Goal: Complete Application Form: Complete application form

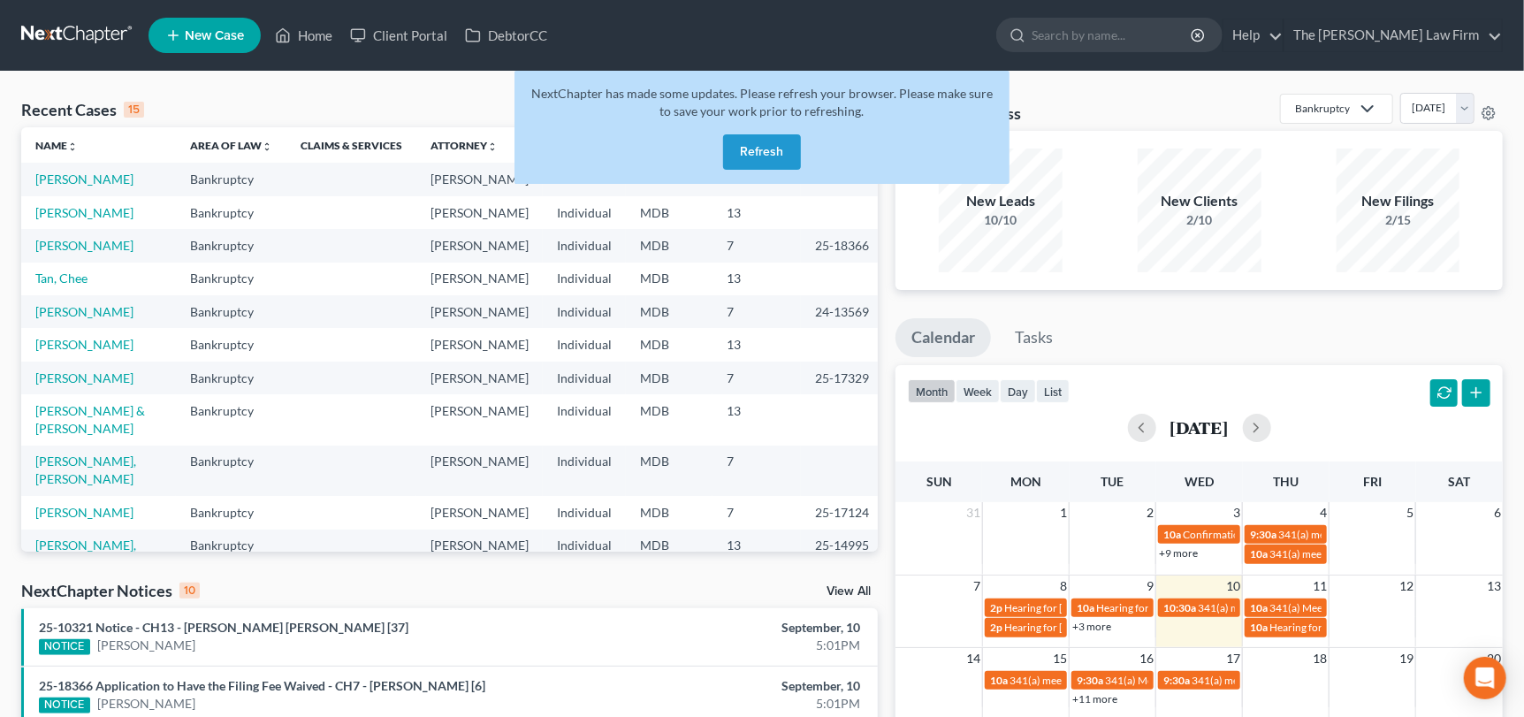
click at [778, 153] on button "Refresh" at bounding box center [762, 151] width 78 height 35
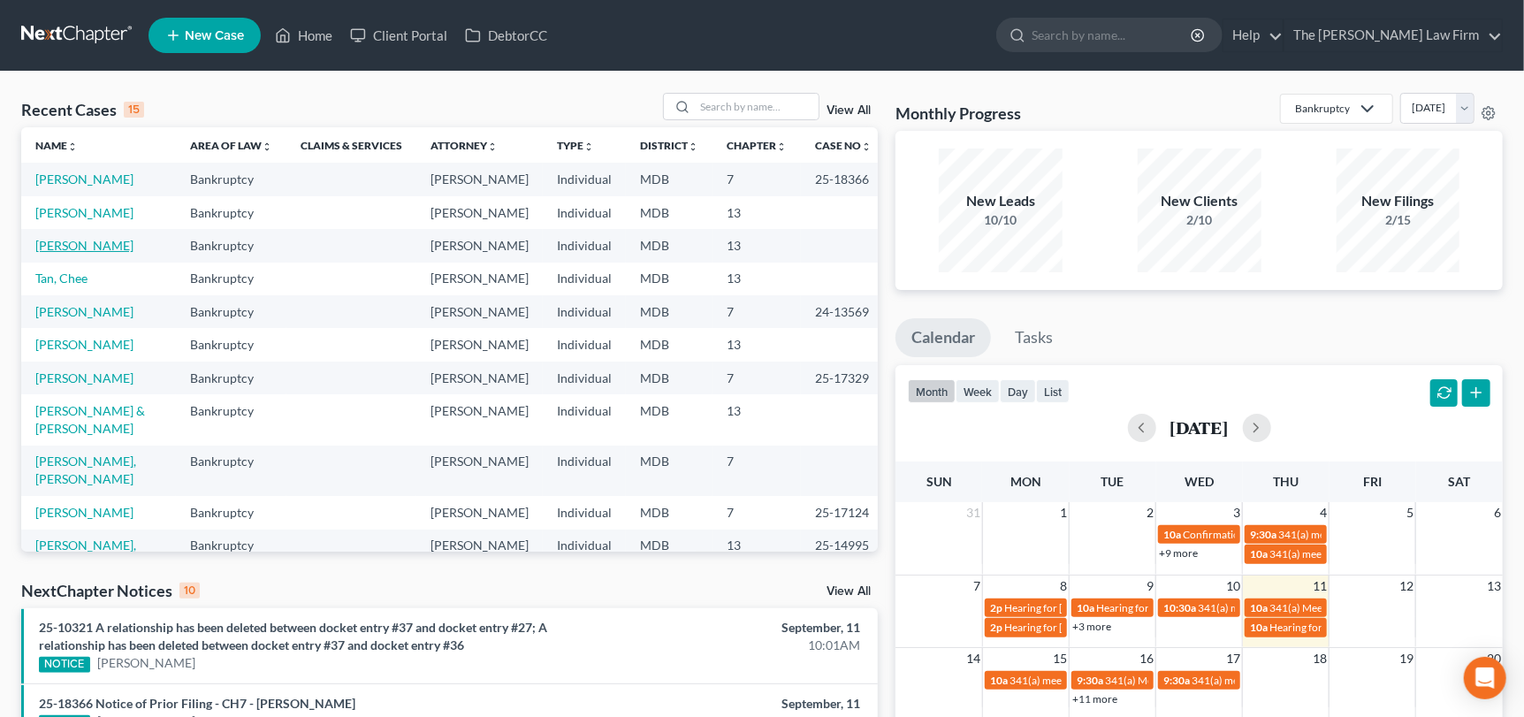
click at [75, 247] on link "[PERSON_NAME]" at bounding box center [84, 245] width 98 height 15
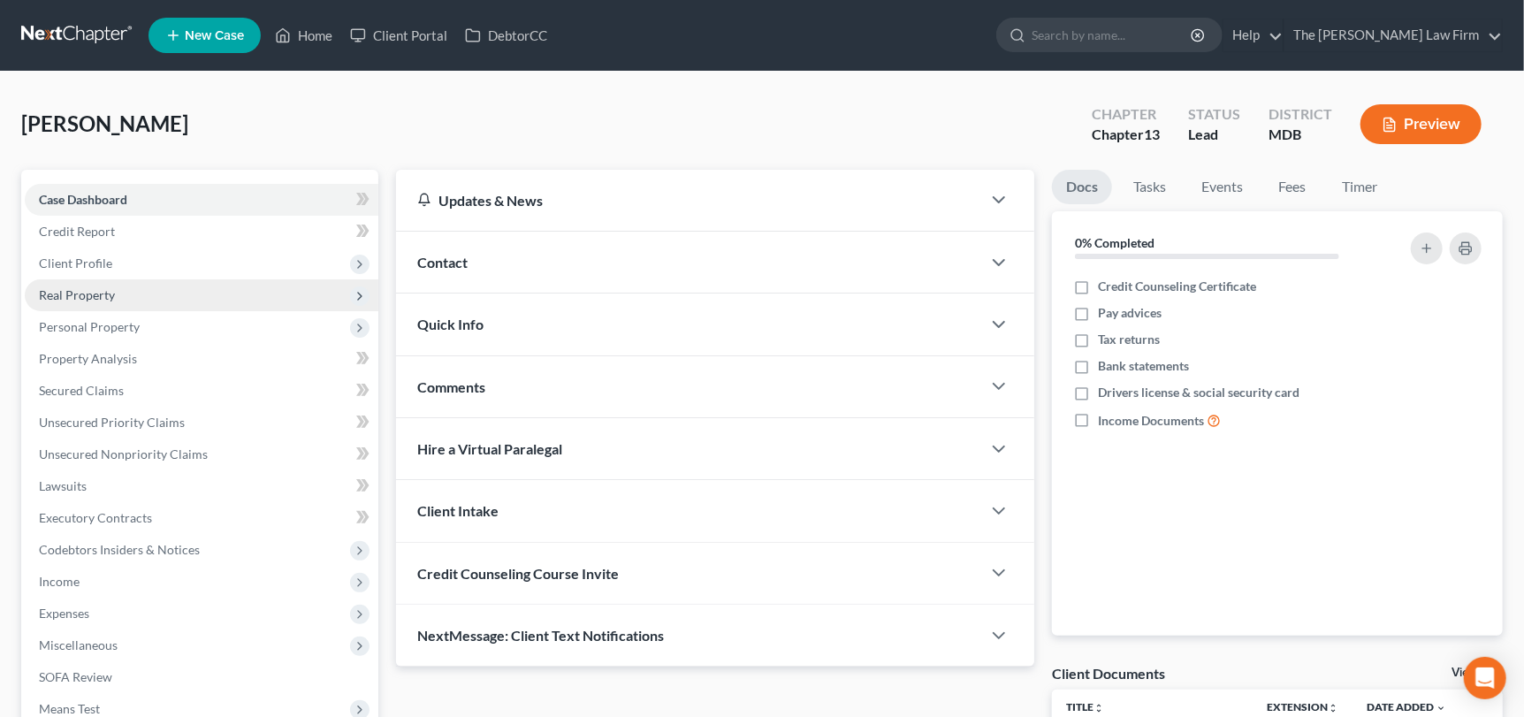
click at [88, 287] on span "Real Property" at bounding box center [77, 294] width 76 height 15
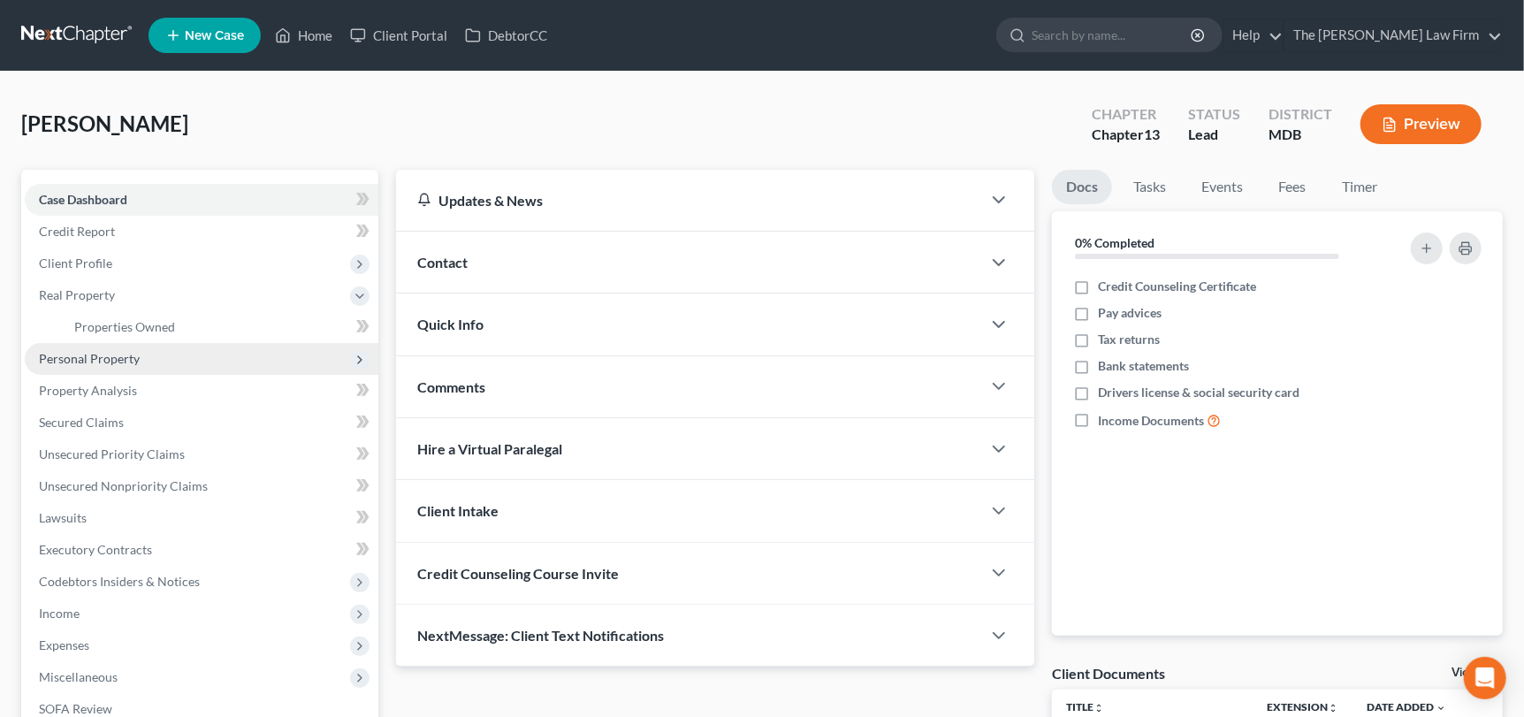
click at [82, 357] on span "Personal Property" at bounding box center [89, 358] width 101 height 15
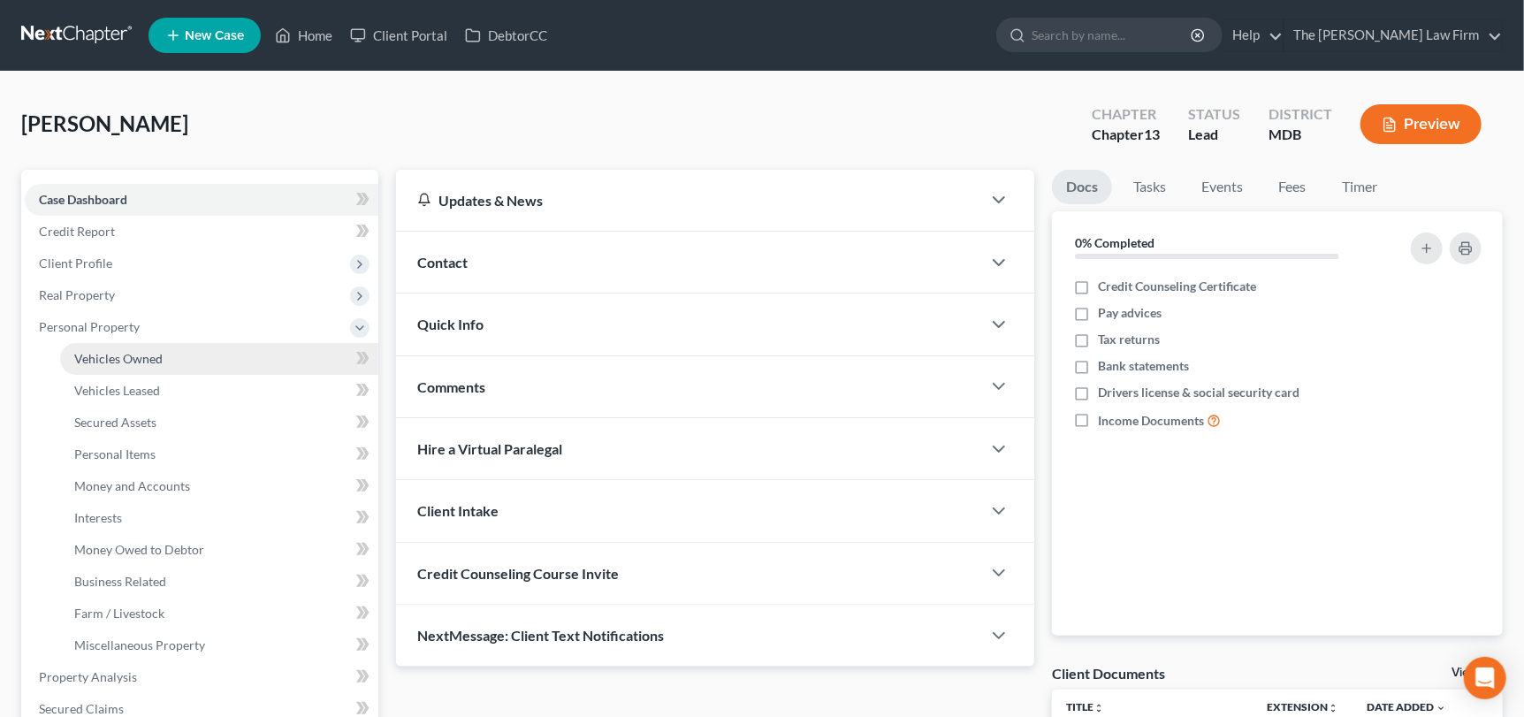
click at [88, 358] on span "Vehicles Owned" at bounding box center [118, 358] width 88 height 15
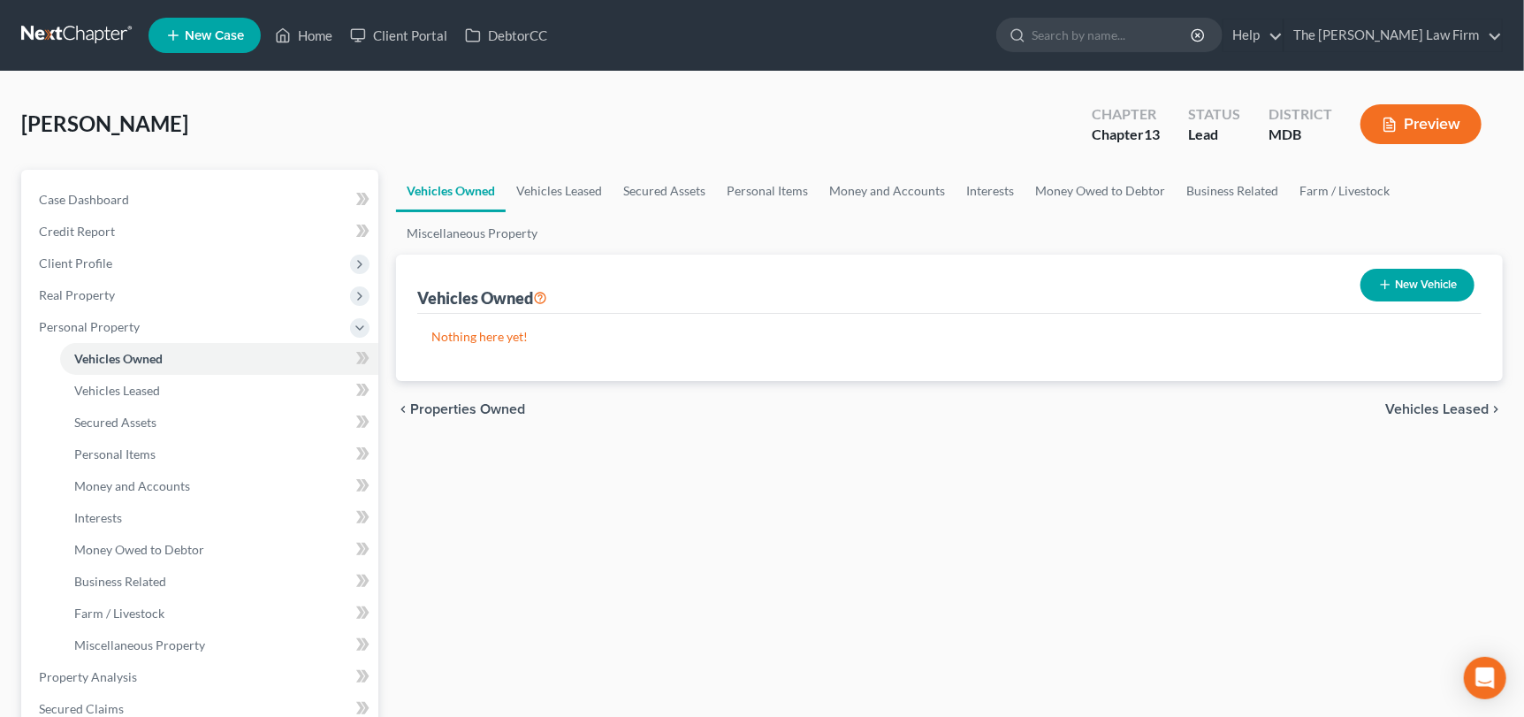
click at [1424, 292] on button "New Vehicle" at bounding box center [1418, 285] width 114 height 33
select select "0"
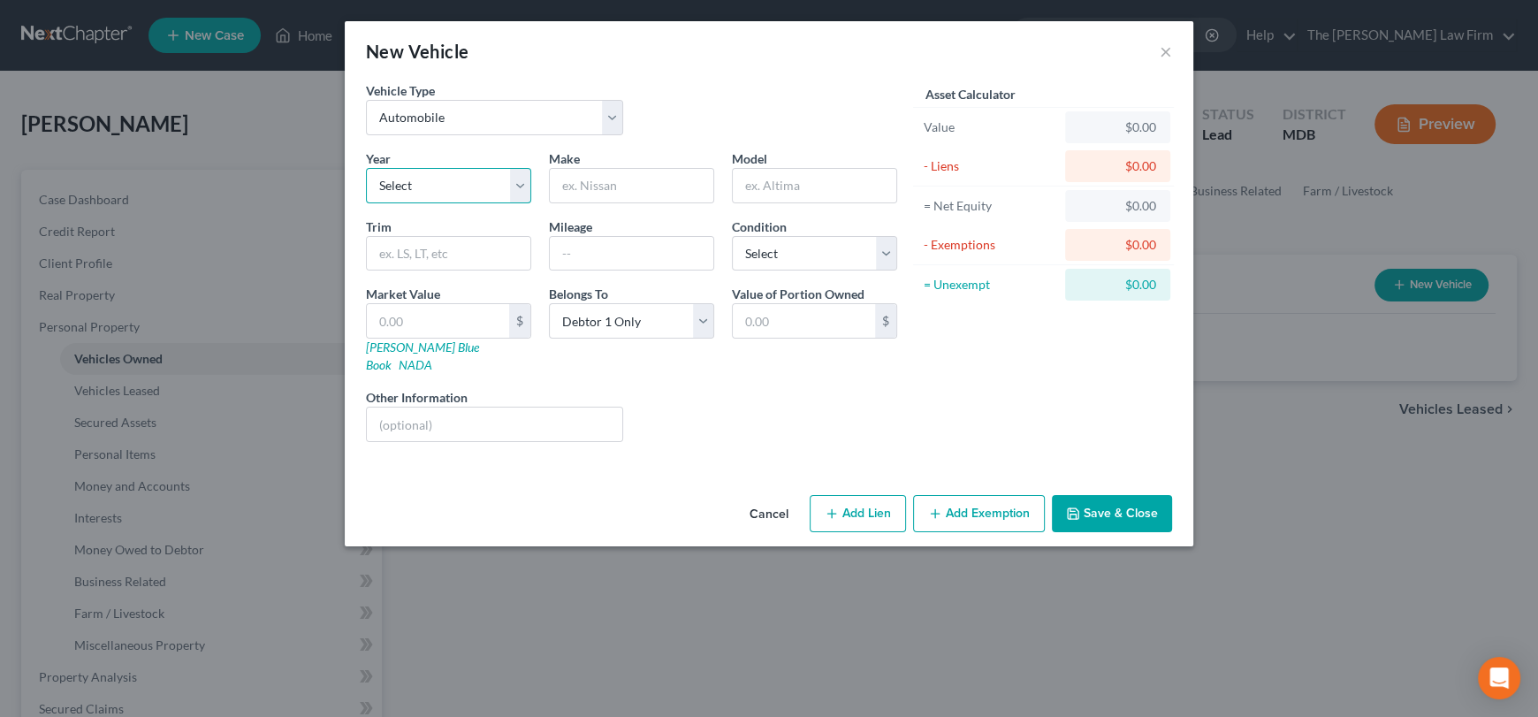
click at [448, 198] on select "Select 2026 2025 2024 2023 2022 2021 2020 2019 2018 2017 2016 2015 2014 2013 20…" at bounding box center [448, 185] width 165 height 35
select select "9"
click at [366, 168] on select "Select 2026 2025 2024 2023 2022 2021 2020 2019 2018 2017 2016 2015 2014 2013 20…" at bounding box center [448, 185] width 165 height 35
click at [645, 194] on input "text" at bounding box center [632, 186] width 164 height 34
type input "Subaru"
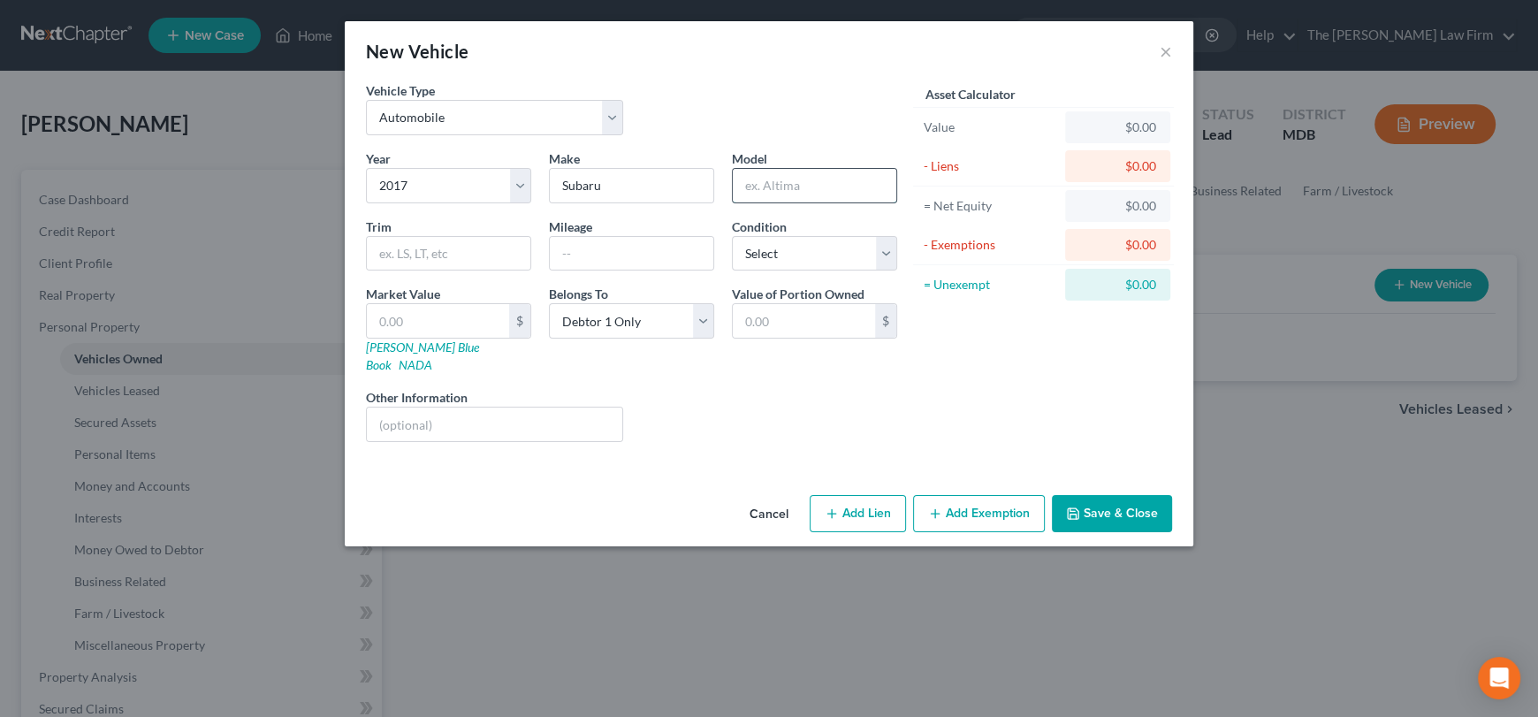
click at [813, 195] on input "text" at bounding box center [815, 186] width 164 height 34
drag, startPoint x: 815, startPoint y: 182, endPoint x: 742, endPoint y: 184, distance: 73.4
click at [738, 182] on input "Outback" at bounding box center [815, 186] width 164 height 34
type input "Outback"
click at [462, 315] on input "text" at bounding box center [438, 321] width 142 height 34
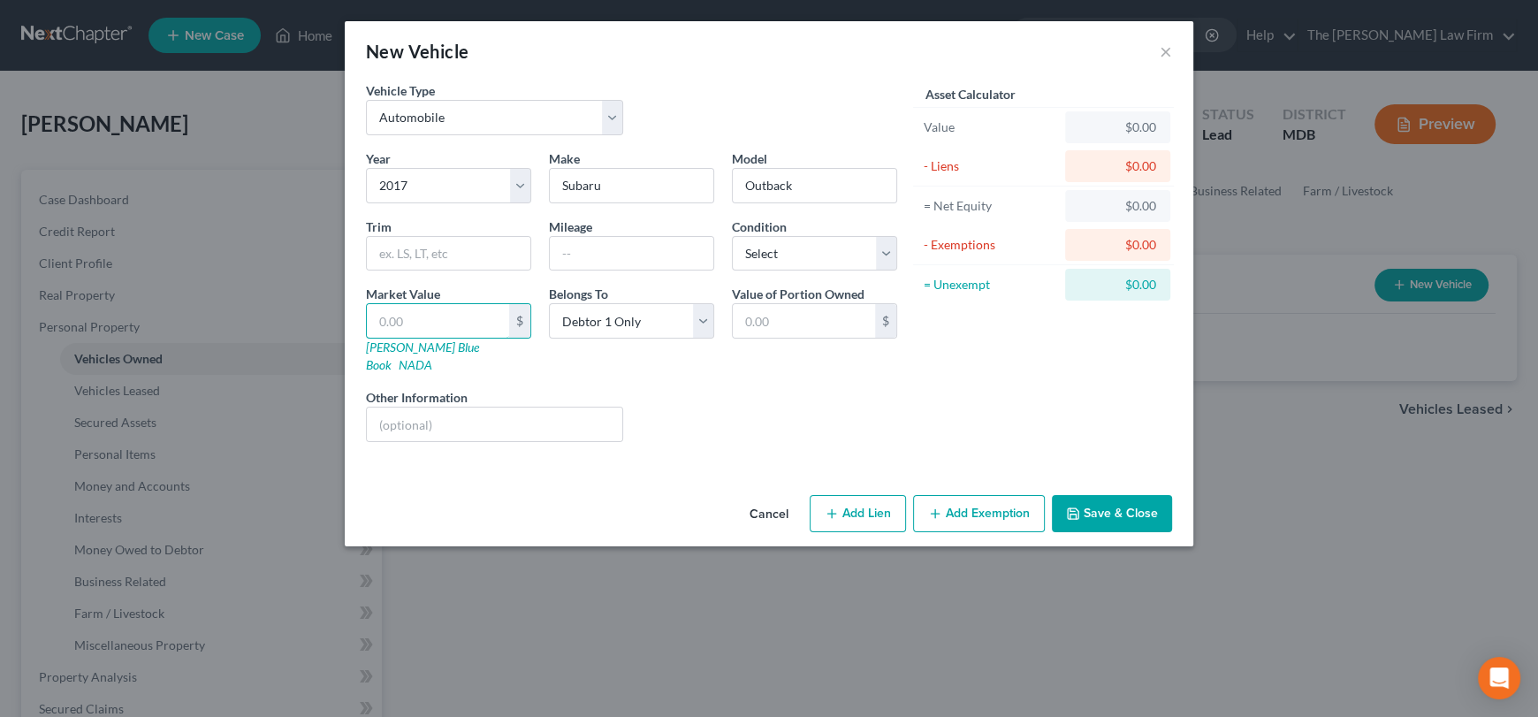
type input "8"
type input "8.00"
type input "87"
type input "87.00"
type input "872"
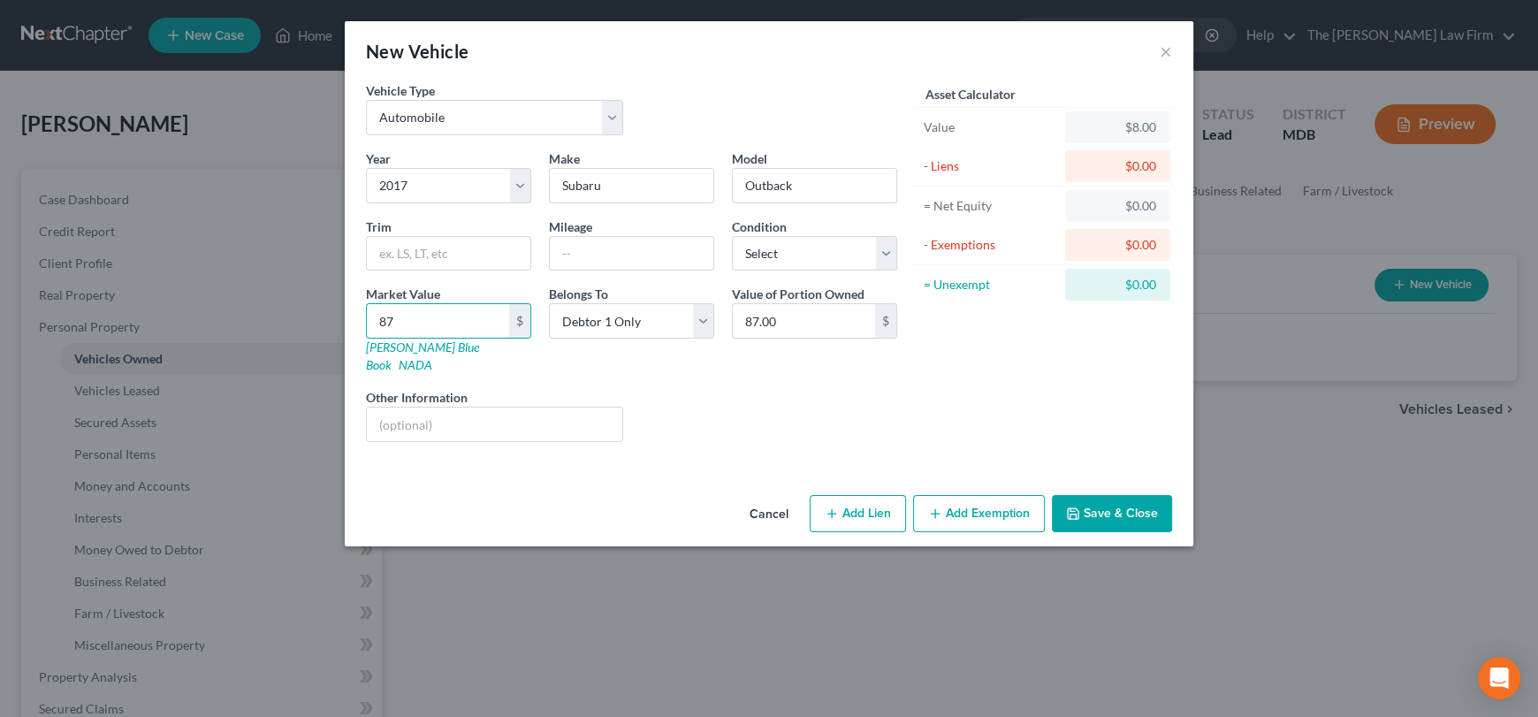
type input "872.00"
type input "8728"
type input "8,728.00"
type input "8,728"
click at [771, 247] on select "Select Excellent Very Good Good Fair Poor" at bounding box center [814, 253] width 165 height 35
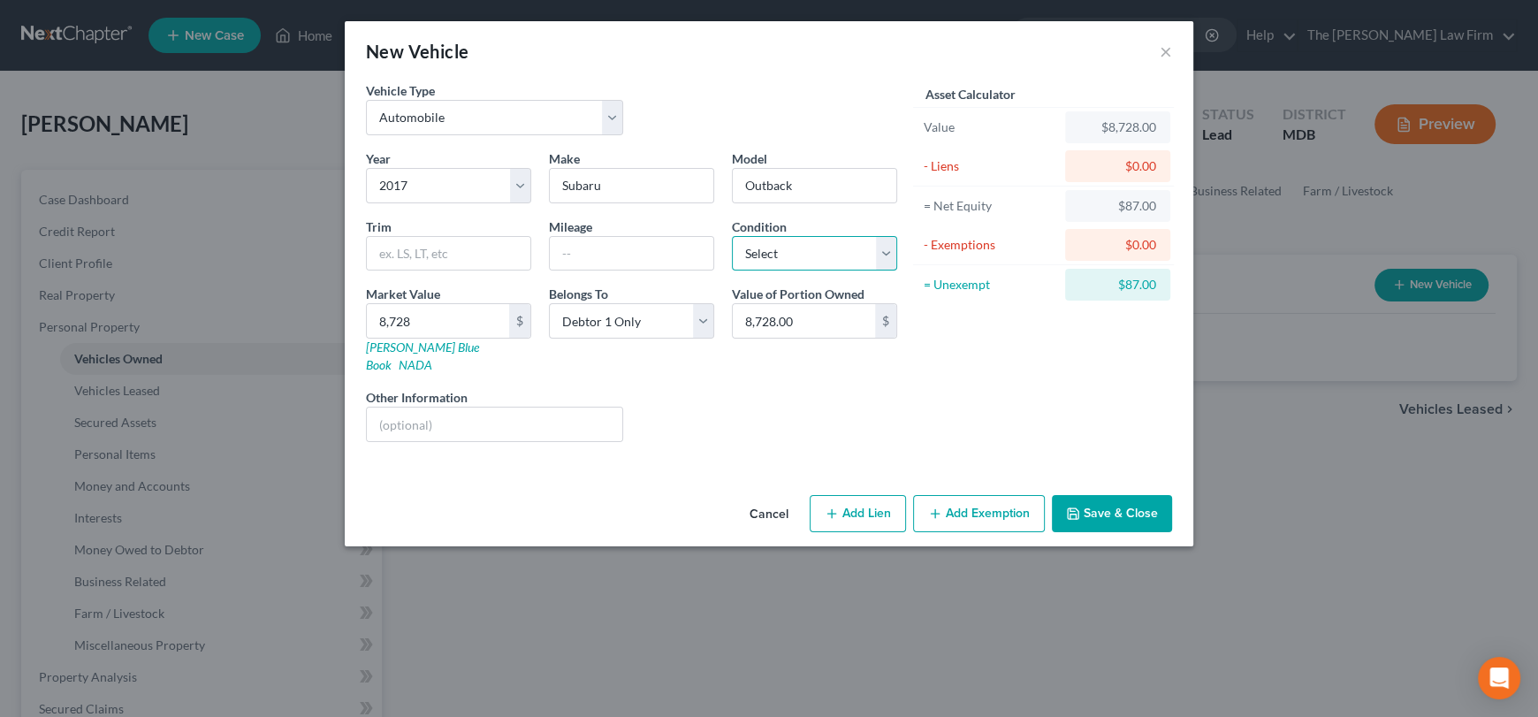
select select "3"
click at [732, 236] on select "Select Excellent Very Good Good Fair Poor" at bounding box center [814, 253] width 165 height 35
click at [625, 260] on input "text" at bounding box center [632, 254] width 164 height 34
type input "175000"
click at [868, 496] on button "Add Lien" at bounding box center [858, 513] width 96 height 37
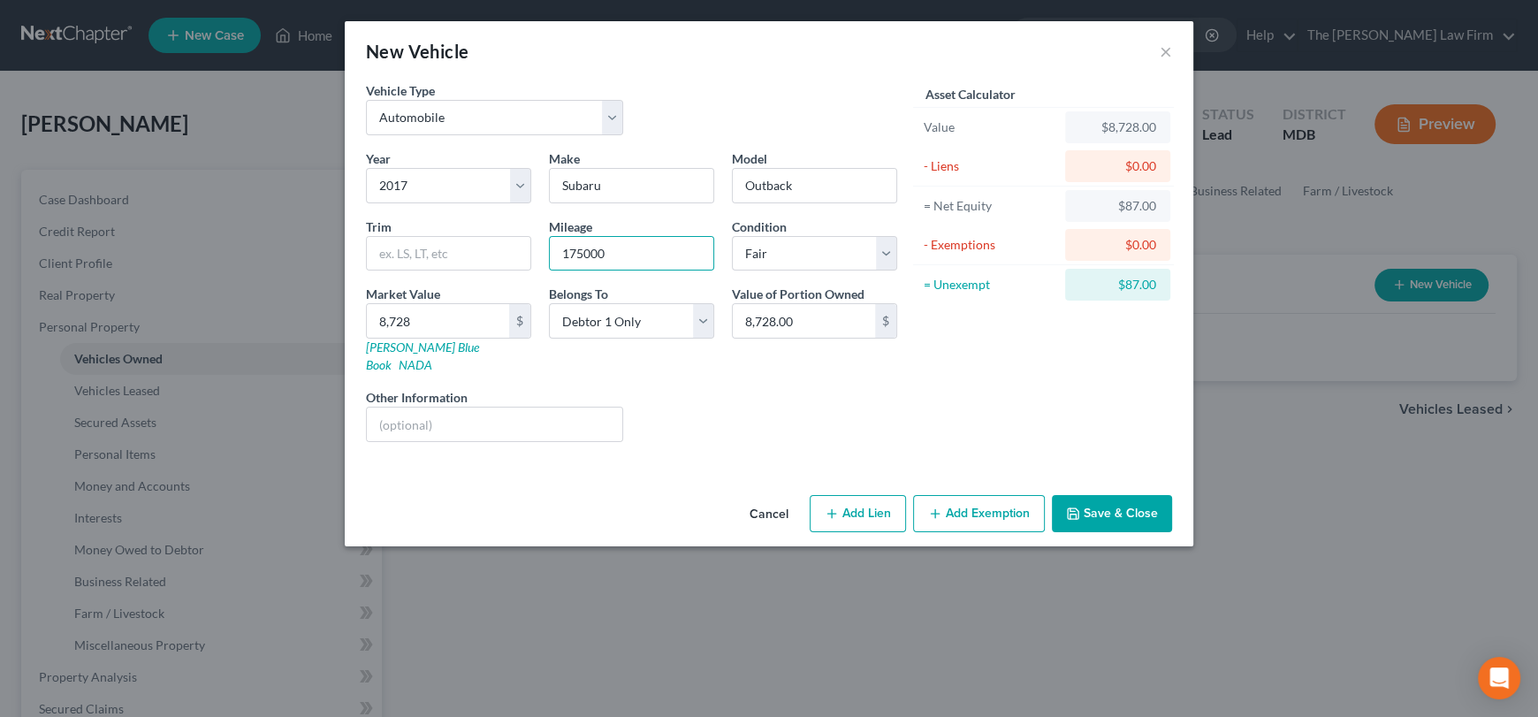
select select "0"
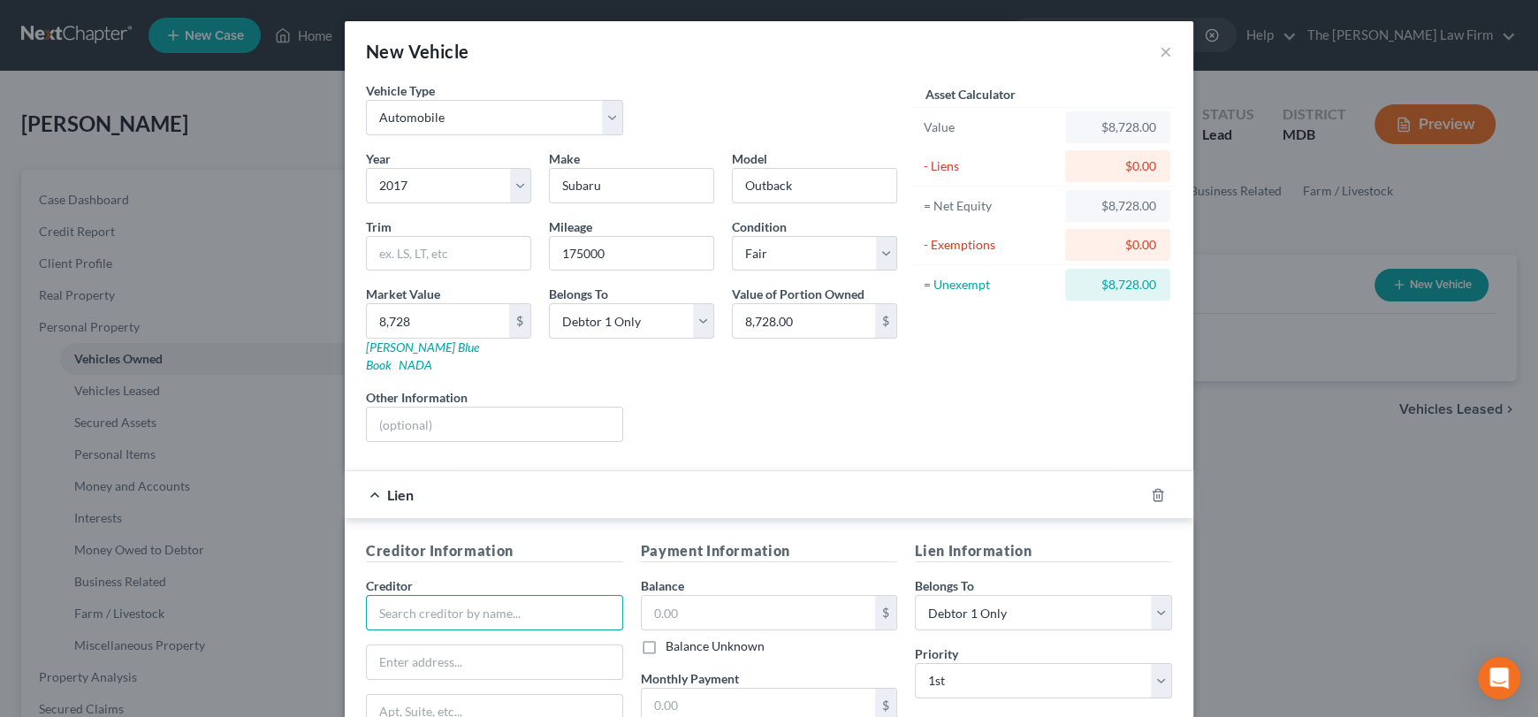
click at [424, 595] on input "text" at bounding box center [494, 612] width 257 height 35
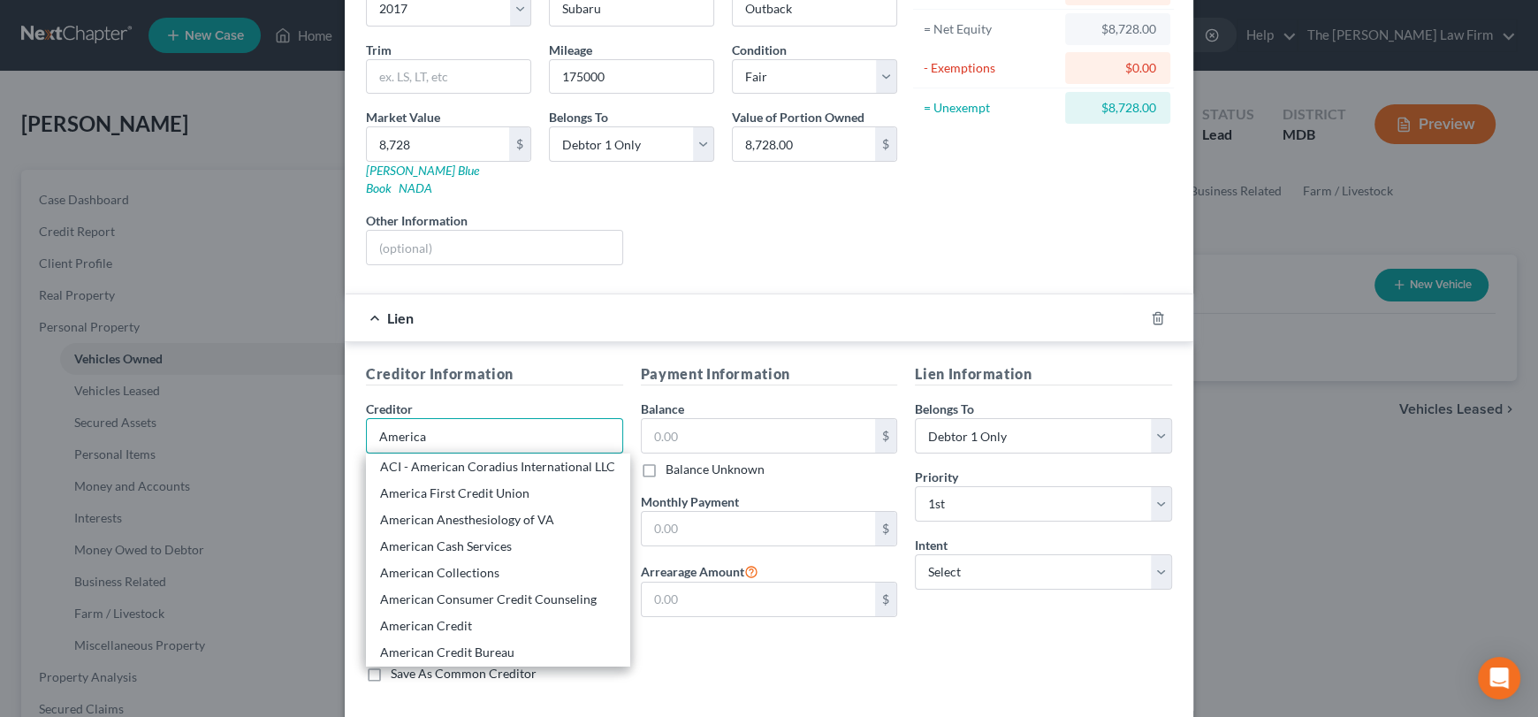
click at [439, 418] on input "America" at bounding box center [494, 435] width 257 height 35
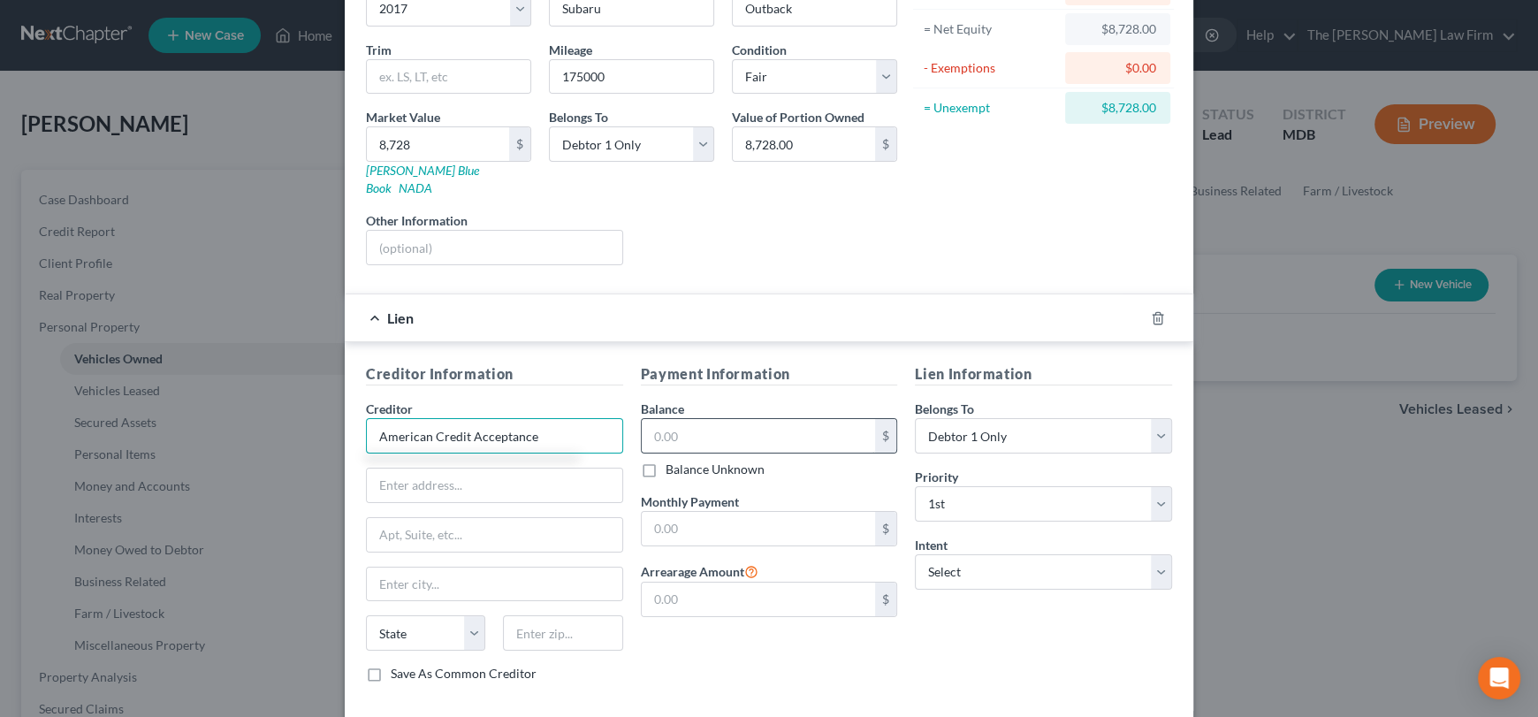
type input "American Credit Acceptance"
click at [707, 419] on input "text" at bounding box center [759, 436] width 234 height 34
type input "21,414.15"
click at [768, 512] on input "text" at bounding box center [759, 529] width 234 height 34
type input "644.88"
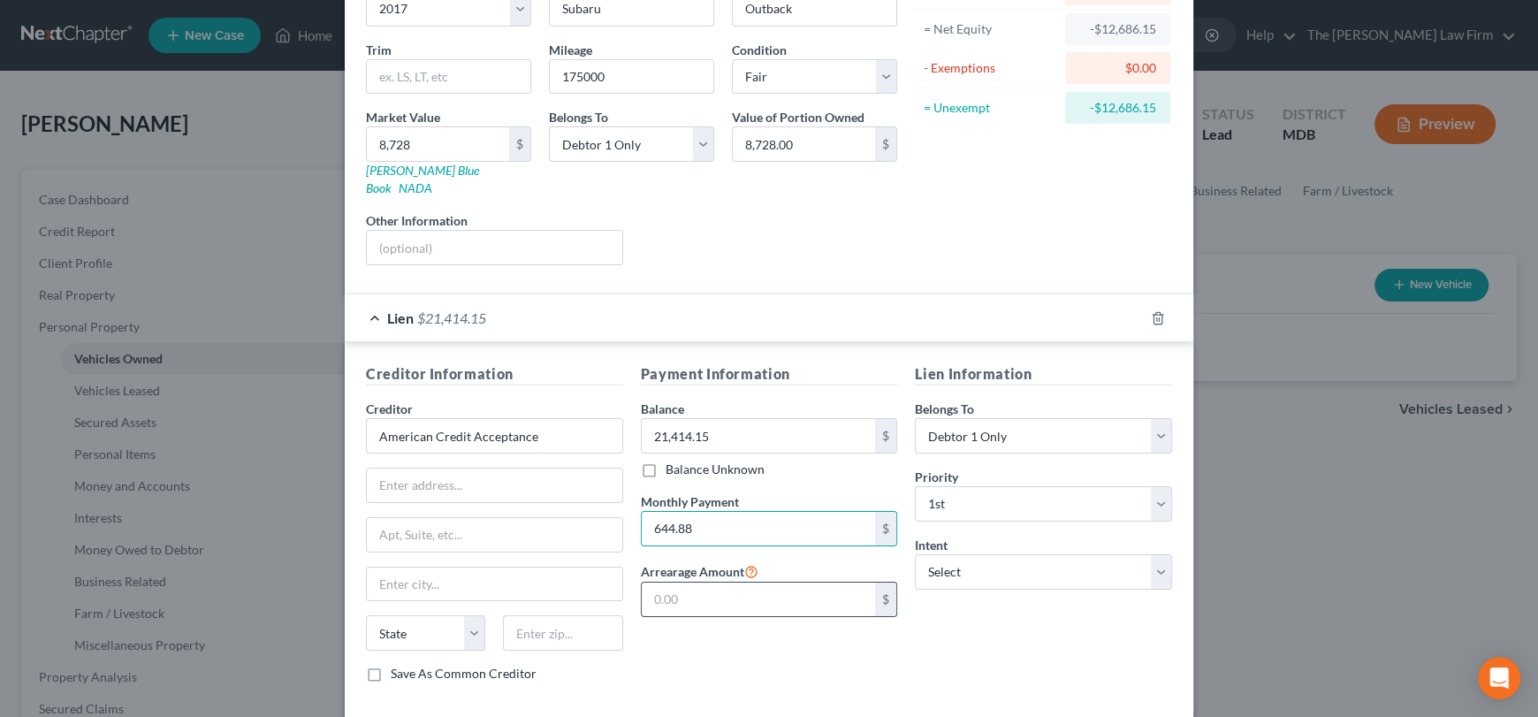
click at [768, 583] on input "text" at bounding box center [759, 600] width 234 height 34
click at [767, 583] on input "text" at bounding box center [759, 600] width 234 height 34
type input "1,289.76"
click at [1027, 606] on div "Lien Information Belongs To * Select Debtor 1 Only Debtor 2 Only Debtor 1 And D…" at bounding box center [1043, 529] width 275 height 333
click at [984, 555] on select "Select Surrender Redeem Reaffirm Avoid Other" at bounding box center [1043, 571] width 257 height 35
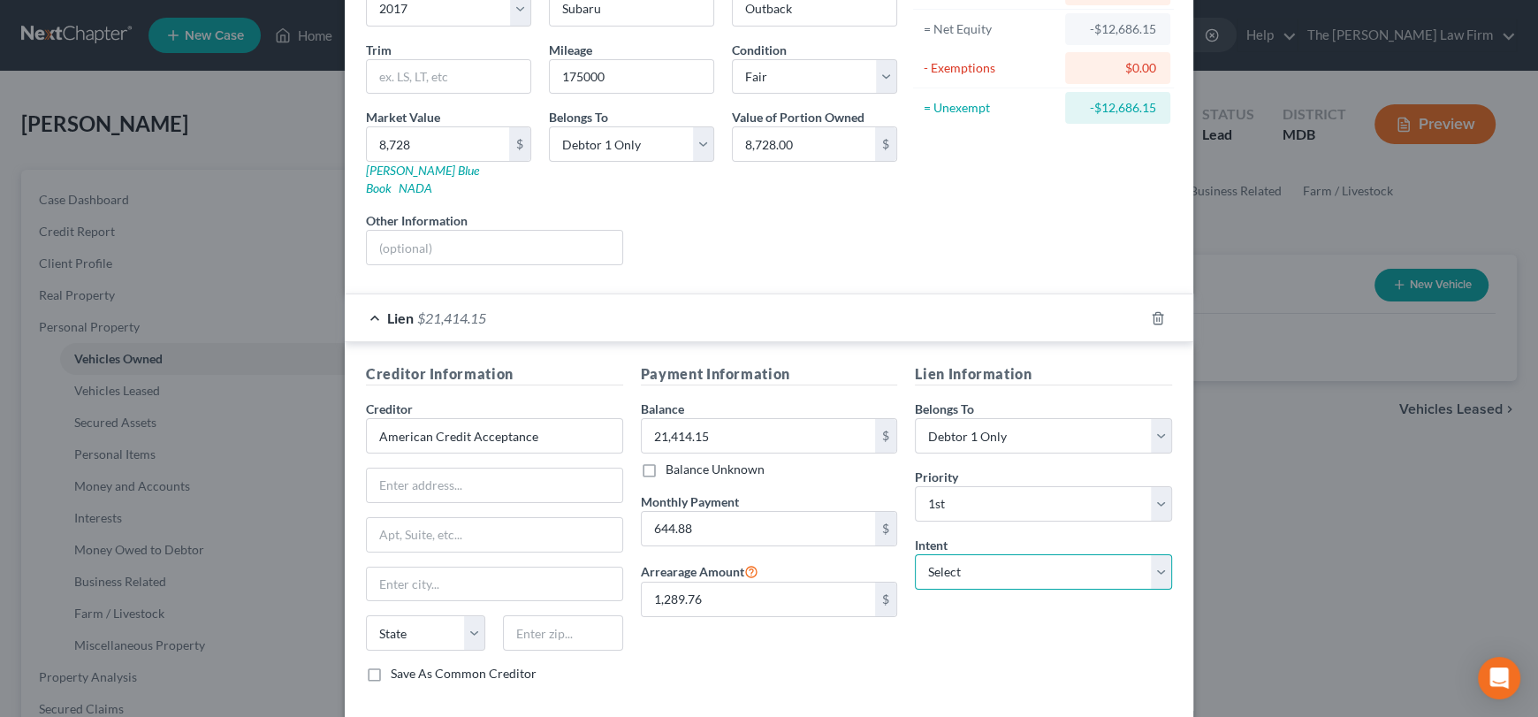
select select "2"
click at [915, 554] on select "Select Surrender Redeem Reaffirm Avoid Other" at bounding box center [1043, 571] width 257 height 35
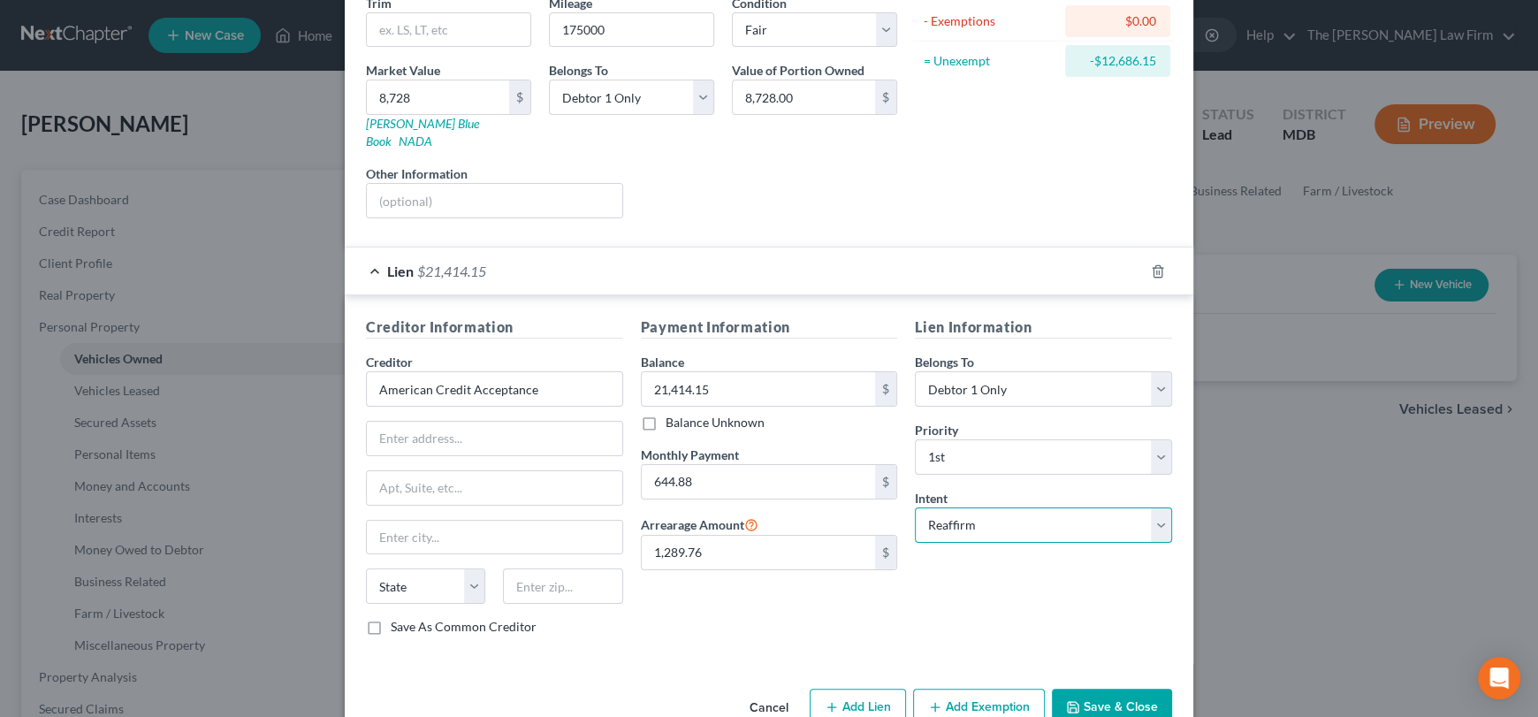
scroll to position [248, 0]
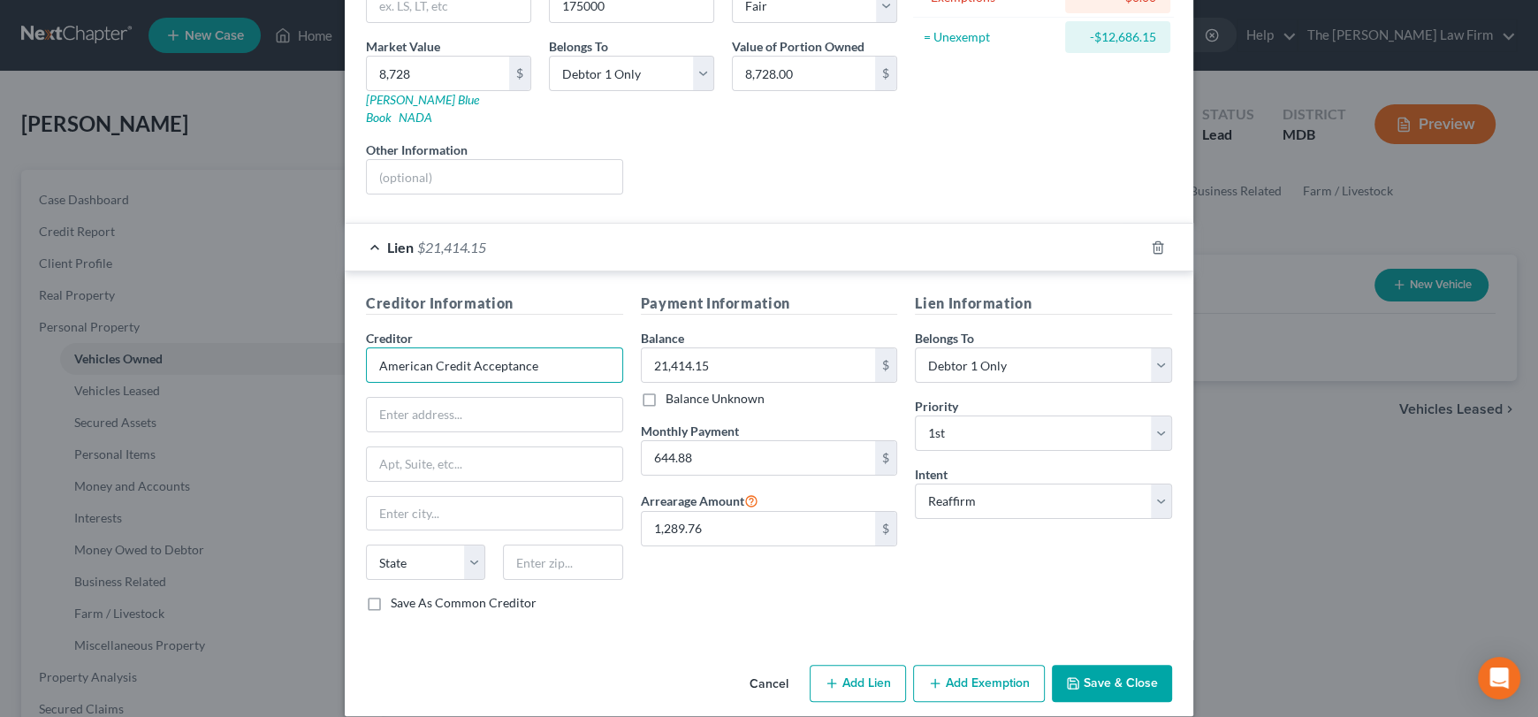
drag, startPoint x: 537, startPoint y: 345, endPoint x: 387, endPoint y: 342, distance: 149.4
click at [387, 347] on input "American Credit Acceptance" at bounding box center [494, 364] width 257 height 35
click at [375, 347] on input "American Credit Acceptance" at bounding box center [494, 364] width 257 height 35
drag, startPoint x: 373, startPoint y: 343, endPoint x: 525, endPoint y: 336, distance: 152.2
click at [552, 347] on input "American Credit Acceptance" at bounding box center [494, 364] width 257 height 35
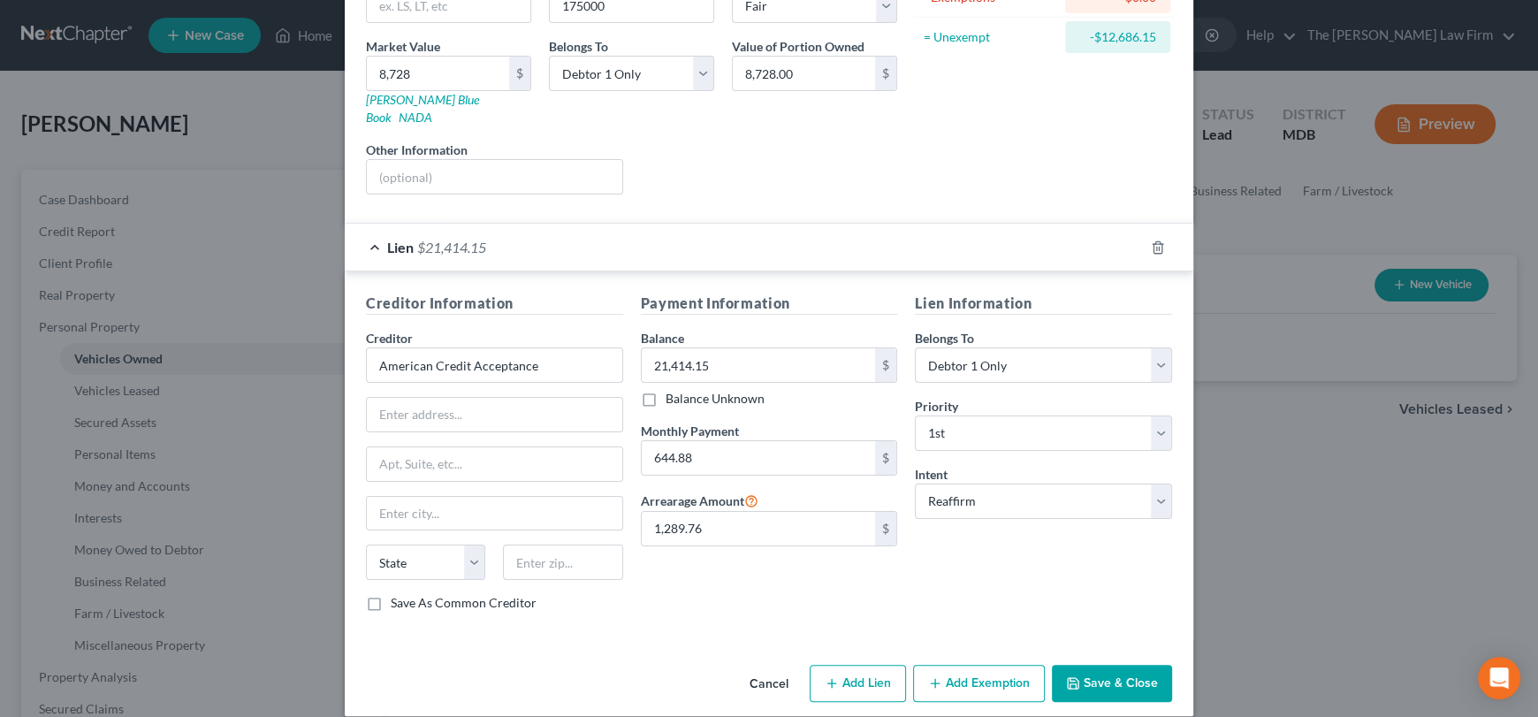
click at [451, 376] on div "Creditor * American Credit Acceptance State AL AK AR AZ CA CO CT DE DC FL GA GU…" at bounding box center [494, 461] width 257 height 265
click at [451, 398] on input "text" at bounding box center [495, 415] width 256 height 34
paste input "4054 Willow Lake Blvd Suite 2096 Memphis, TN 38153"
drag, startPoint x: 563, startPoint y: 392, endPoint x: 595, endPoint y: 394, distance: 31.9
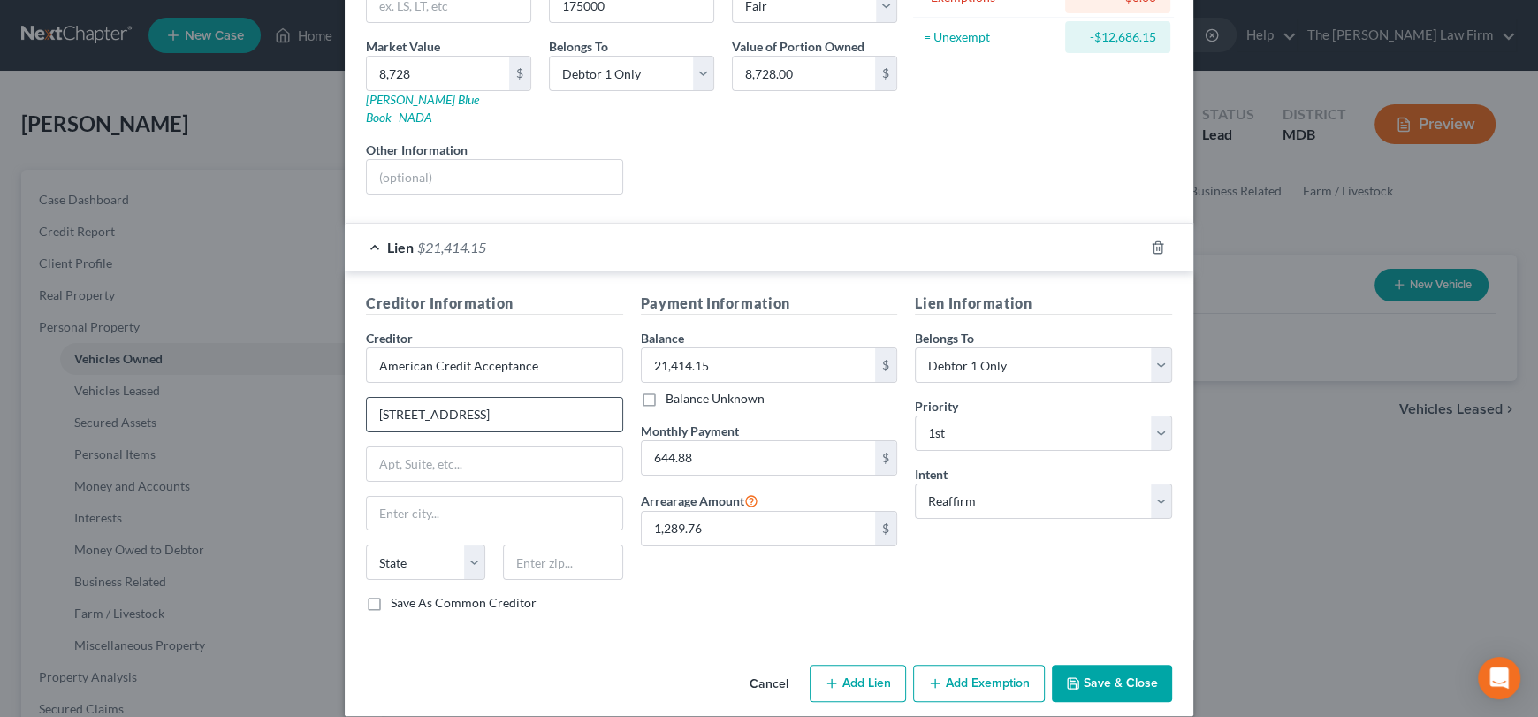
click at [613, 401] on input "4054 Willow Lake Blvd Suite 2096 Memphis, TN 38153" at bounding box center [495, 415] width 256 height 34
type input "4054 Willow Lake Blvd Suite 2096 Memphis, TN"
type input "38153"
click at [523, 447] on input "text" at bounding box center [495, 464] width 256 height 34
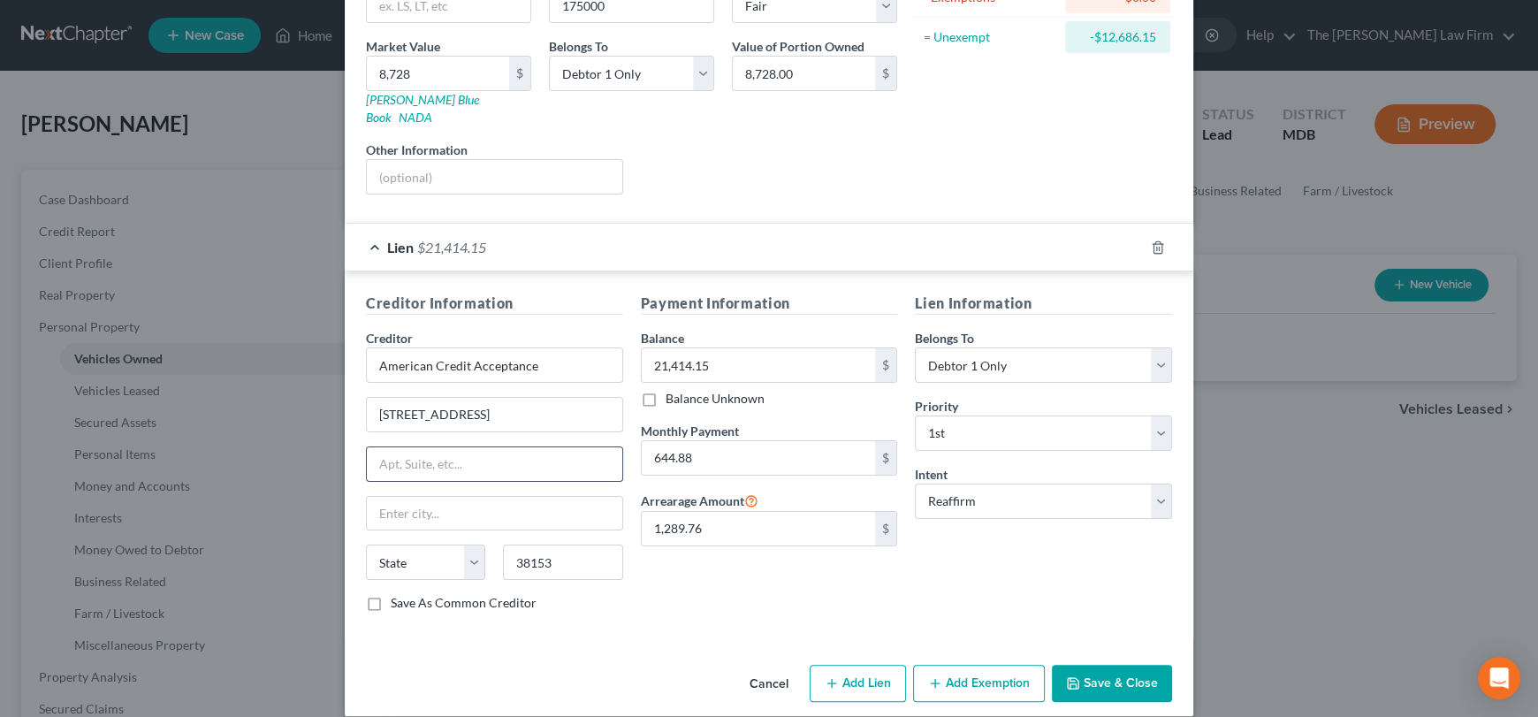
click at [500, 447] on input "text" at bounding box center [495, 464] width 256 height 34
click at [450, 497] on input "text" at bounding box center [495, 514] width 256 height 34
click at [549, 398] on input "4054 Willow Lake Blvd Suite 2096 Memphis, TN" at bounding box center [495, 415] width 256 height 34
drag, startPoint x: 372, startPoint y: 393, endPoint x: 620, endPoint y: 410, distance: 248.2
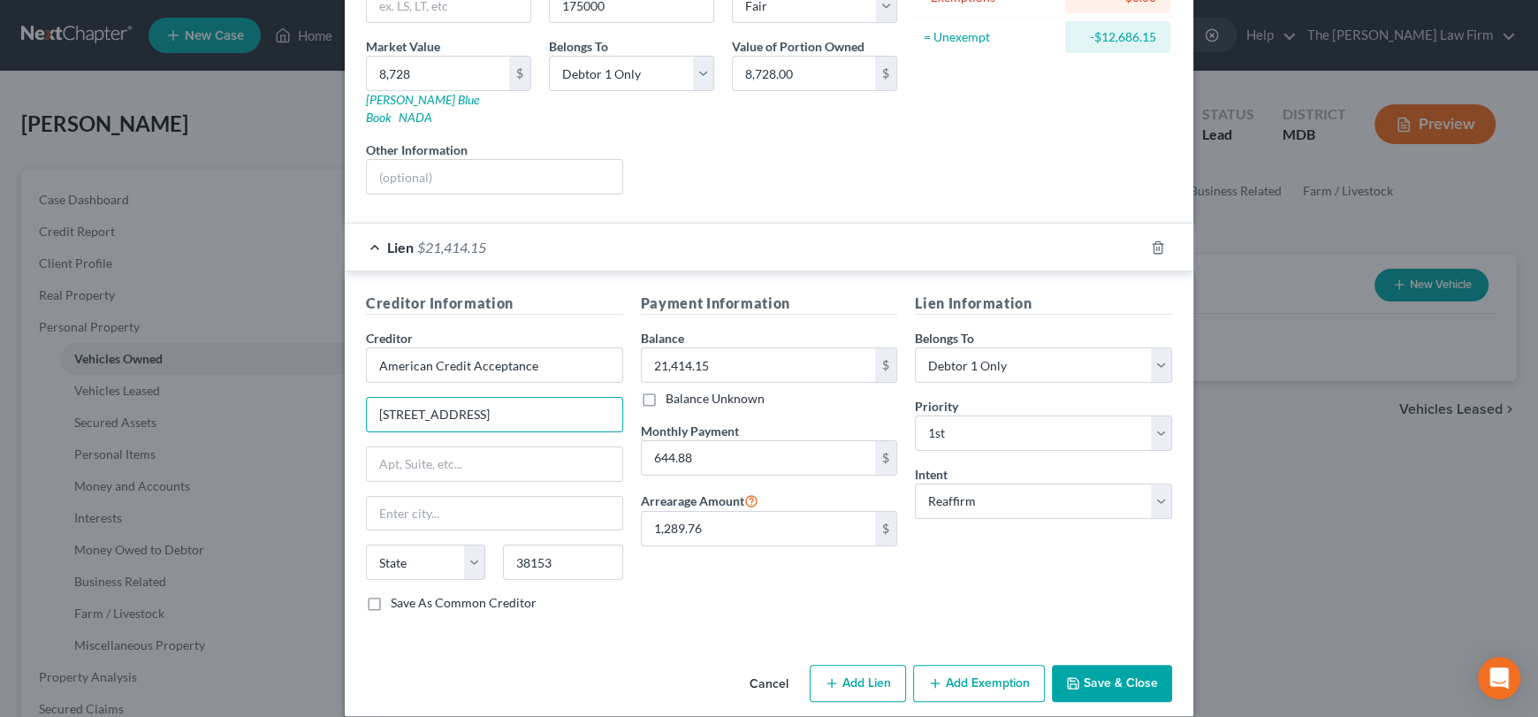
click at [712, 405] on div "Creditor Information Creditor * American Credit Acceptance 4054 Willow Lake Blv…" at bounding box center [769, 459] width 824 height 333
paste input "38118"
drag, startPoint x: 568, startPoint y: 391, endPoint x: 591, endPoint y: 391, distance: 23.0
click at [610, 398] on input "4054 Willow Lake Blvd Suite 2096 Memphis, TN 38118" at bounding box center [495, 415] width 256 height 34
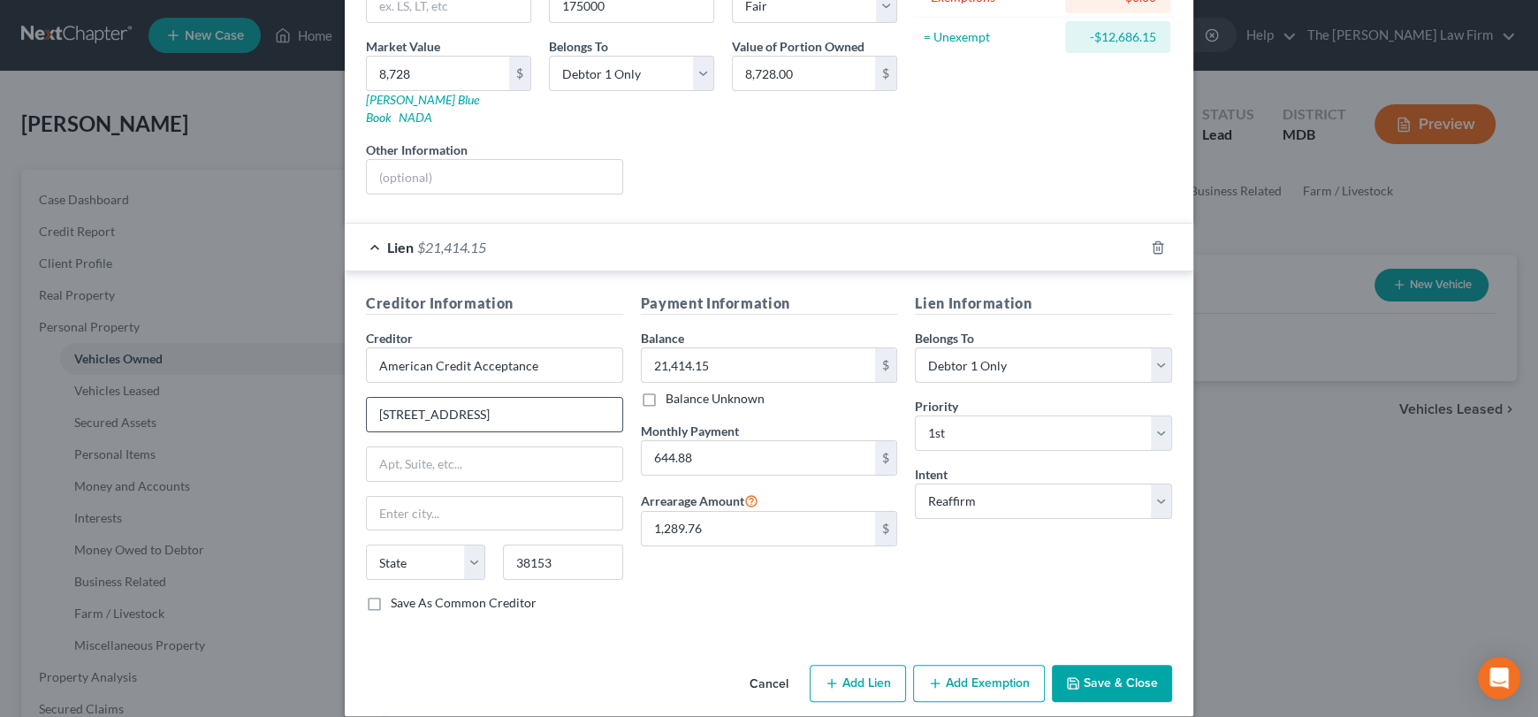
type input "4054 Willow Lake Blvd Suite 2096 Memphis, TN"
click at [508, 545] on input "3815338118" at bounding box center [562, 562] width 119 height 35
type input "38118"
type input "Memphis"
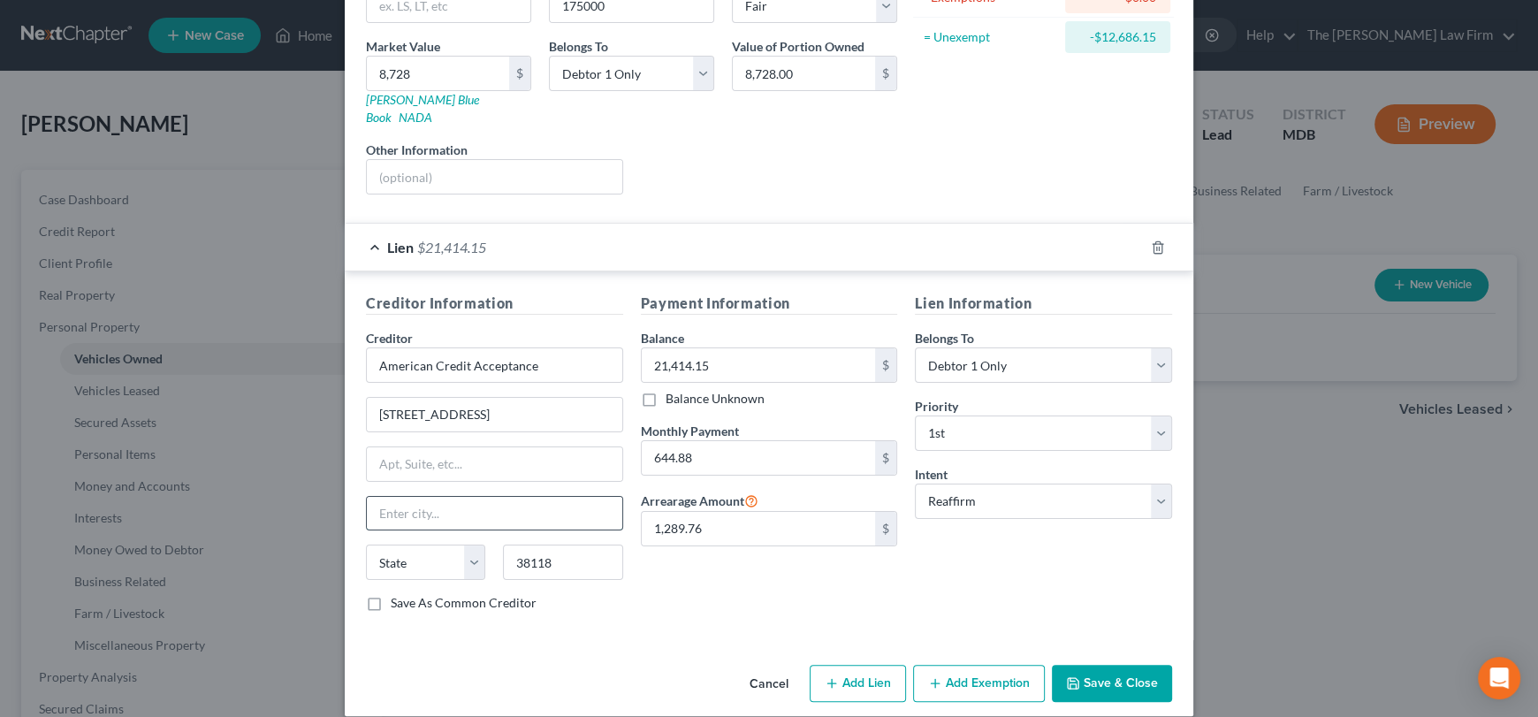
select select "44"
click at [534, 497] on input "Memphis" at bounding box center [495, 514] width 256 height 34
click at [540, 398] on input "4054 Willow Lake Blvd Suite 2096 Memphis, TN" at bounding box center [495, 415] width 256 height 34
drag, startPoint x: 571, startPoint y: 394, endPoint x: 663, endPoint y: 408, distance: 92.9
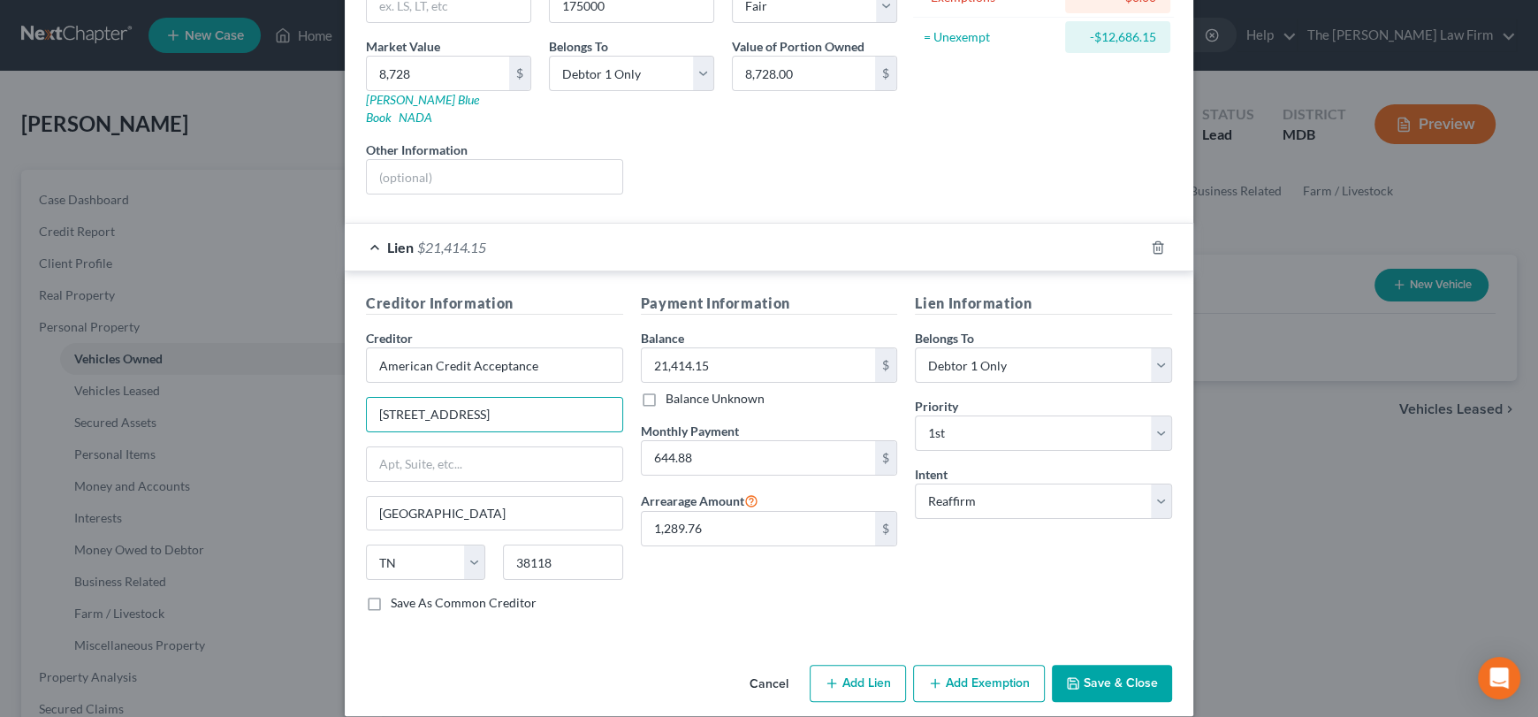
click at [663, 408] on div "Creditor Information Creditor * American Credit Acceptance 4054 Willow Lake Blv…" at bounding box center [769, 459] width 824 height 333
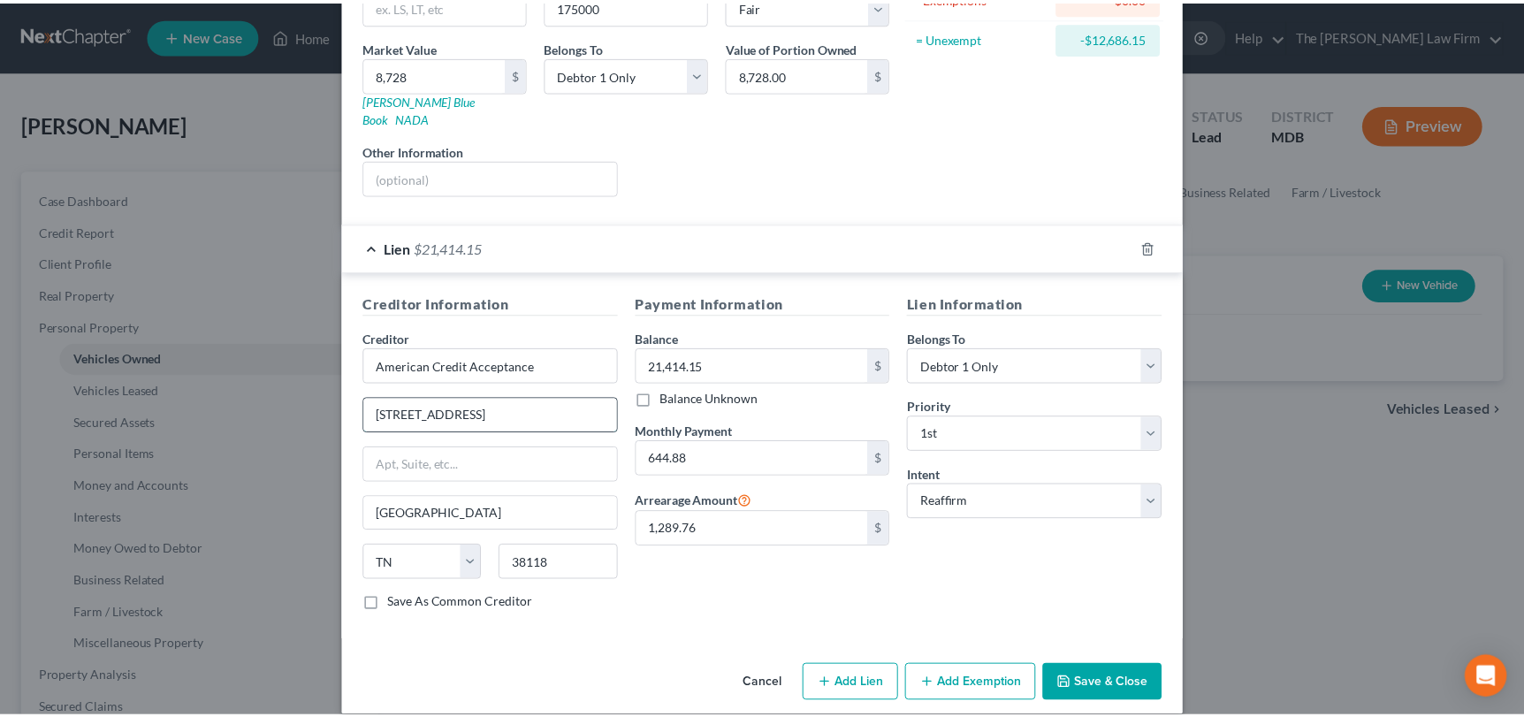
scroll to position [0, 0]
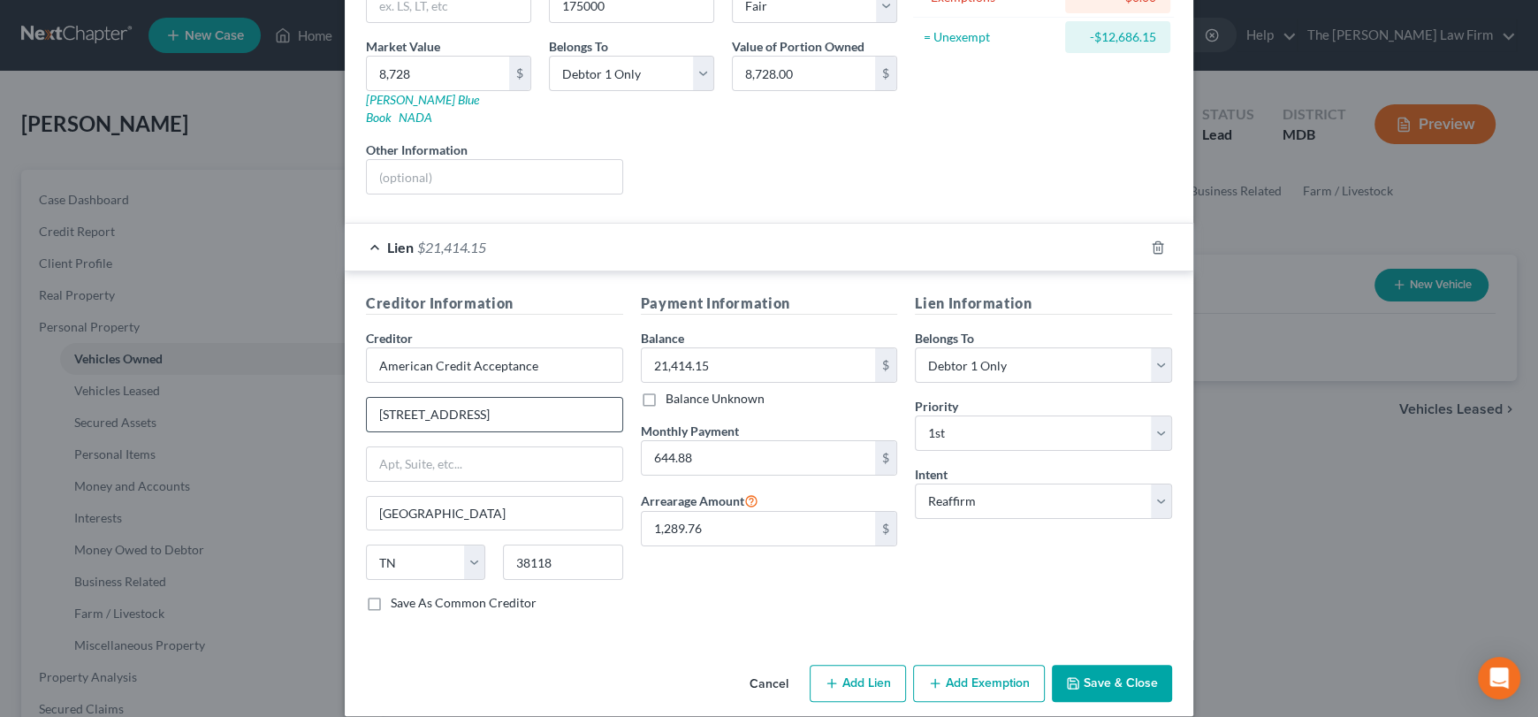
drag, startPoint x: 500, startPoint y: 391, endPoint x: 532, endPoint y: 395, distance: 32.1
click at [586, 398] on input "4054 Willow Lake Blvd Suite 2096" at bounding box center [495, 415] width 256 height 34
type input "4054 Willow Lake Blvd"
type input "Suite 2096"
drag, startPoint x: 368, startPoint y: 584, endPoint x: 585, endPoint y: 607, distance: 218.7
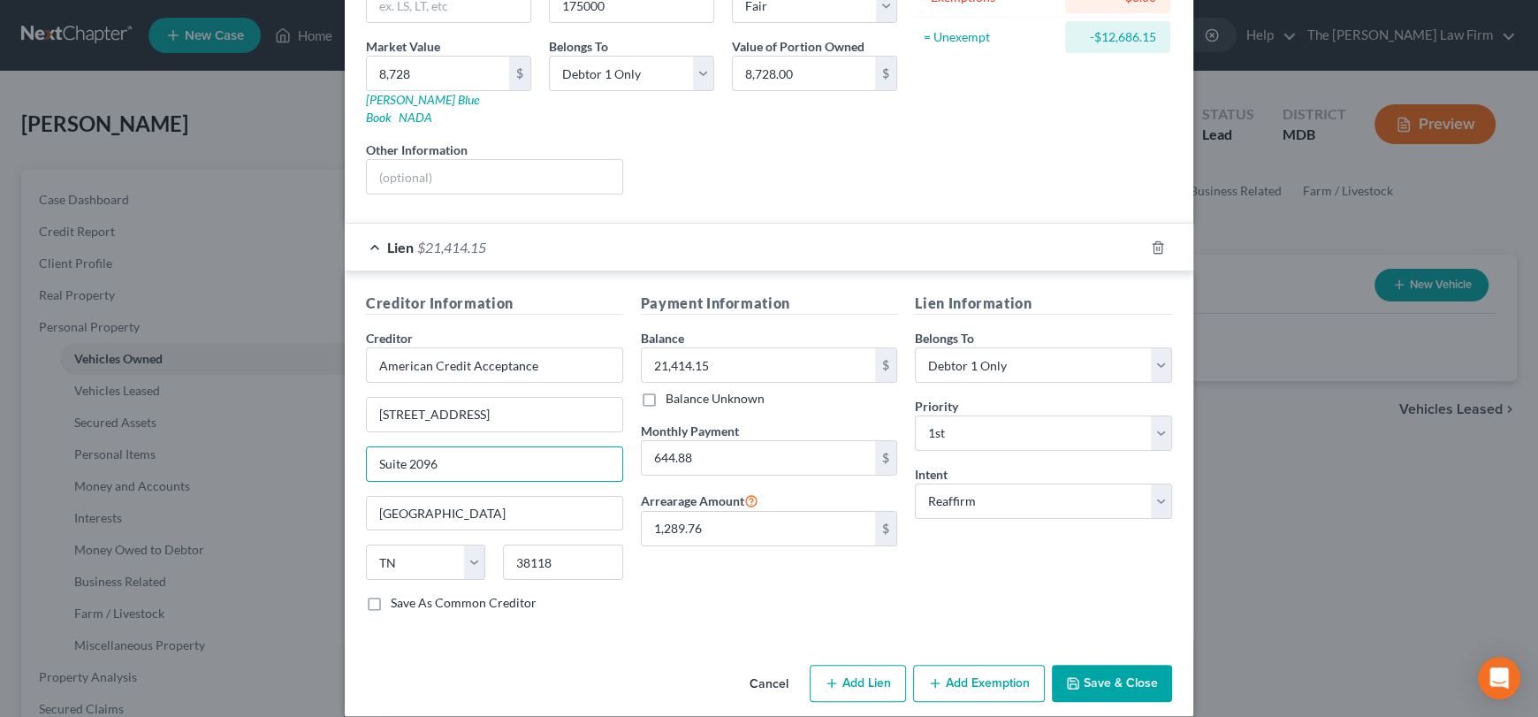
click at [391, 594] on label "Save As Common Creditor" at bounding box center [464, 603] width 146 height 18
click at [398, 594] on input "Save As Common Creditor" at bounding box center [403, 599] width 11 height 11
click at [1119, 672] on button "Save & Close" at bounding box center [1112, 683] width 120 height 37
checkbox input "false"
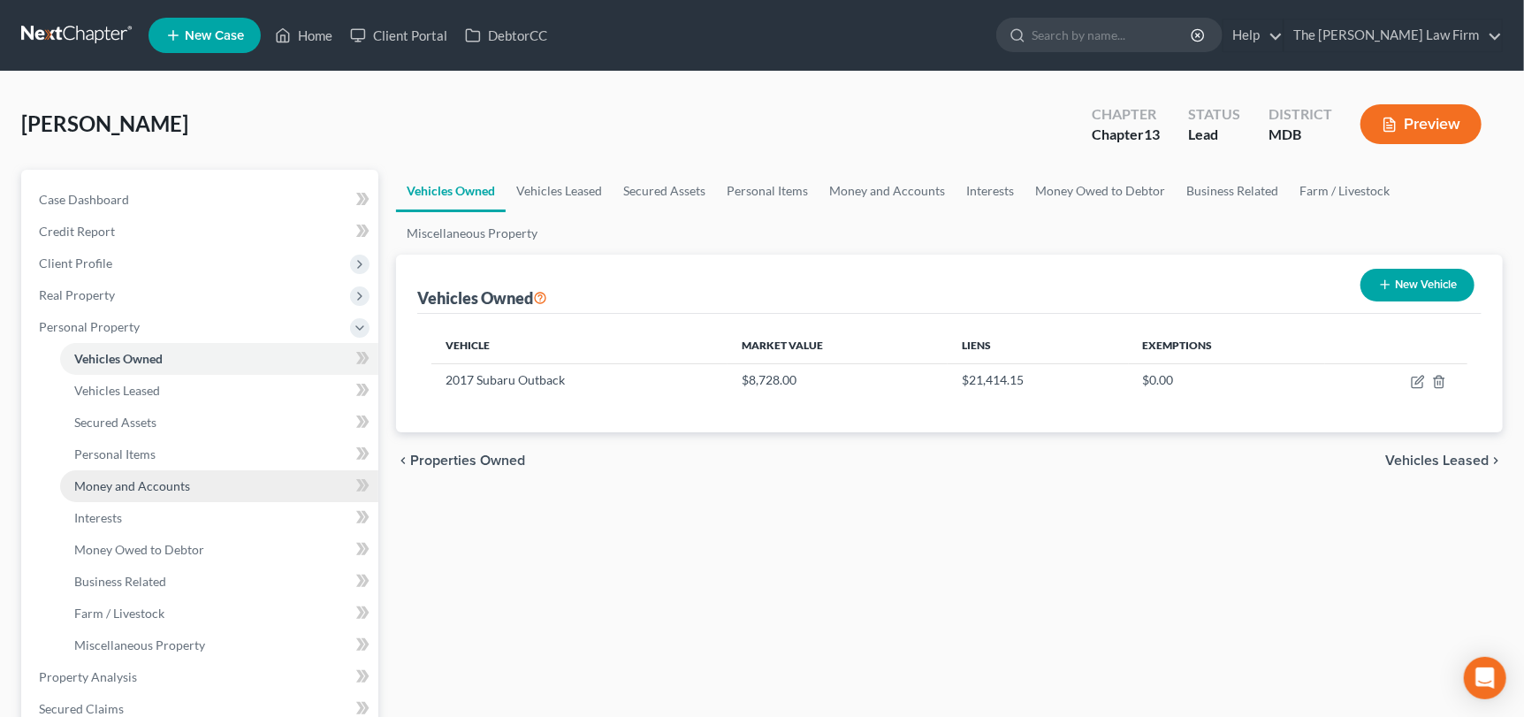
click at [160, 485] on span "Money and Accounts" at bounding box center [132, 485] width 116 height 15
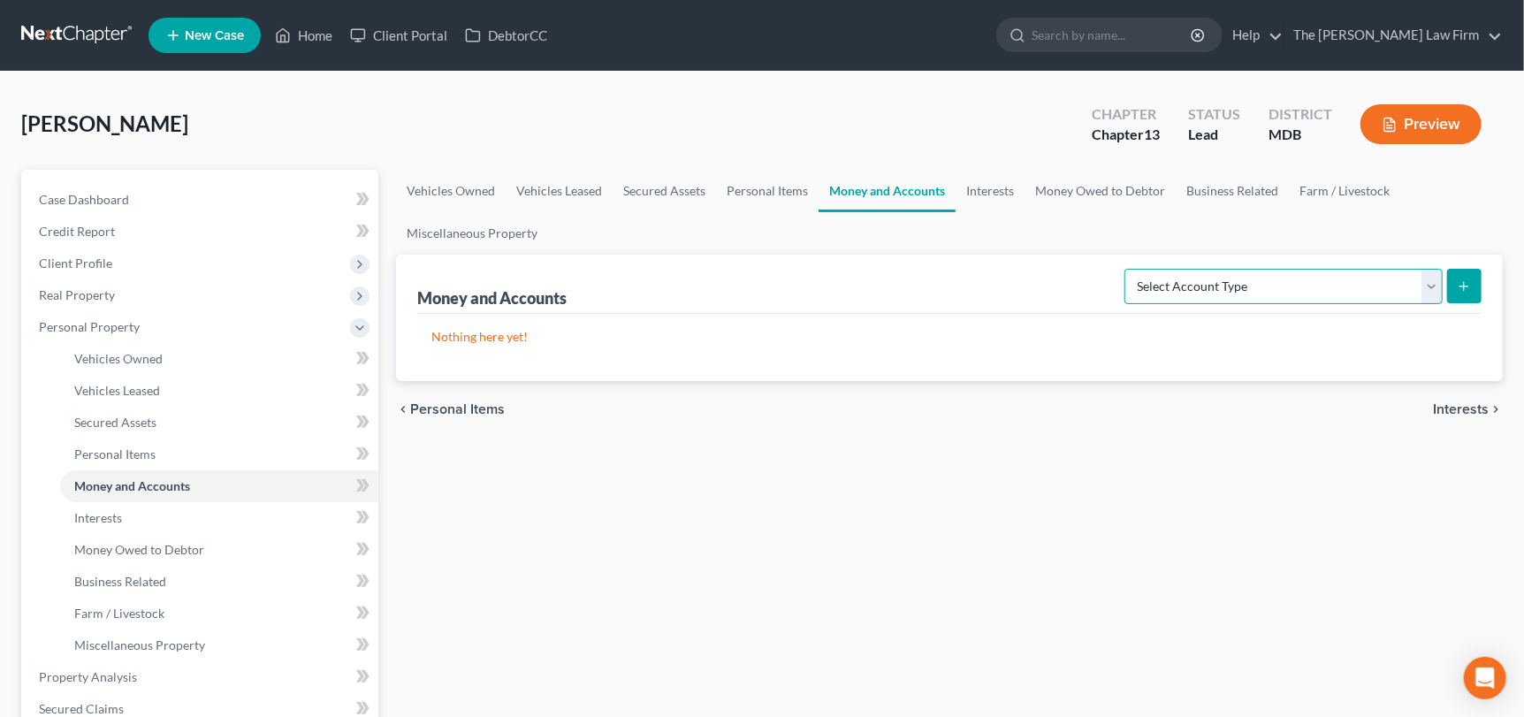
drag, startPoint x: 1432, startPoint y: 283, endPoint x: 1416, endPoint y: 296, distance: 21.4
click at [1432, 283] on select "Select Account Type Brokerage Cash on Hand Certificates of Deposit Checking Acc…" at bounding box center [1284, 286] width 318 height 35
select select "checking"
click at [1129, 269] on select "Select Account Type Brokerage Cash on Hand Certificates of Deposit Checking Acc…" at bounding box center [1284, 286] width 318 height 35
click at [1474, 271] on button "submit" at bounding box center [1464, 286] width 34 height 34
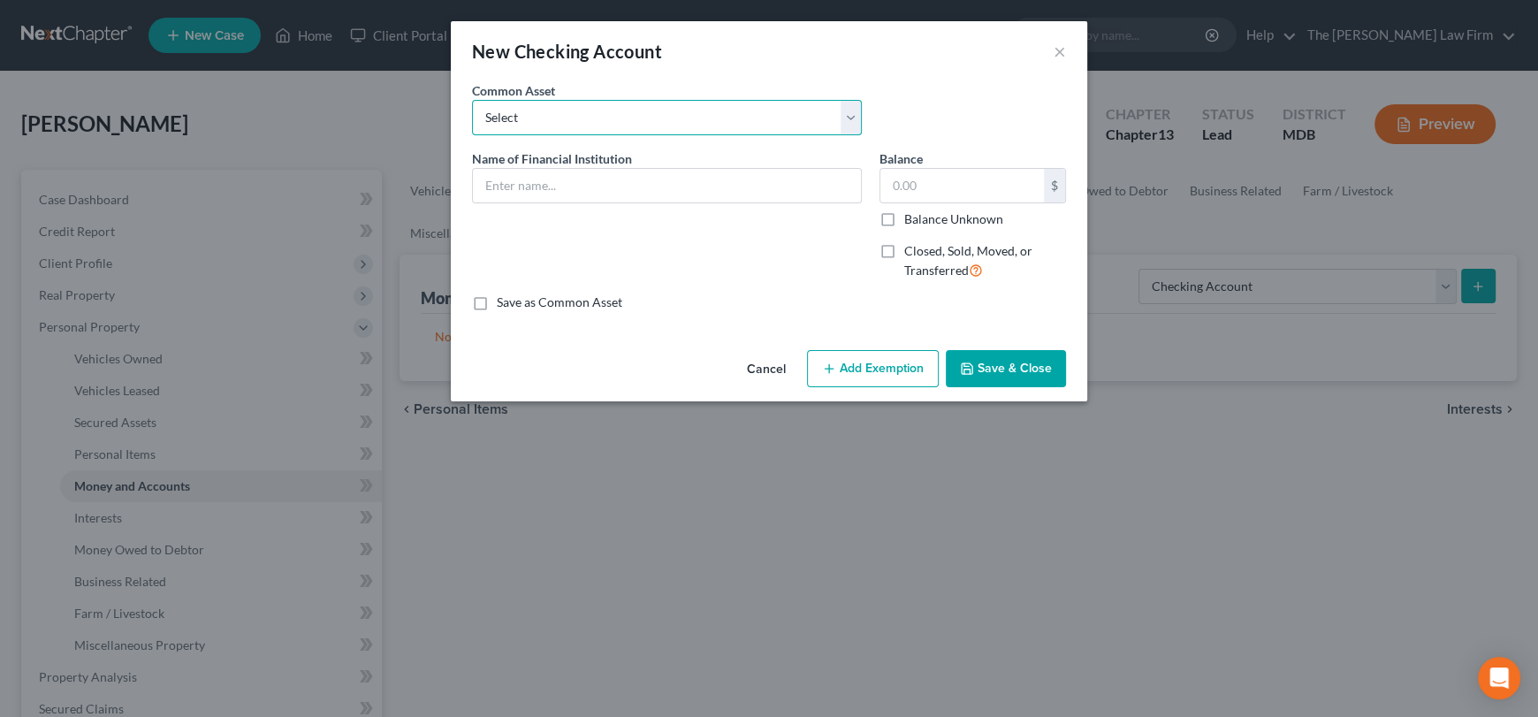
click at [638, 121] on select "Select Credit Karma SoFi Prince George's Community Federal Credit Union U.S. Ba…" at bounding box center [667, 117] width 390 height 35
select select "24"
click at [472, 100] on select "Select Credit Karma SoFi Prince George's Community Federal Credit Union U.S. Ba…" at bounding box center [667, 117] width 390 height 35
type input "Wells Fargo"
type input "7.05"
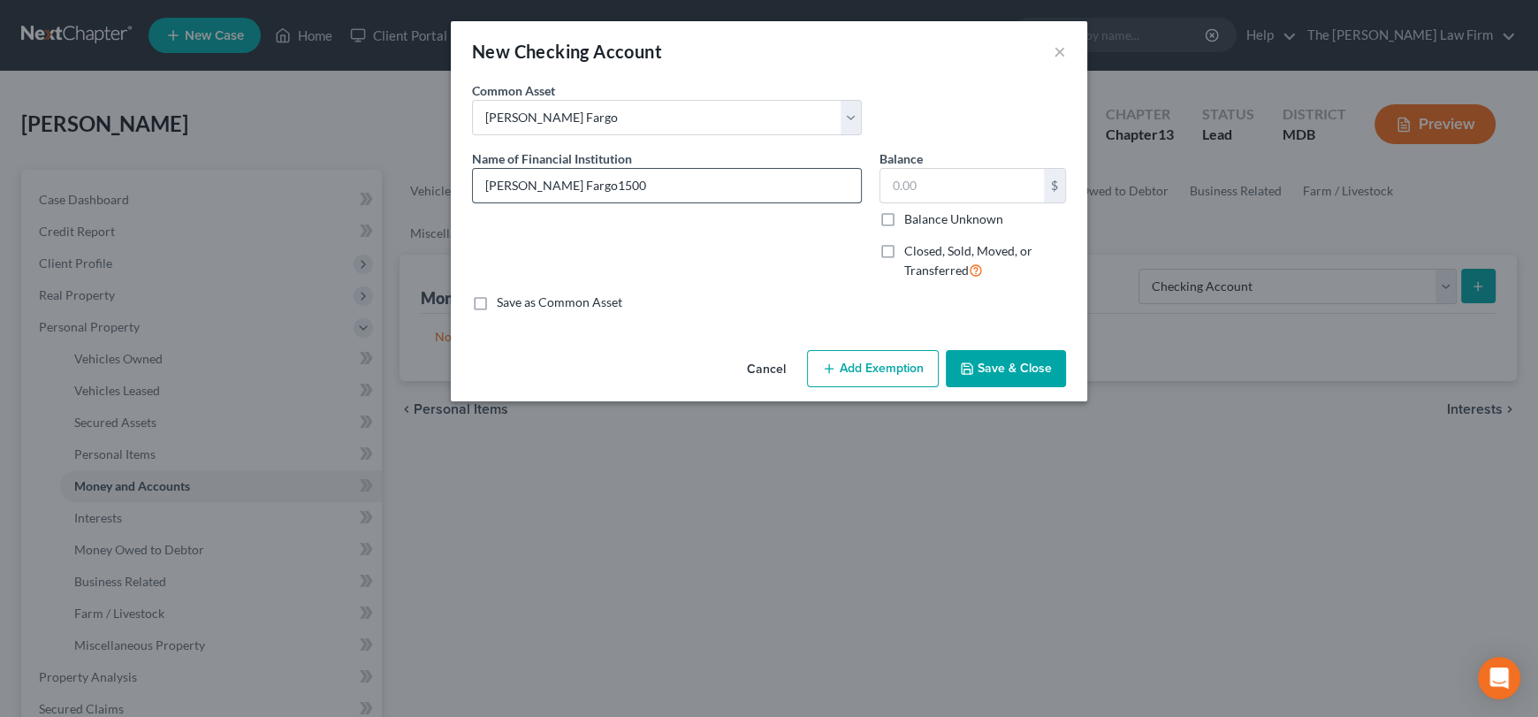
drag, startPoint x: 550, startPoint y: 186, endPoint x: 625, endPoint y: 185, distance: 75.2
click at [625, 185] on input "Wells Fargo1500" at bounding box center [667, 186] width 388 height 34
type input "Wells Fargo"
type input "1500"
click at [1008, 368] on button "Save & Close" at bounding box center [1006, 368] width 120 height 37
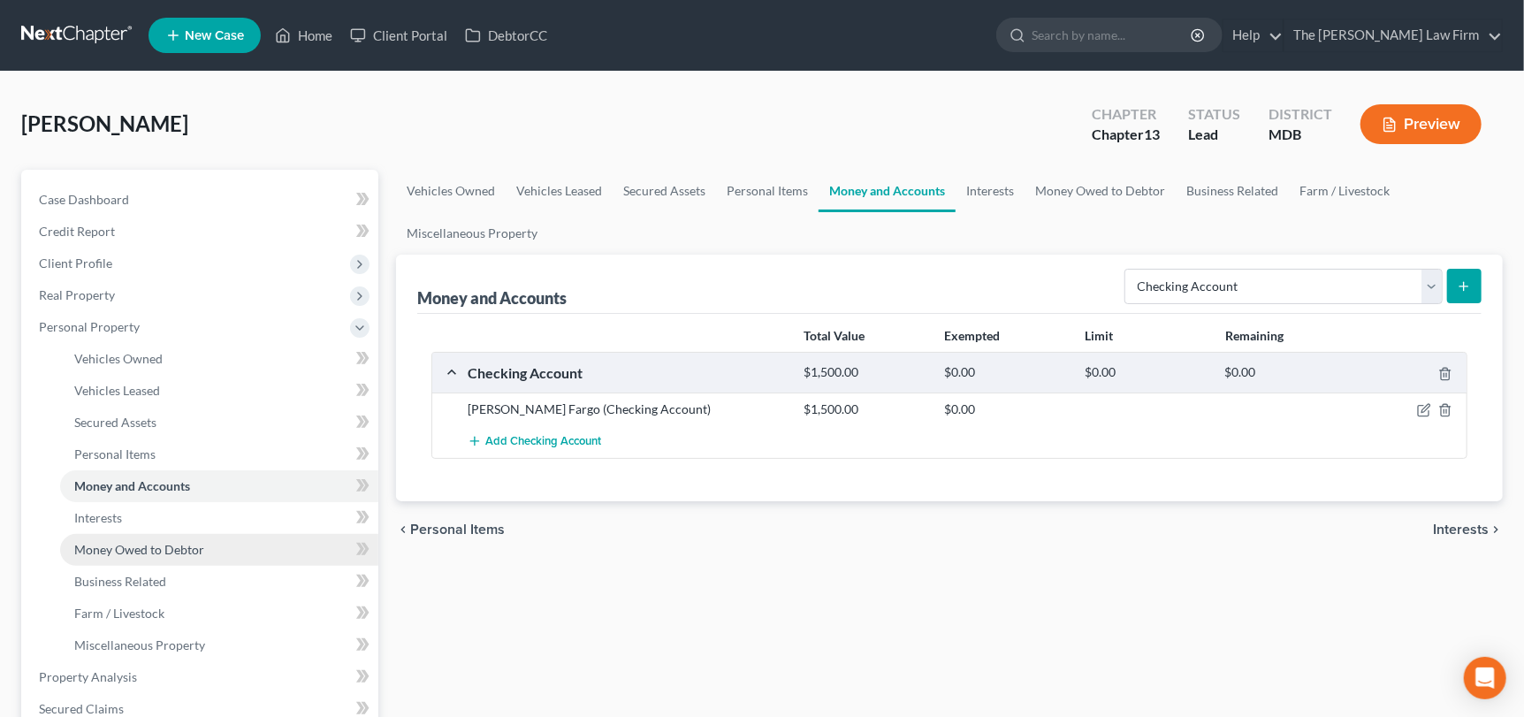
click at [118, 546] on span "Money Owed to Debtor" at bounding box center [139, 549] width 130 height 15
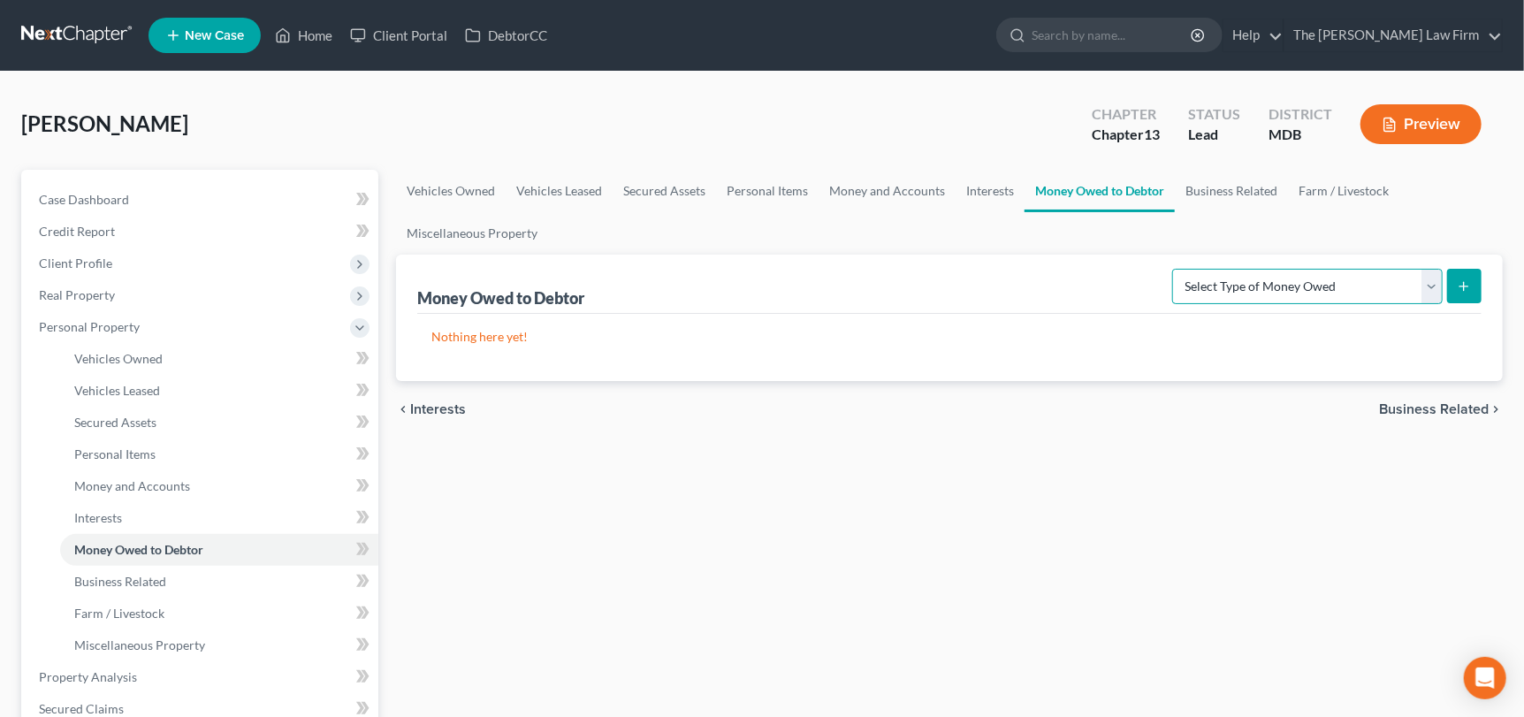
click at [1432, 278] on select "Select Type of Money Owed Accounts Receivable Alimony Child Support Claims Agai…" at bounding box center [1307, 286] width 271 height 35
select select "alimony"
click at [1177, 269] on select "Select Type of Money Owed Accounts Receivable Alimony Child Support Claims Agai…" at bounding box center [1307, 286] width 271 height 35
click at [1469, 279] on icon "submit" at bounding box center [1464, 286] width 14 height 14
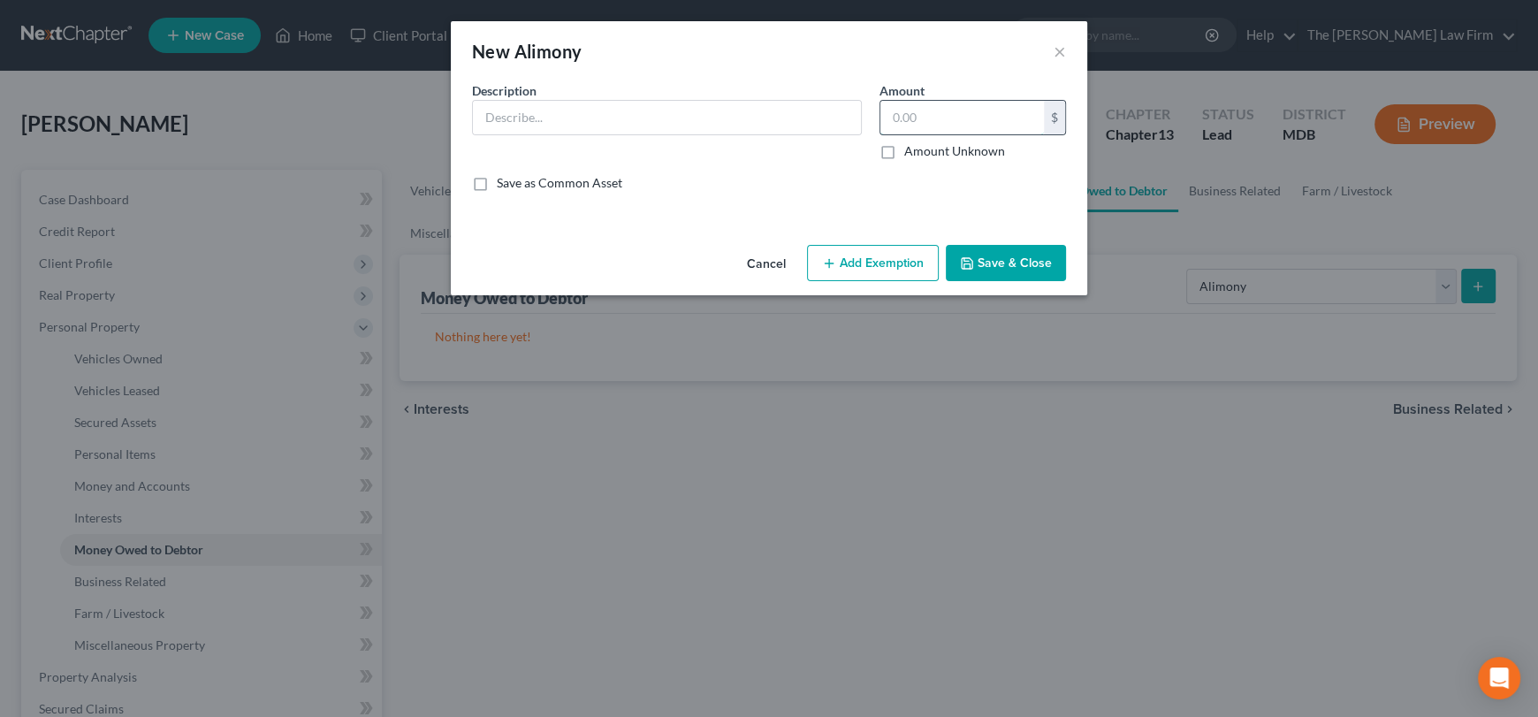
click at [976, 103] on input "text" at bounding box center [963, 118] width 164 height 34
type input "30,000"
click at [543, 107] on input "text" at bounding box center [667, 118] width 388 height 34
click at [542, 108] on input "text" at bounding box center [667, 118] width 388 height 34
click at [532, 116] on input "Dante king" at bounding box center [667, 118] width 388 height 34
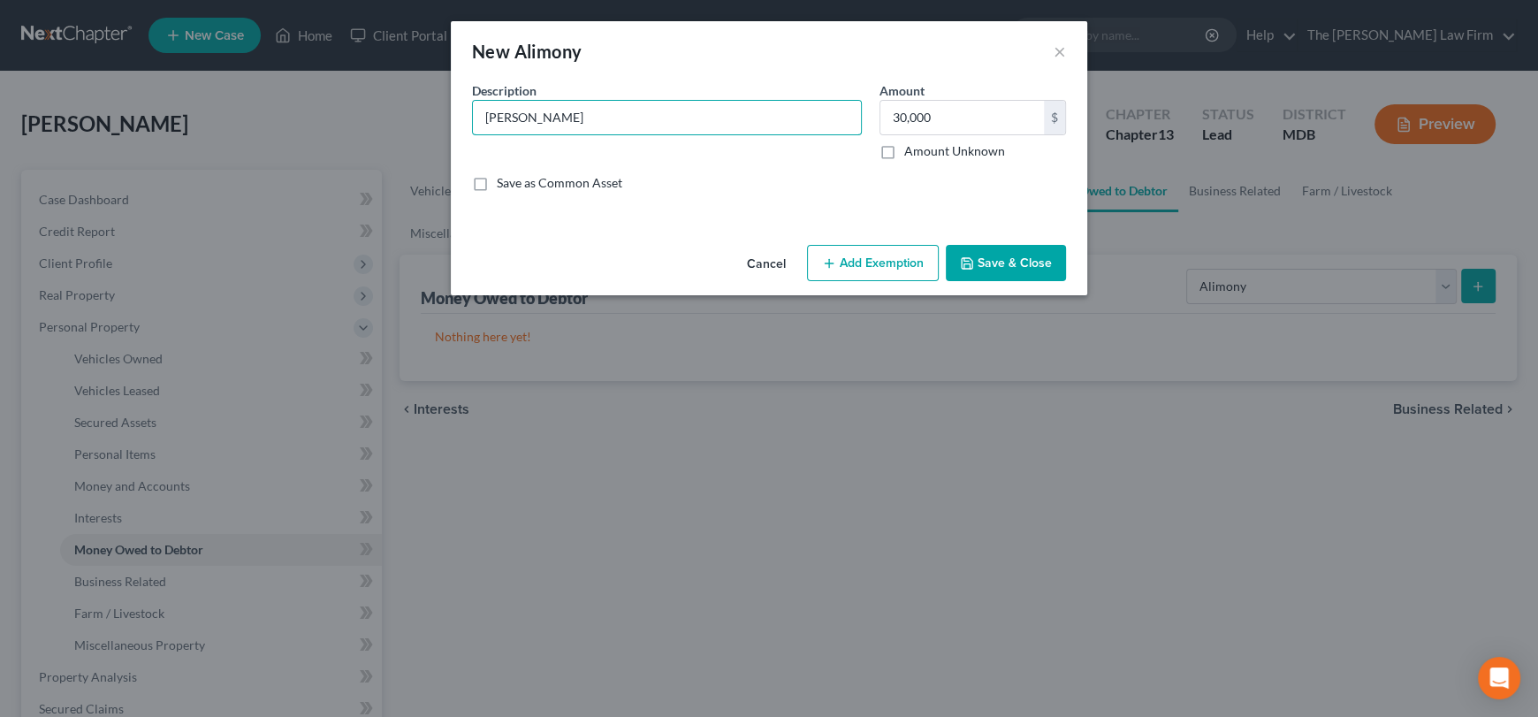
type input "Dante King"
click at [1021, 265] on button "Save & Close" at bounding box center [1006, 263] width 120 height 37
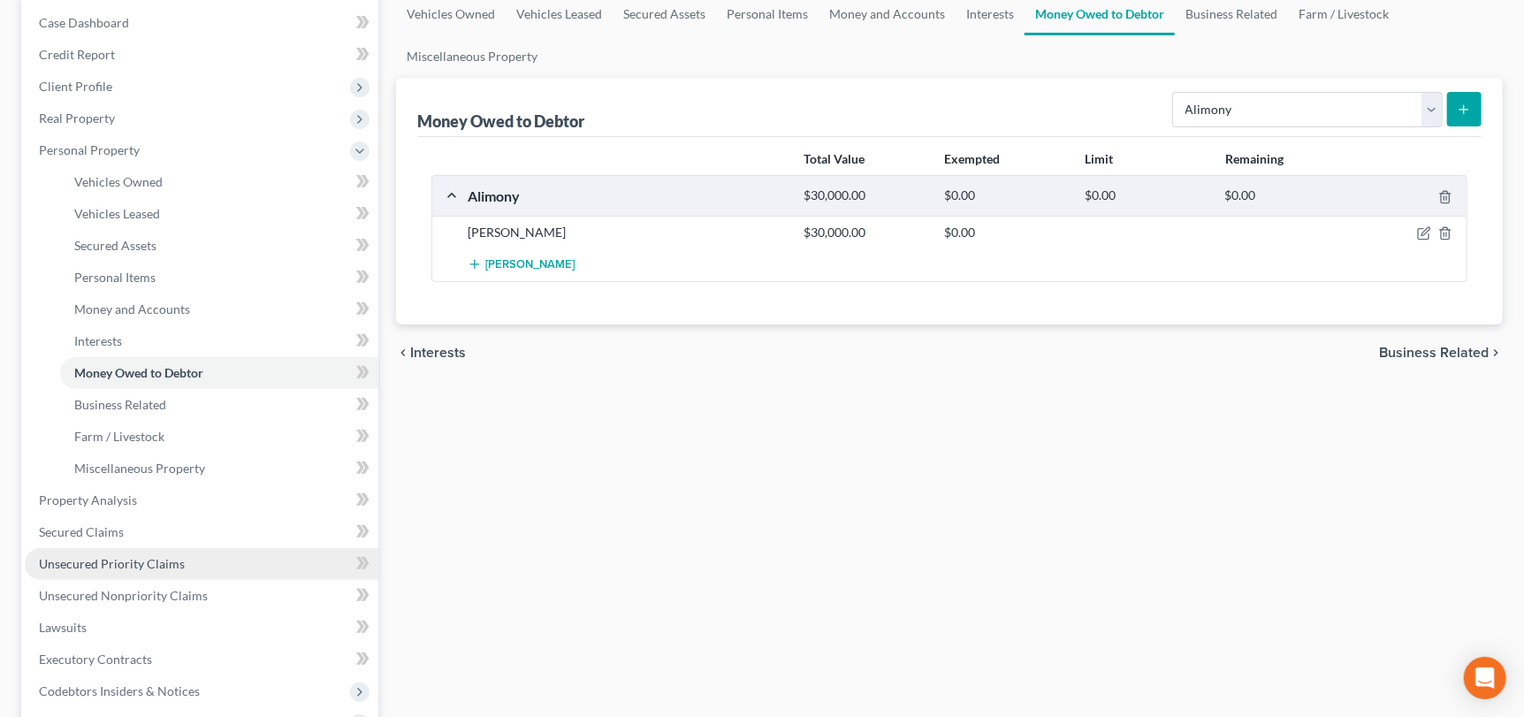
click at [161, 558] on span "Unsecured Priority Claims" at bounding box center [112, 563] width 146 height 15
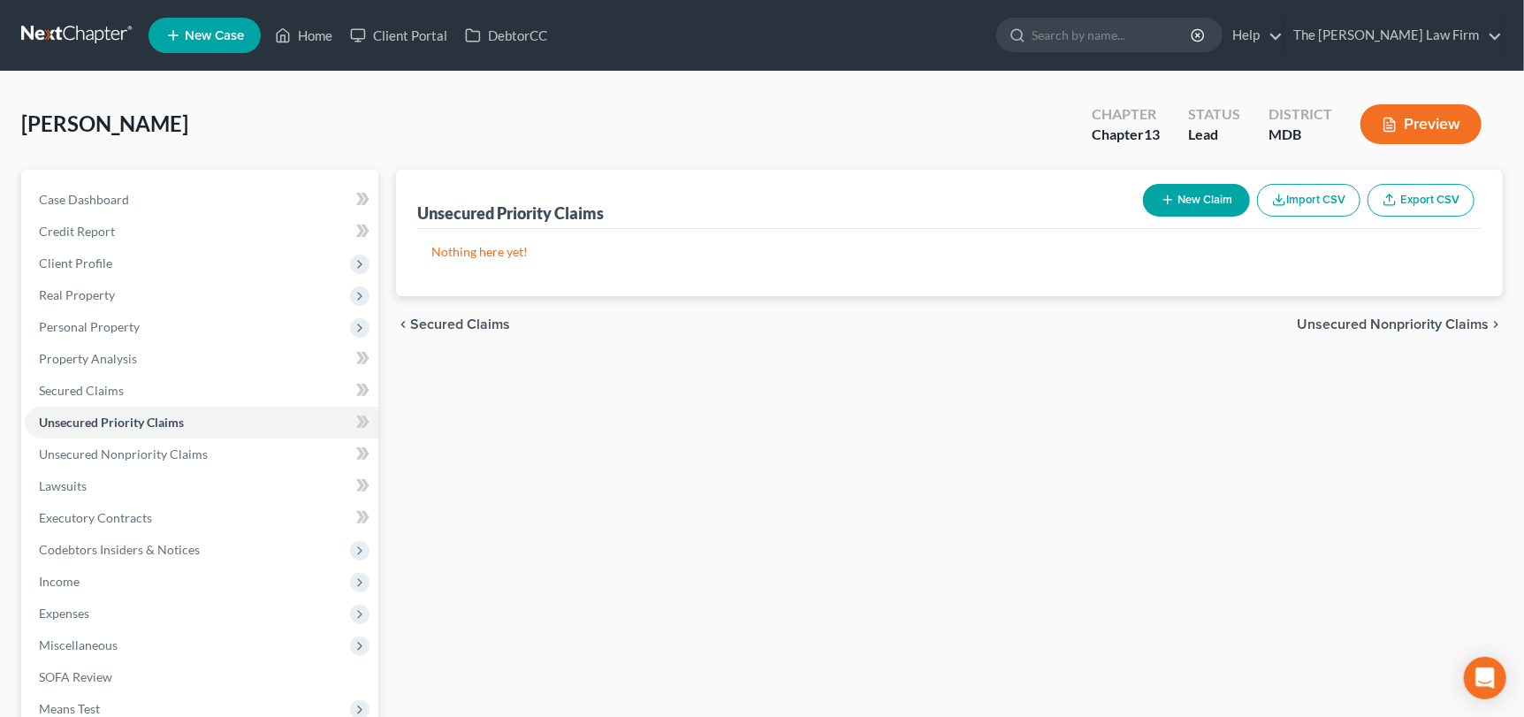
click at [1168, 195] on icon "button" at bounding box center [1168, 200] width 14 height 14
select select "0"
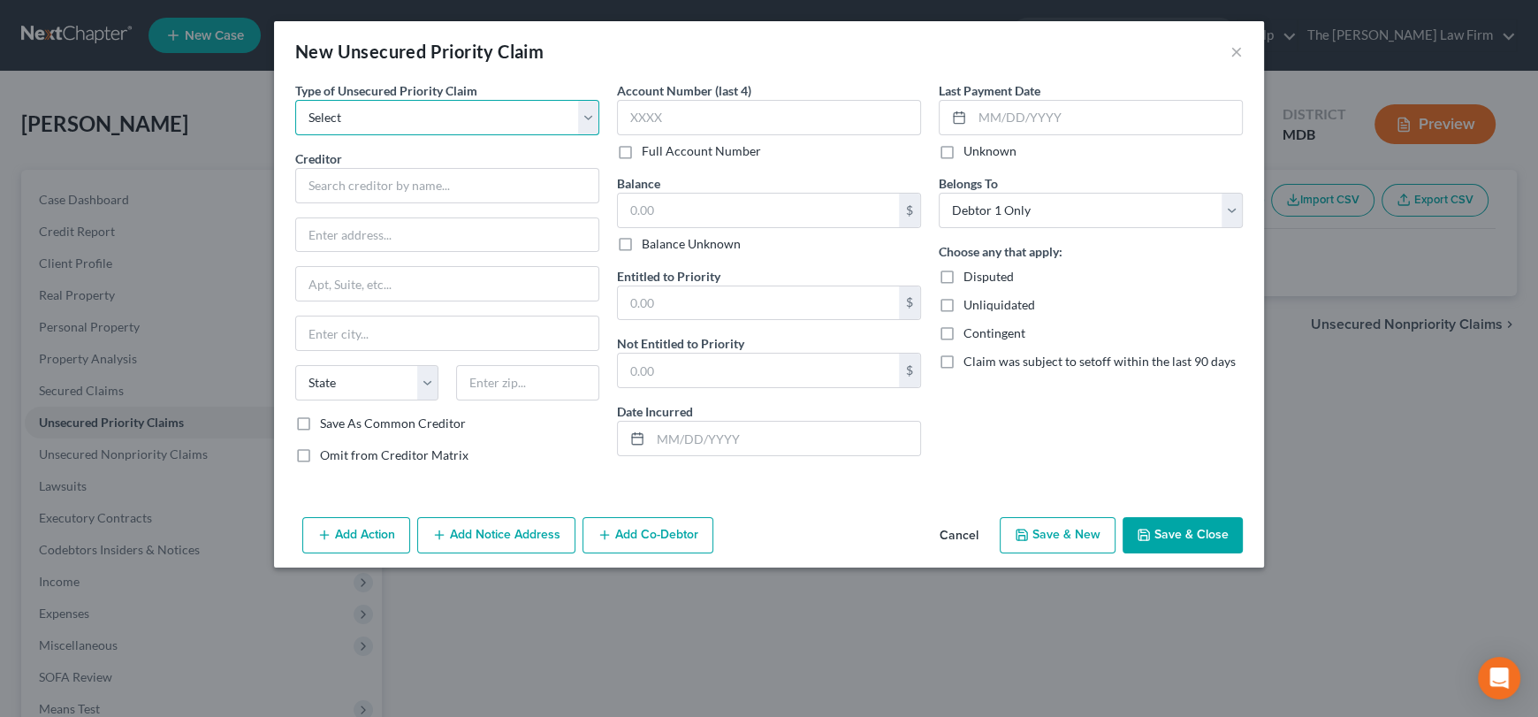
click at [454, 124] on select "Select Taxes & Other Government Units Domestic Support Obligations Extensions o…" at bounding box center [447, 117] width 304 height 35
select select "0"
click at [295, 100] on select "Select Taxes & Other Government Units Domestic Support Obligations Extensions o…" at bounding box center [447, 117] width 304 height 35
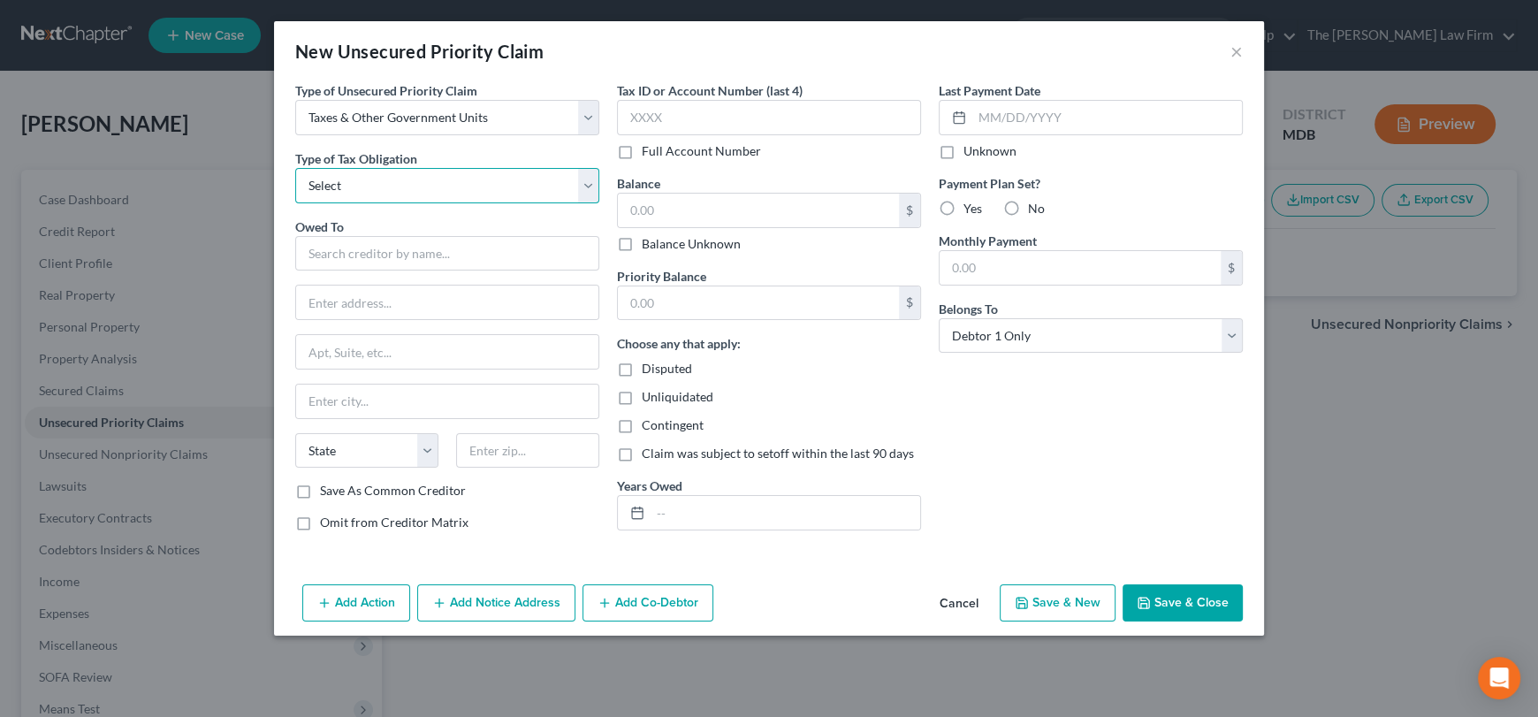
click at [392, 184] on select "Select Federal City State Franchise Tax Board Other" at bounding box center [447, 185] width 304 height 35
select select "0"
click at [295, 168] on select "Select Federal City State Franchise Tax Board Other" at bounding box center [447, 185] width 304 height 35
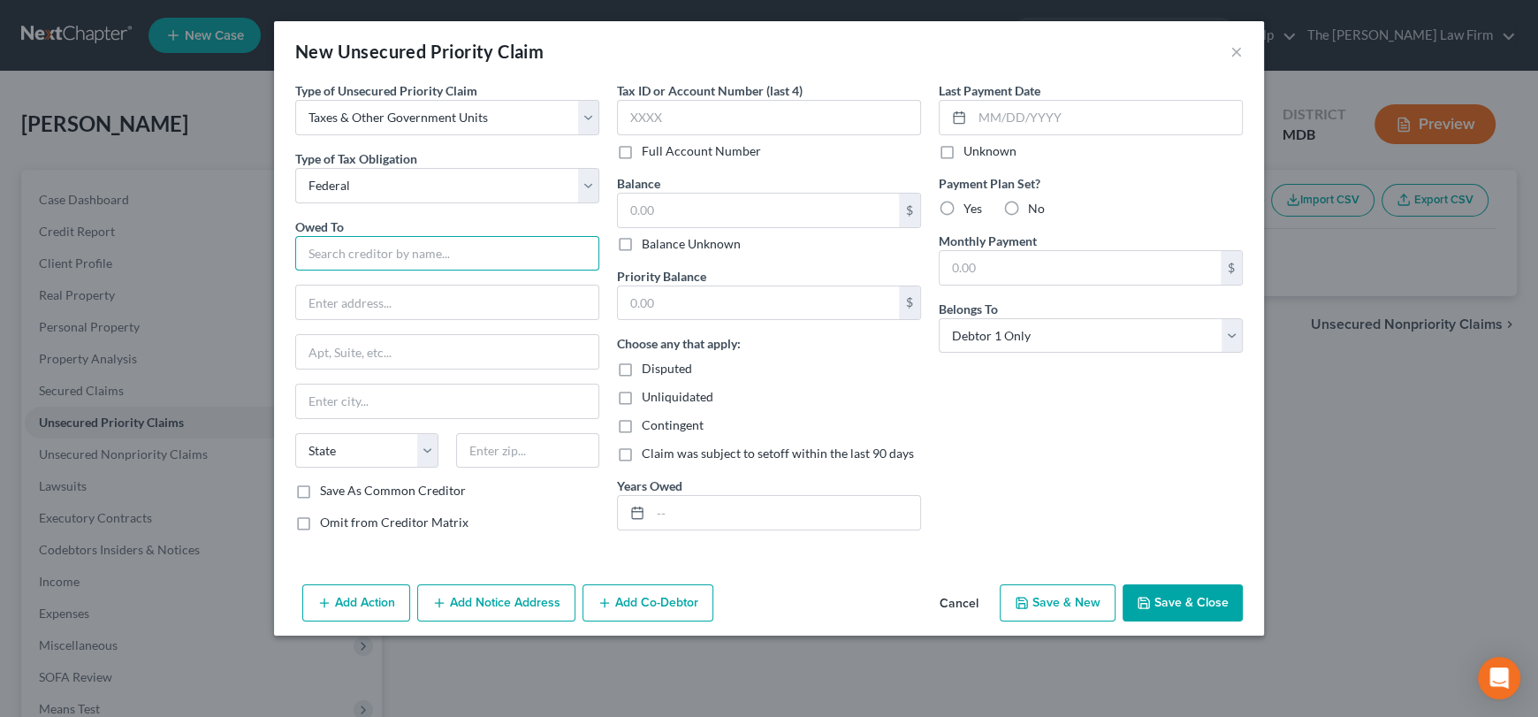
click at [381, 248] on input "text" at bounding box center [447, 253] width 304 height 35
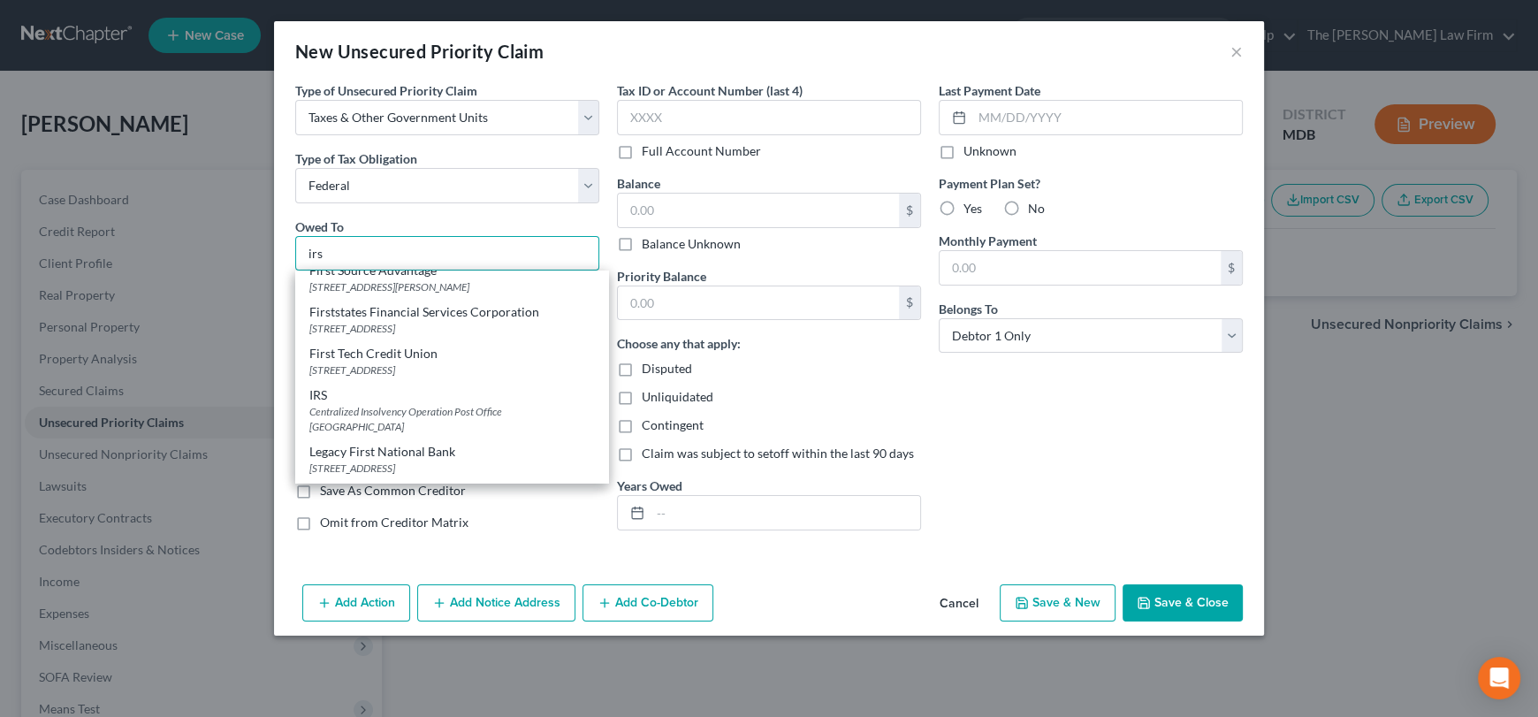
scroll to position [1061, 0]
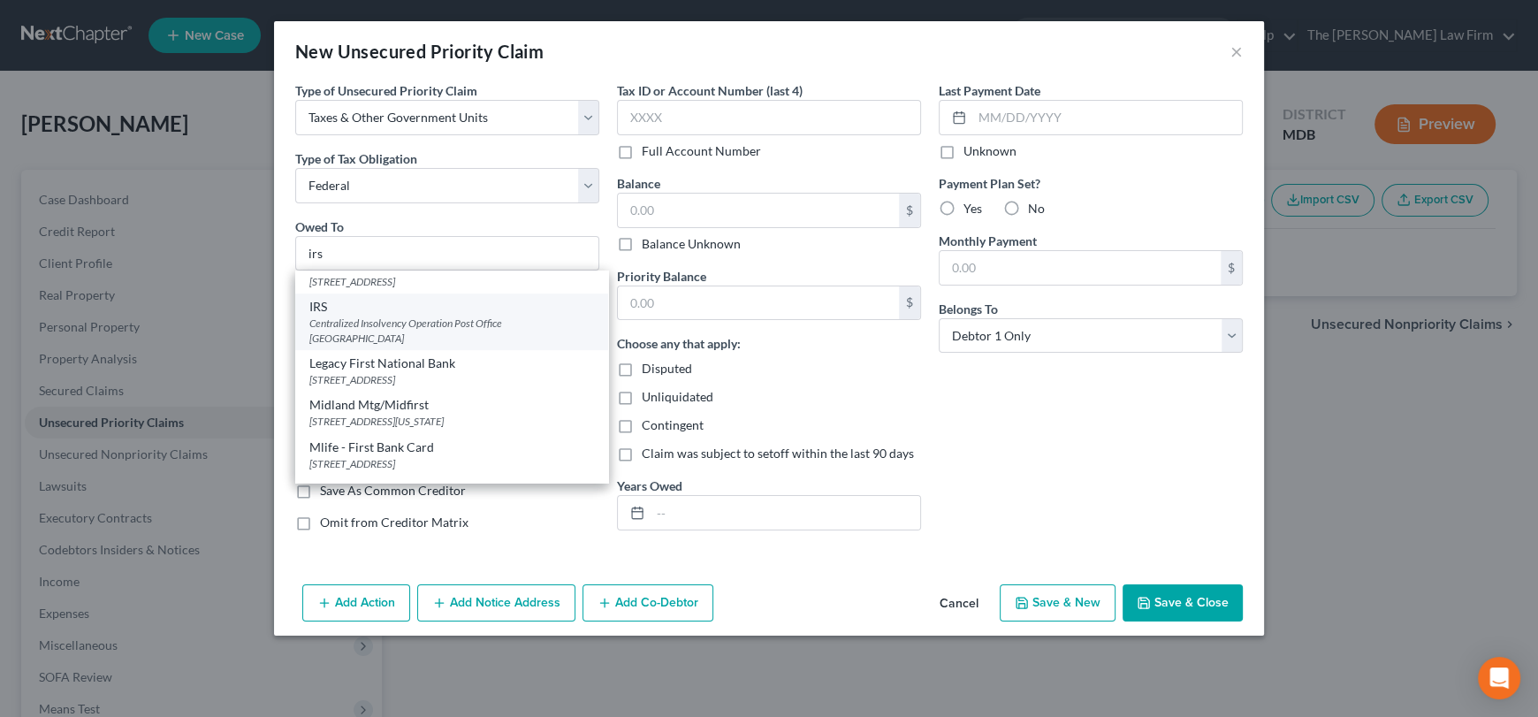
click at [378, 338] on div "Centralized Insolvency Operation Post Office Box 7346, Philadelphia, PA 19101" at bounding box center [451, 331] width 285 height 30
type input "IRS"
type input "Centralized Insolvency Operation"
type input "Post Office Box 7346"
type input "Philadelphia"
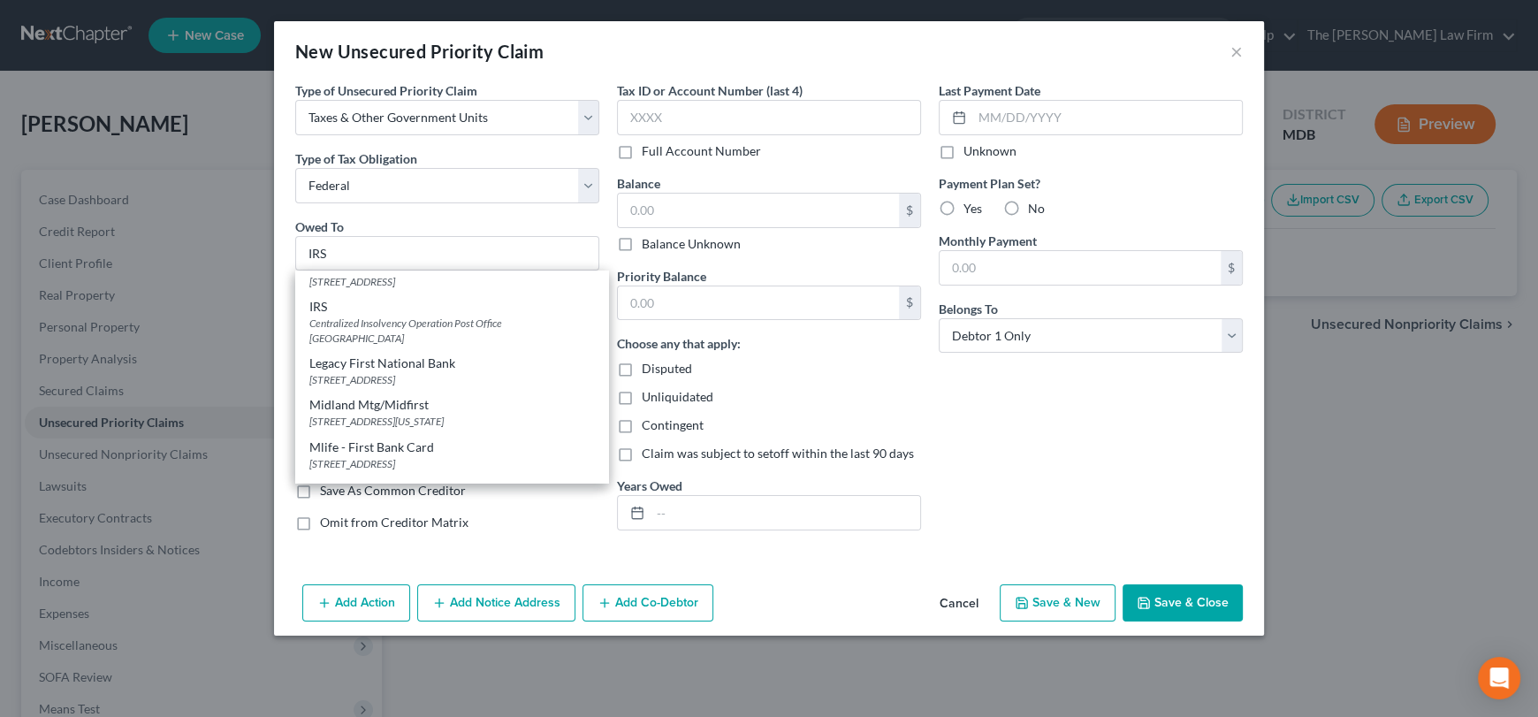
select select "39"
type input "19101"
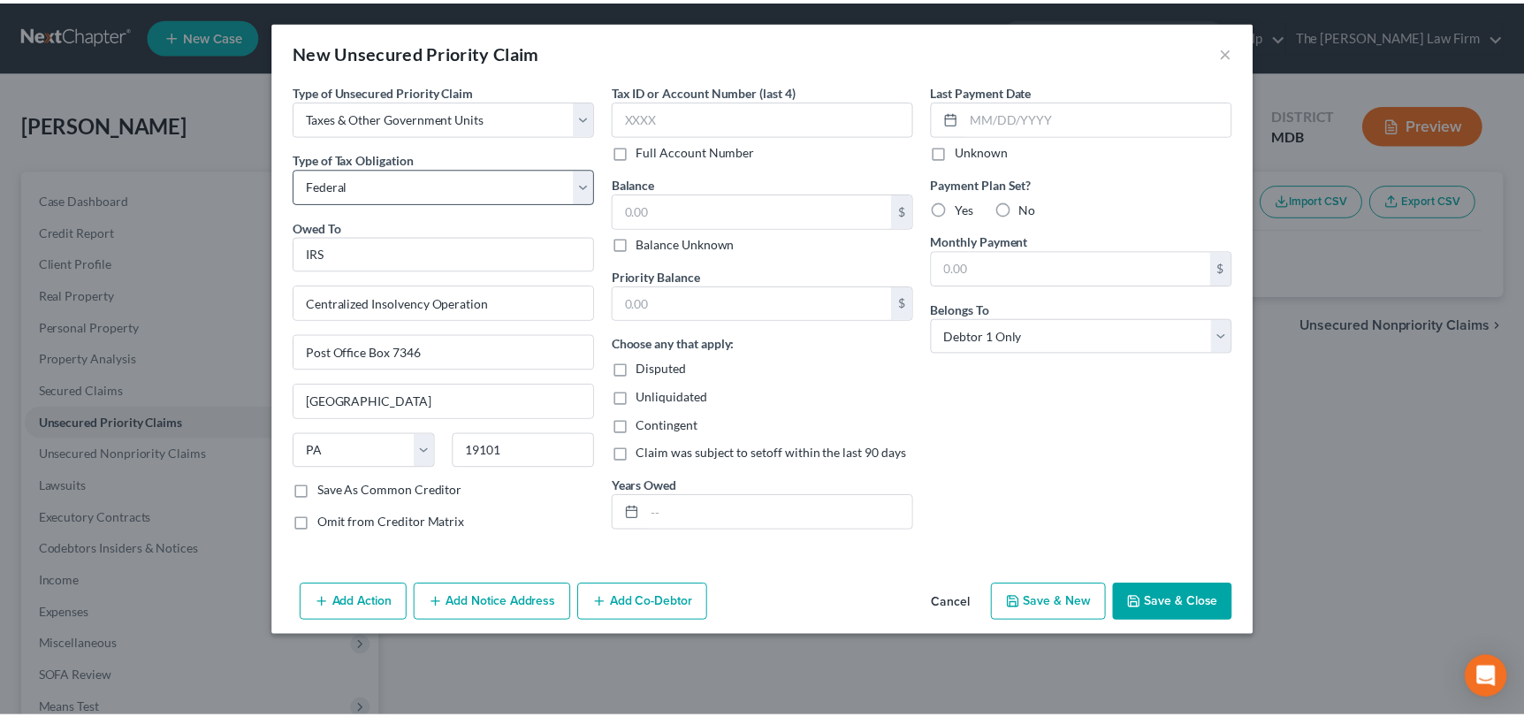
scroll to position [0, 0]
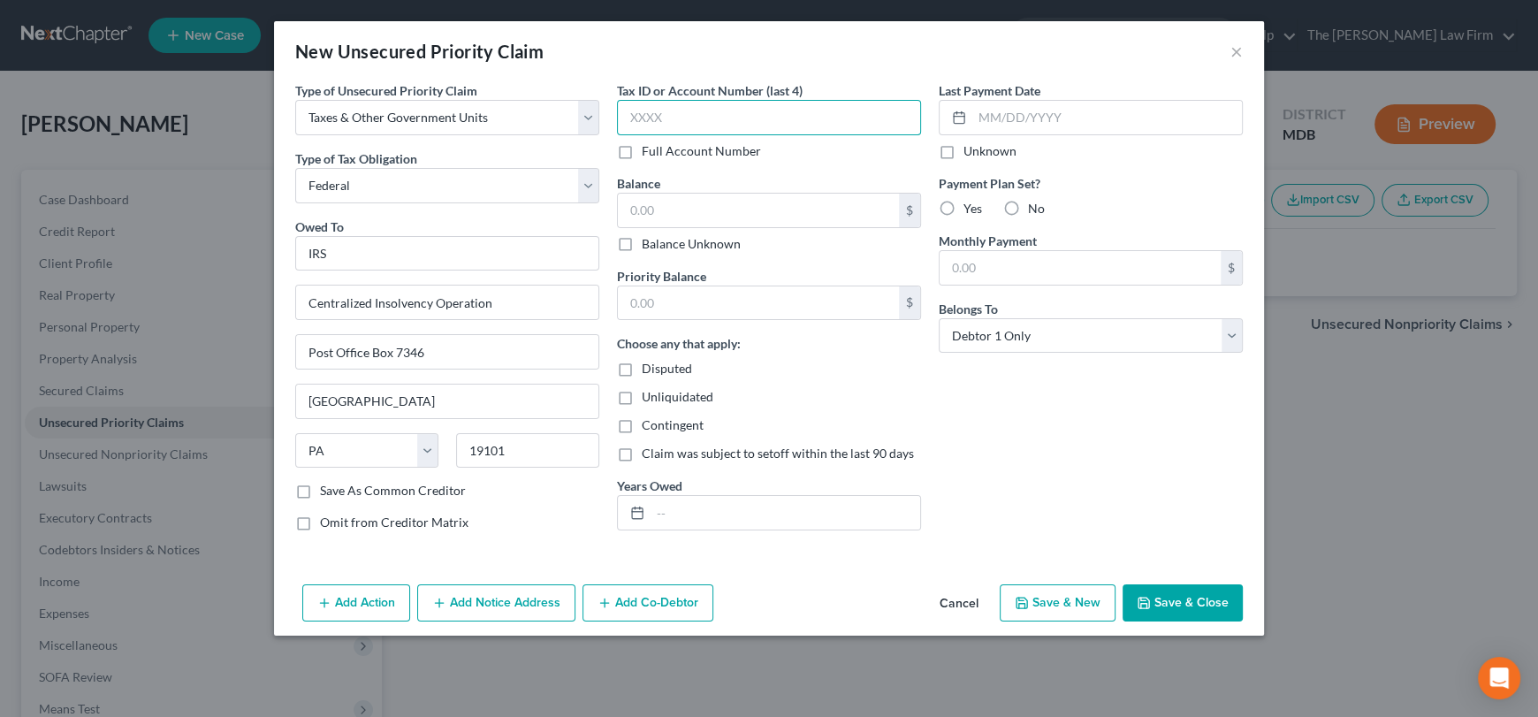
click at [645, 115] on input "text" at bounding box center [769, 117] width 304 height 35
click at [639, 202] on input "text" at bounding box center [758, 211] width 281 height 34
type input "00.00"
click at [667, 302] on input "text" at bounding box center [758, 303] width 281 height 34
type input "0.00"
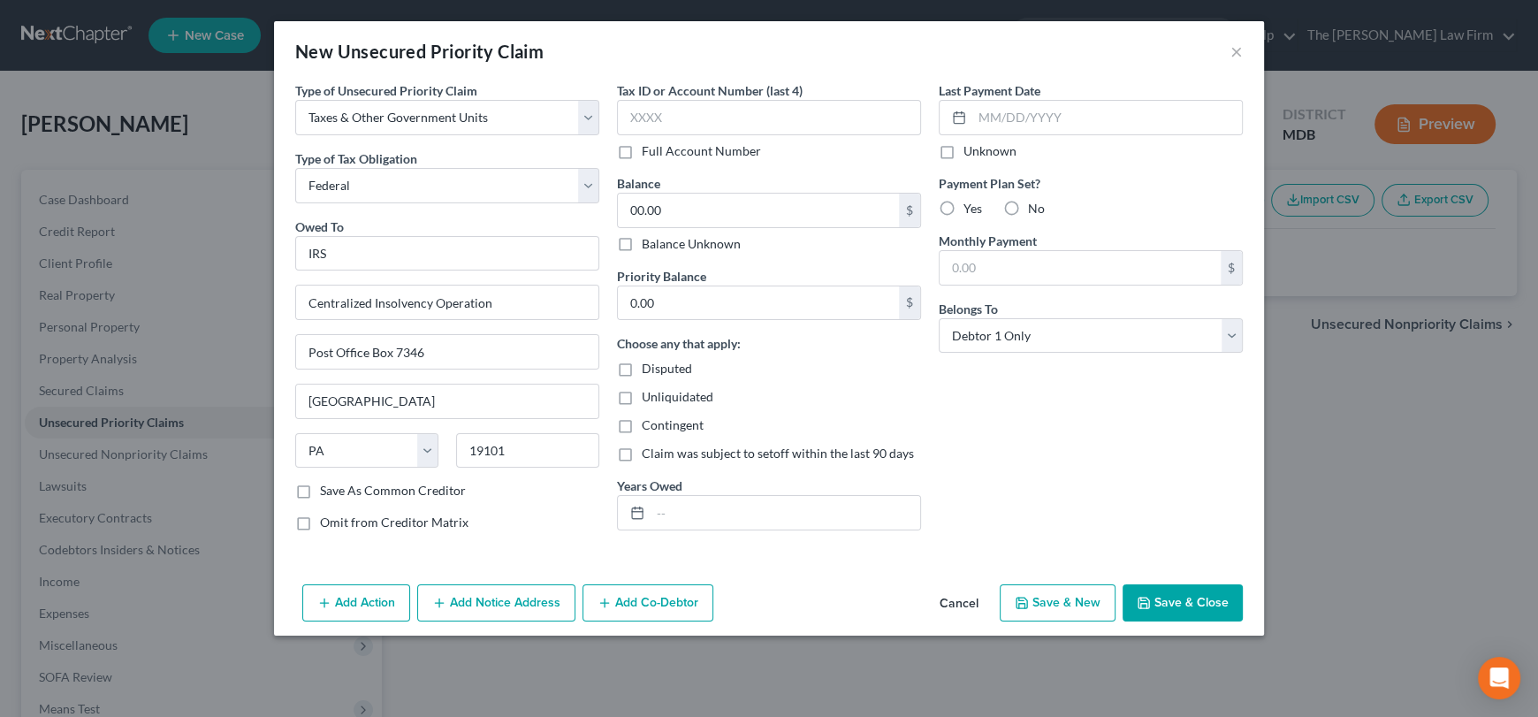
click at [1213, 605] on button "Save & Close" at bounding box center [1183, 602] width 120 height 37
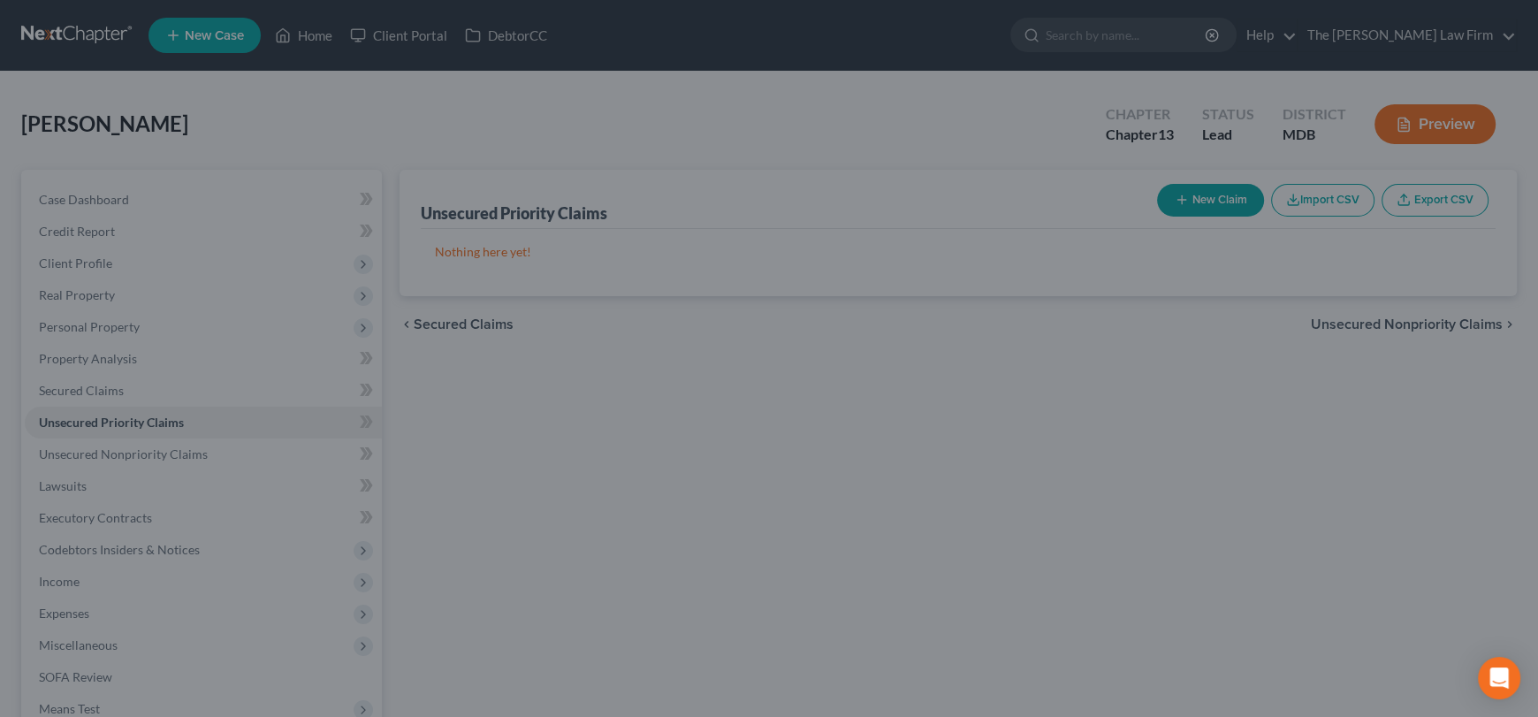
type input "0.00"
type input "0"
type input "0.00"
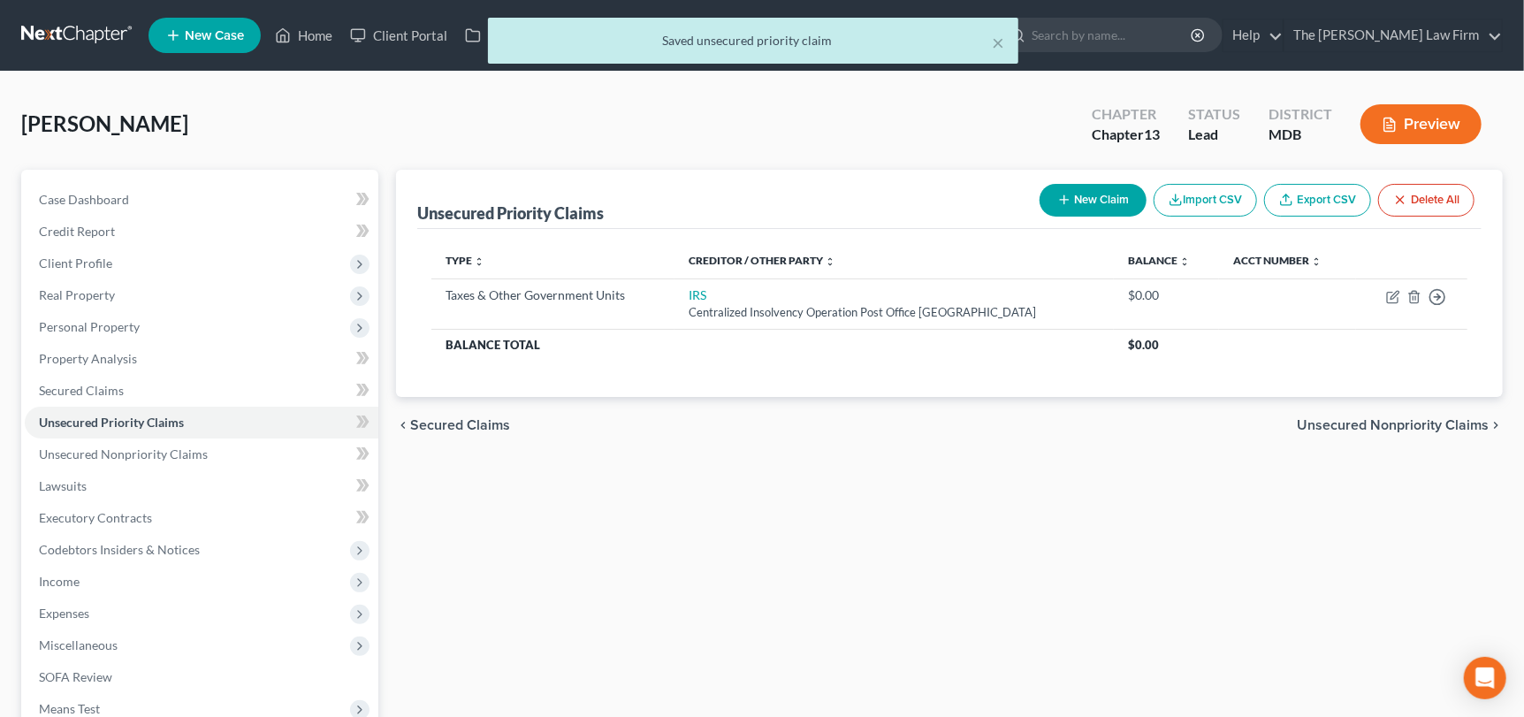
click at [1099, 194] on button "New Claim" at bounding box center [1093, 200] width 107 height 33
select select "0"
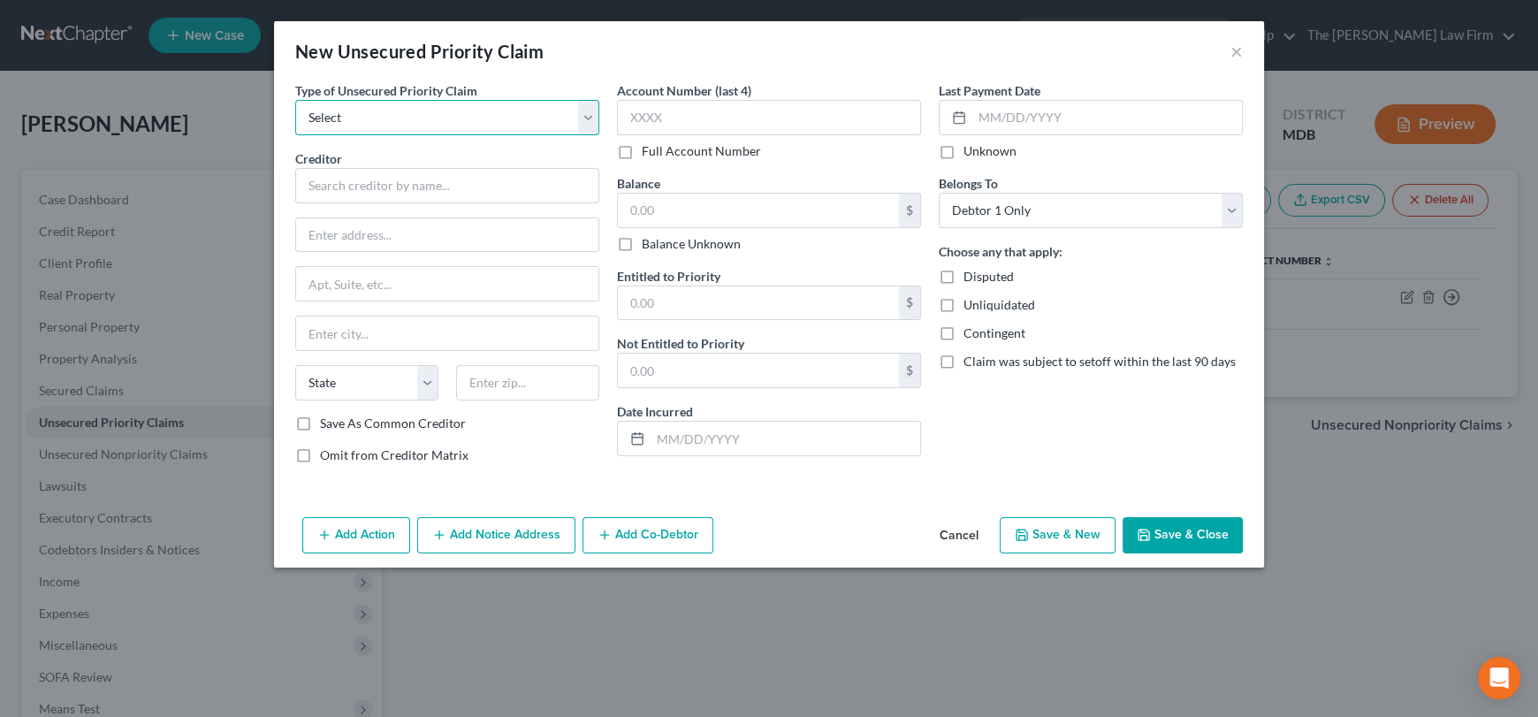
click at [440, 111] on select "Select Taxes & Other Government Units Domestic Support Obligations Extensions o…" at bounding box center [447, 117] width 304 height 35
select select "0"
click at [295, 100] on select "Select Taxes & Other Government Units Domestic Support Obligations Extensions o…" at bounding box center [447, 117] width 304 height 35
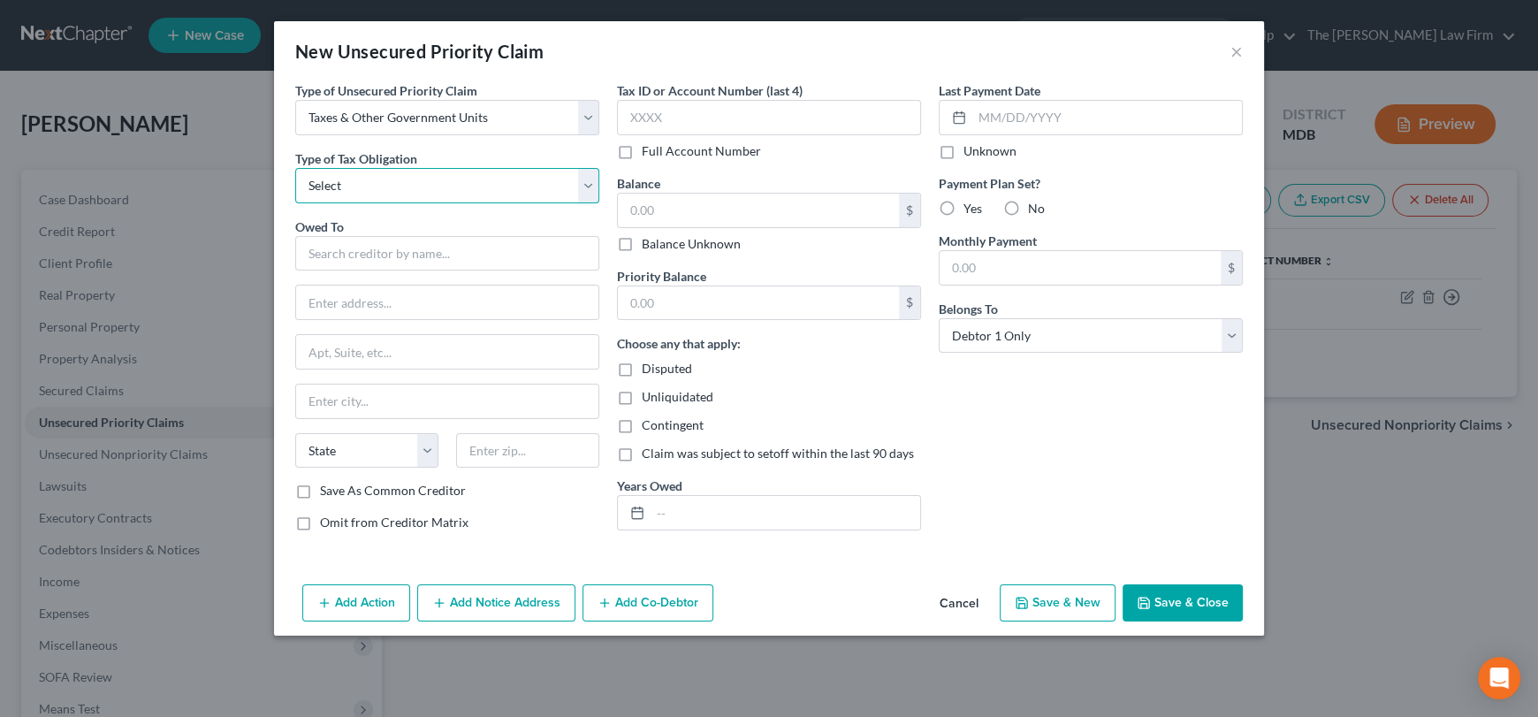
drag, startPoint x: 405, startPoint y: 181, endPoint x: 402, endPoint y: 190, distance: 9.2
click at [405, 181] on select "Select Federal City State Franchise Tax Board Other" at bounding box center [447, 185] width 304 height 35
select select "2"
click at [295, 168] on select "Select Federal City State Franchise Tax Board Other" at bounding box center [447, 185] width 304 height 35
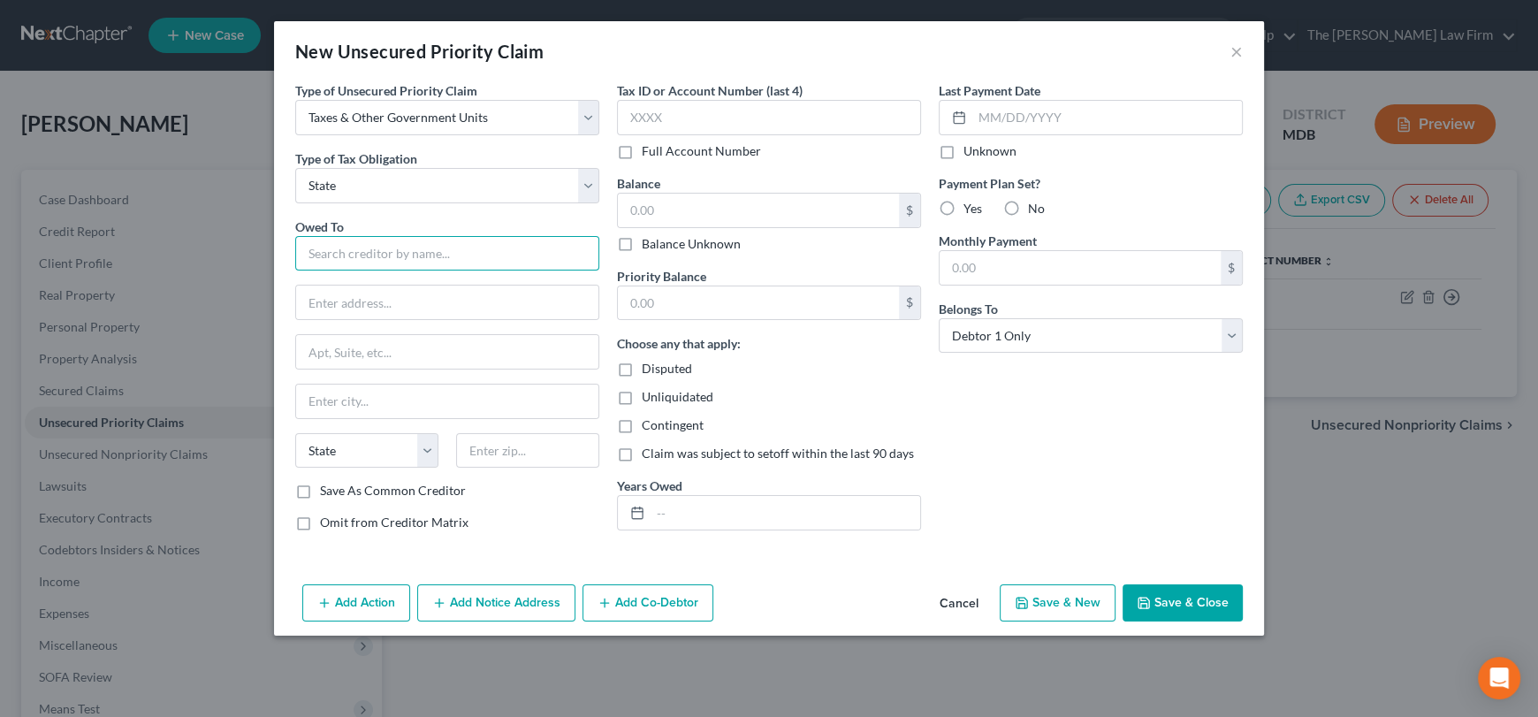
click at [378, 255] on input "text" at bounding box center [447, 253] width 304 height 35
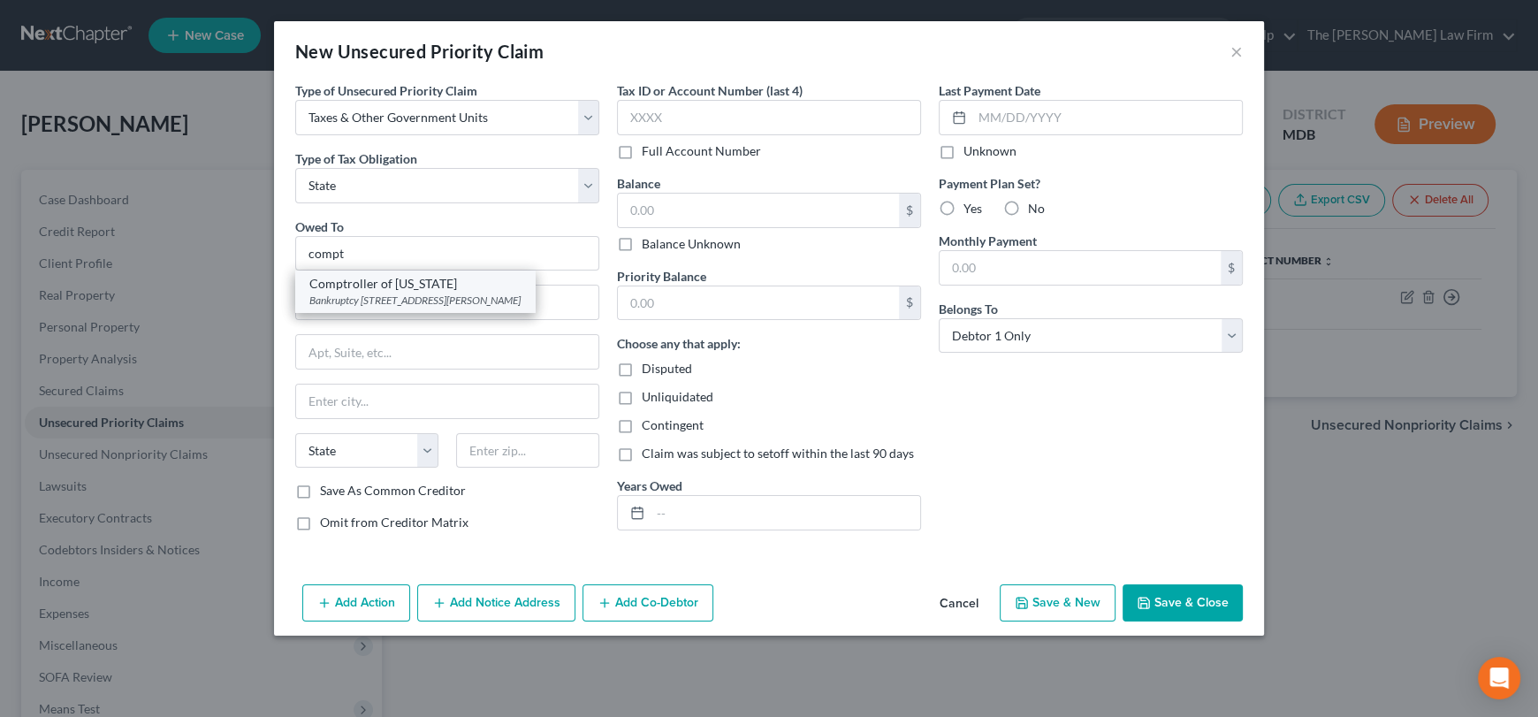
click at [405, 293] on div "Bankruptcy Unit 7 St. Paul Street, Suite 230, Baltimore, MD 21202" at bounding box center [414, 300] width 211 height 15
type input "Comptroller of Maryland"
type input "Bankruptcy Unit"
type input "7 St. Paul Street, Suite 230"
type input "Baltimore"
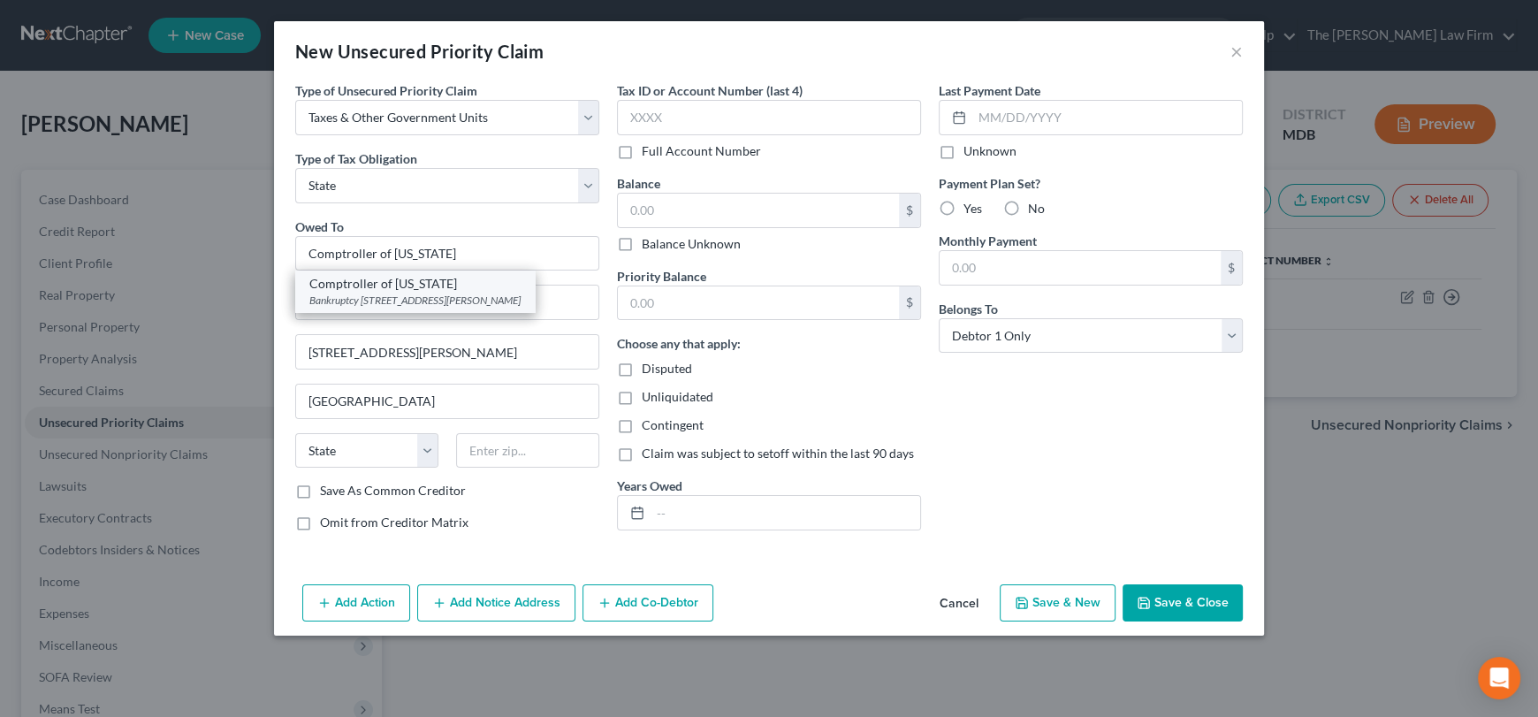
select select "21"
type input "21202"
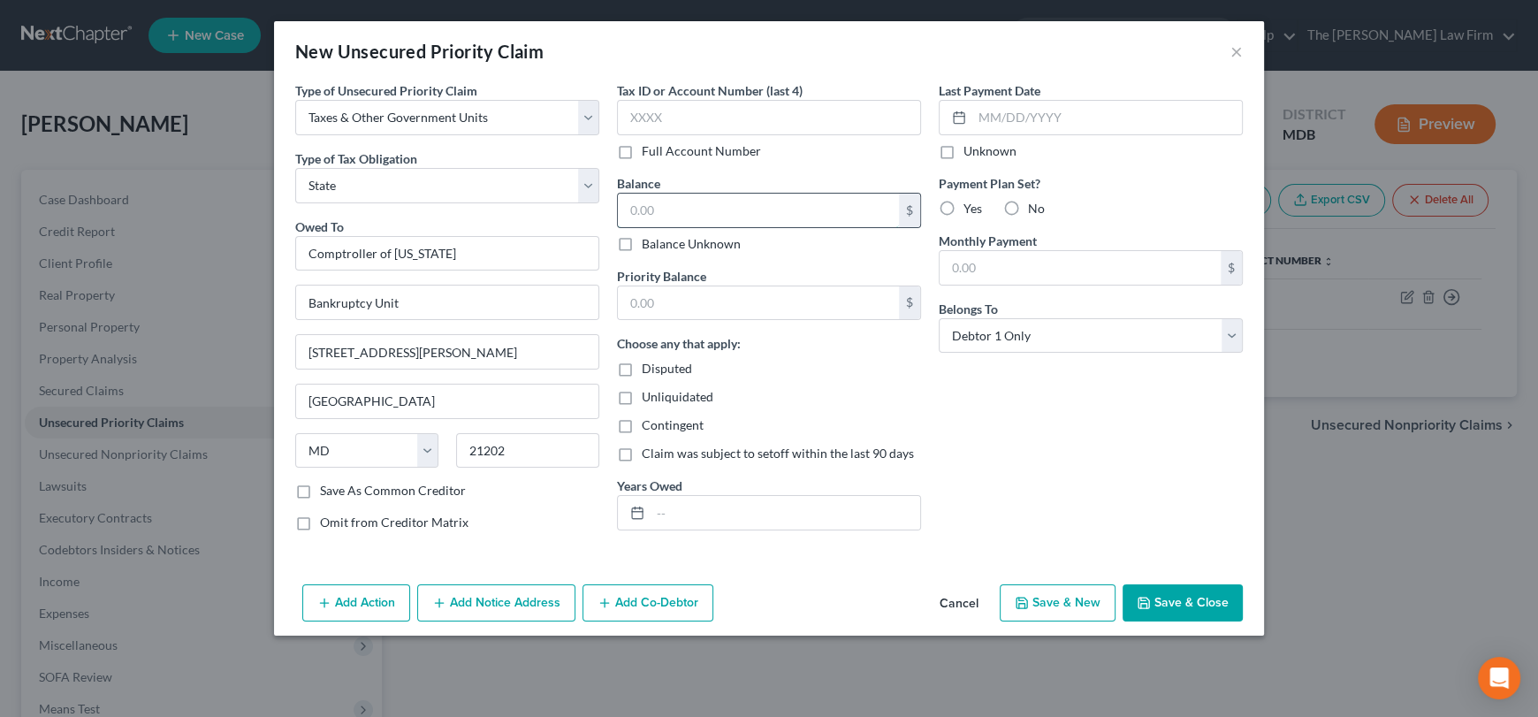
click at [686, 208] on input "text" at bounding box center [758, 211] width 281 height 34
type input "29,000"
click at [648, 296] on input "text" at bounding box center [758, 303] width 281 height 34
type input "29,000"
click at [691, 513] on input "text" at bounding box center [786, 513] width 270 height 34
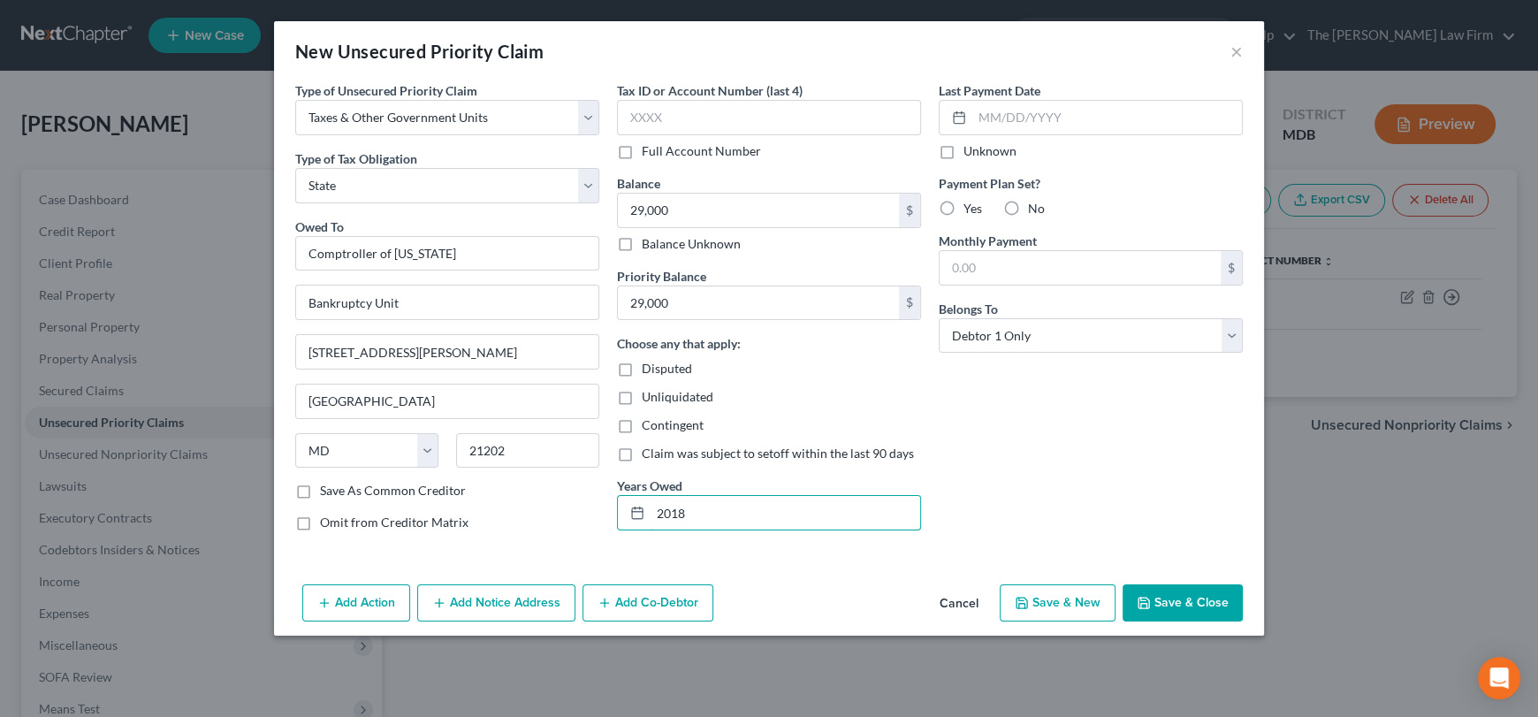
type input "2018"
click at [1164, 598] on button "Save & Close" at bounding box center [1183, 602] width 120 height 37
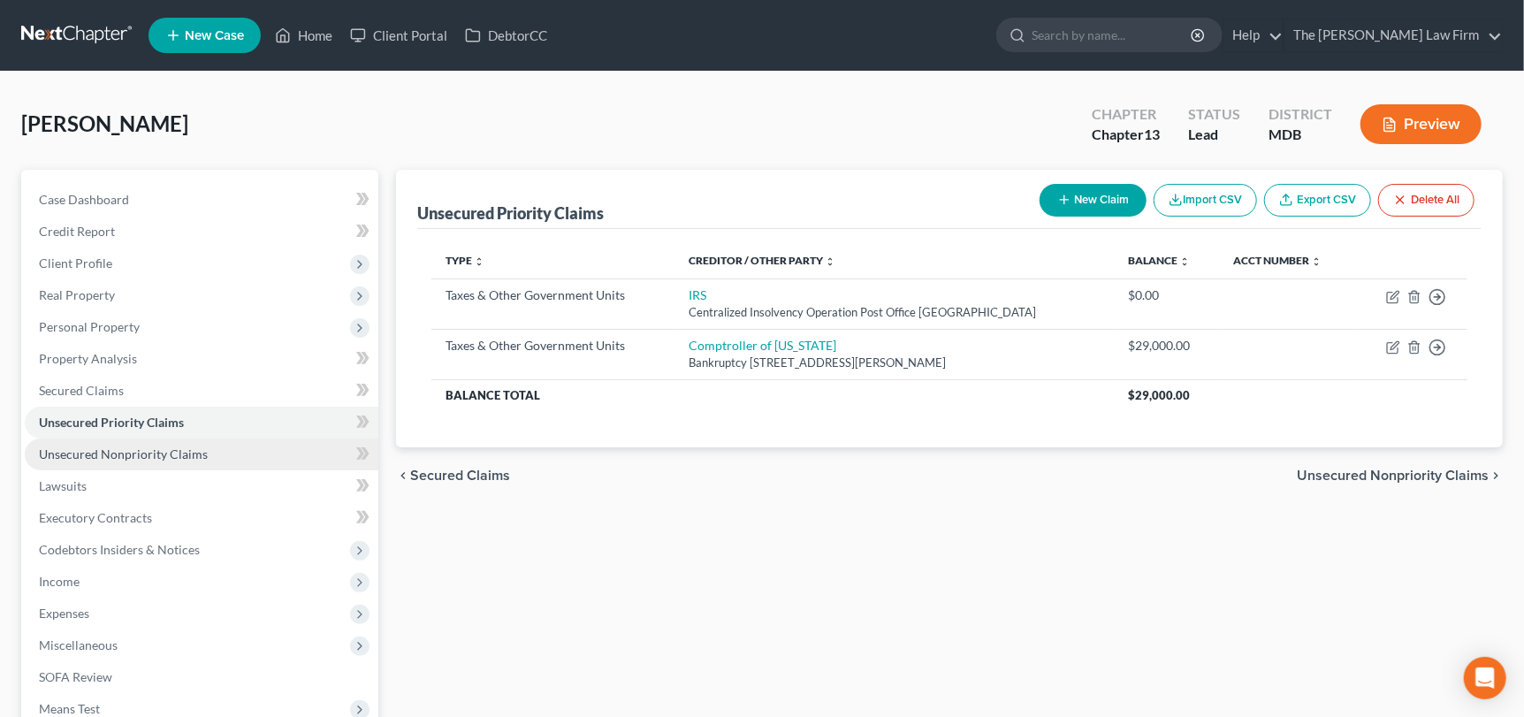
click at [170, 450] on span "Unsecured Nonpriority Claims" at bounding box center [123, 454] width 169 height 15
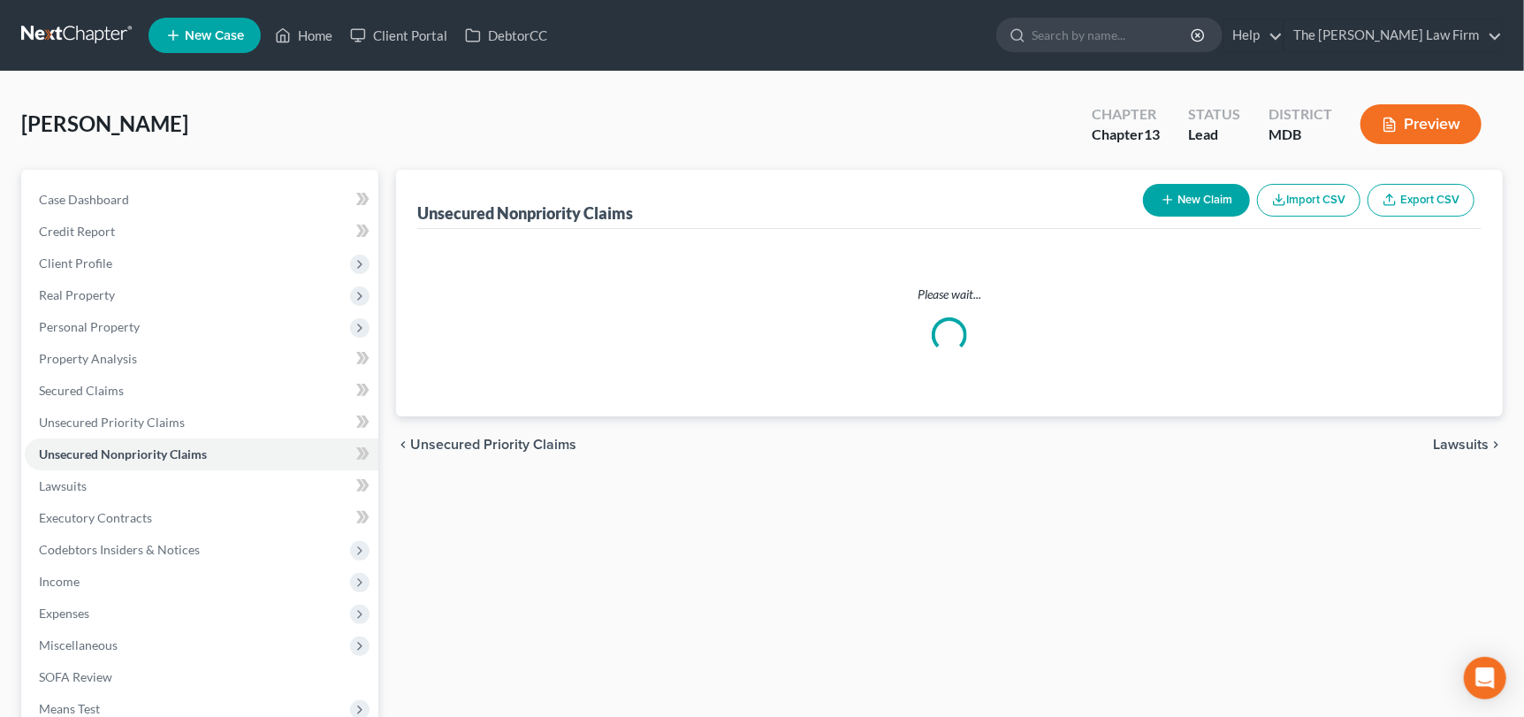
click at [1201, 196] on button "New Claim" at bounding box center [1196, 200] width 107 height 33
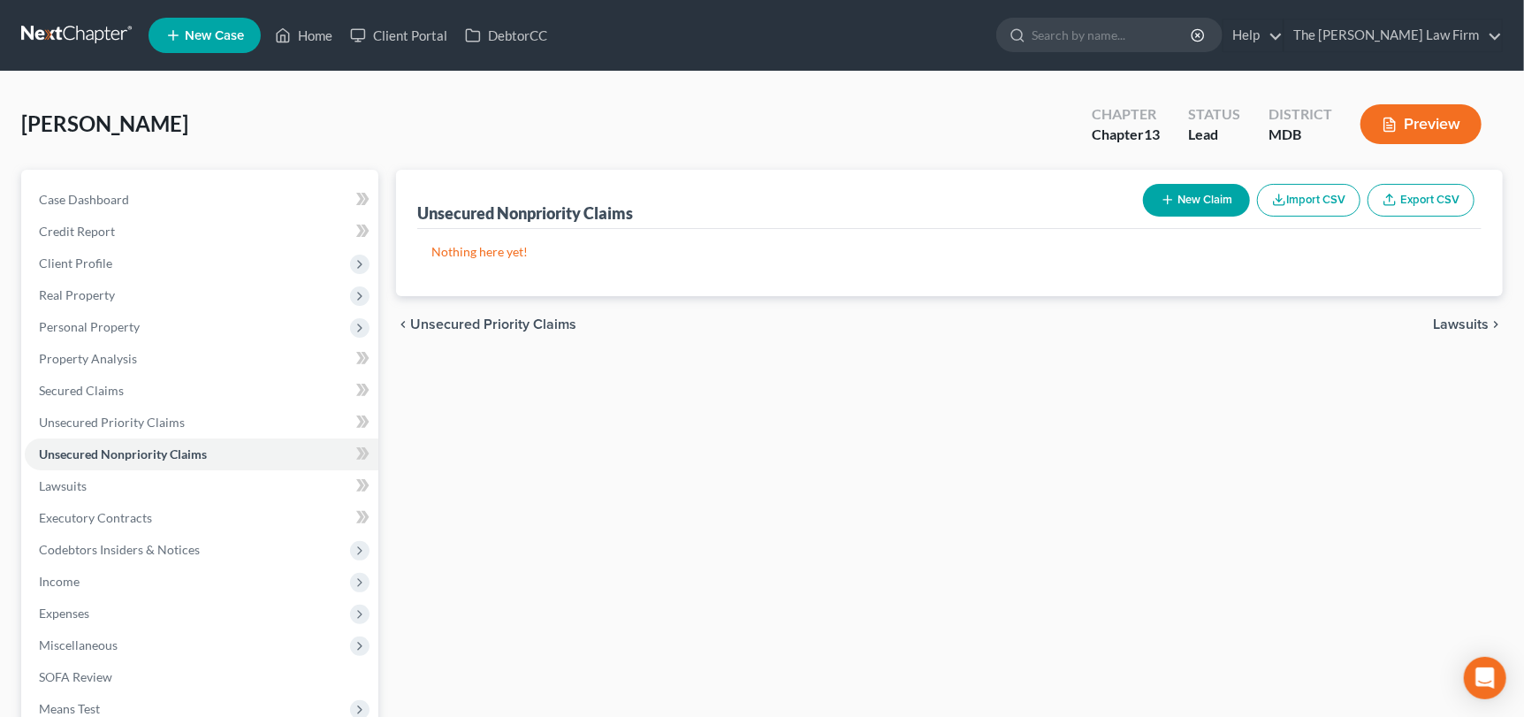
click at [1202, 208] on button "New Claim" at bounding box center [1196, 200] width 107 height 33
select select "0"
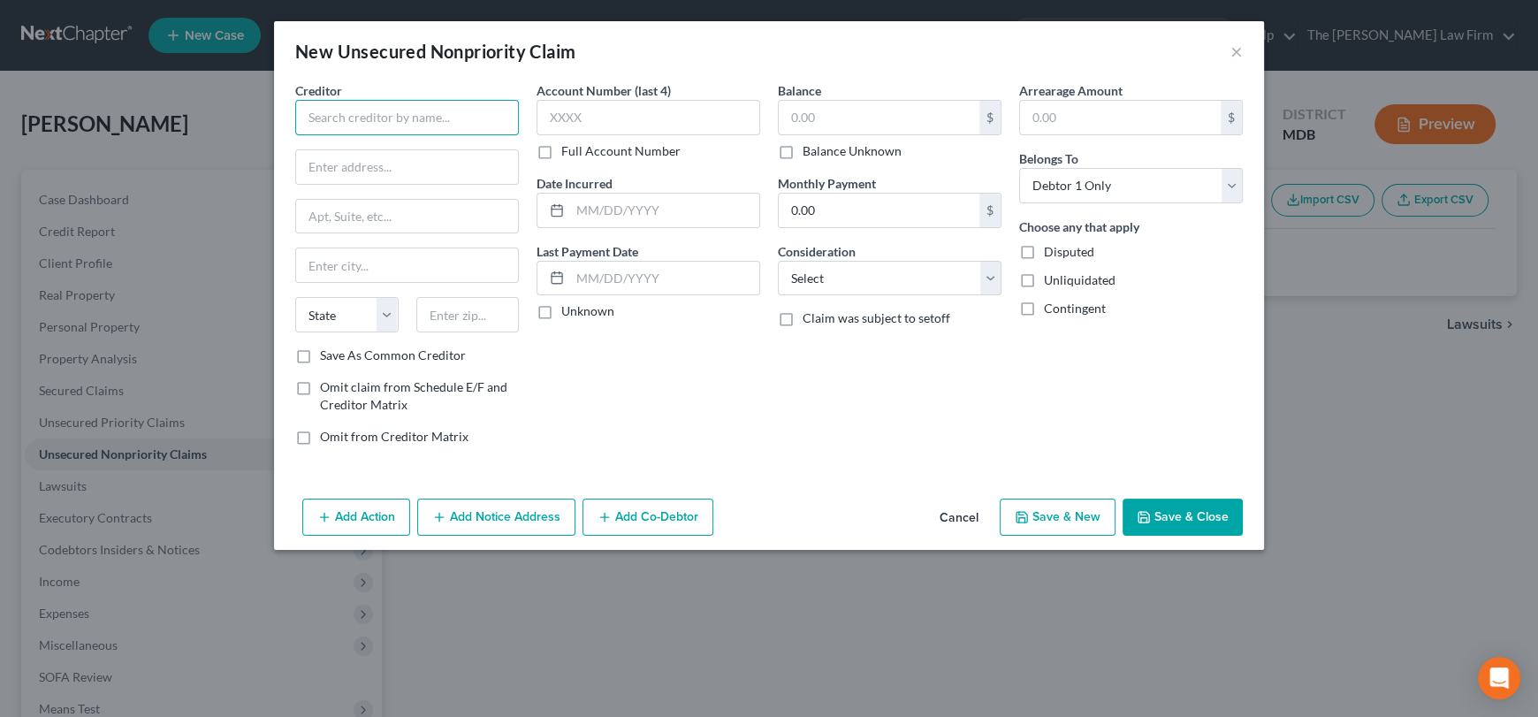
click at [398, 119] on input "text" at bounding box center [407, 117] width 224 height 35
click at [380, 155] on div "Little Lake Lending" at bounding box center [401, 149] width 184 height 18
type input "Little Lake Lending"
type input "2770 Mission Rancheria Rd #393"
type input "Lakeport"
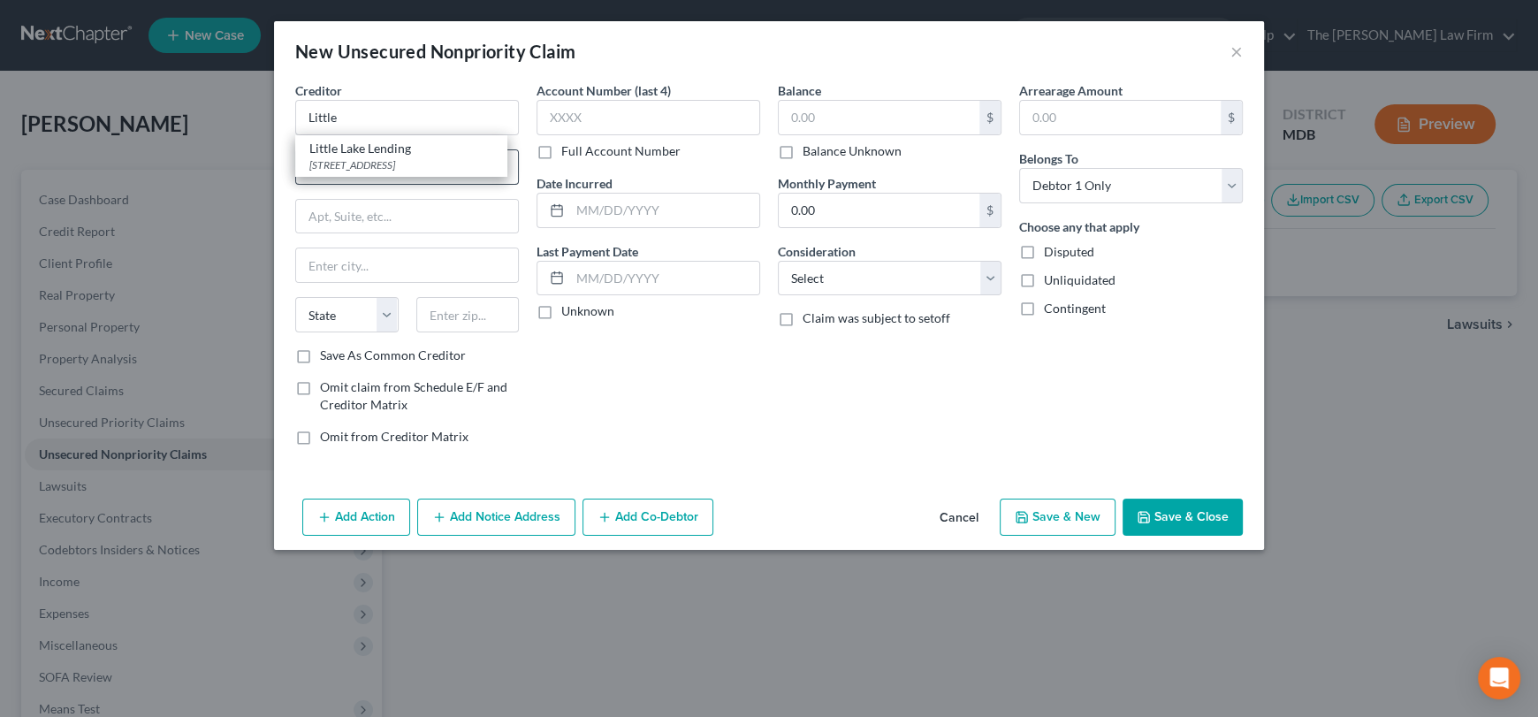
select select "4"
type input "95453"
click at [564, 121] on input "text" at bounding box center [649, 117] width 224 height 35
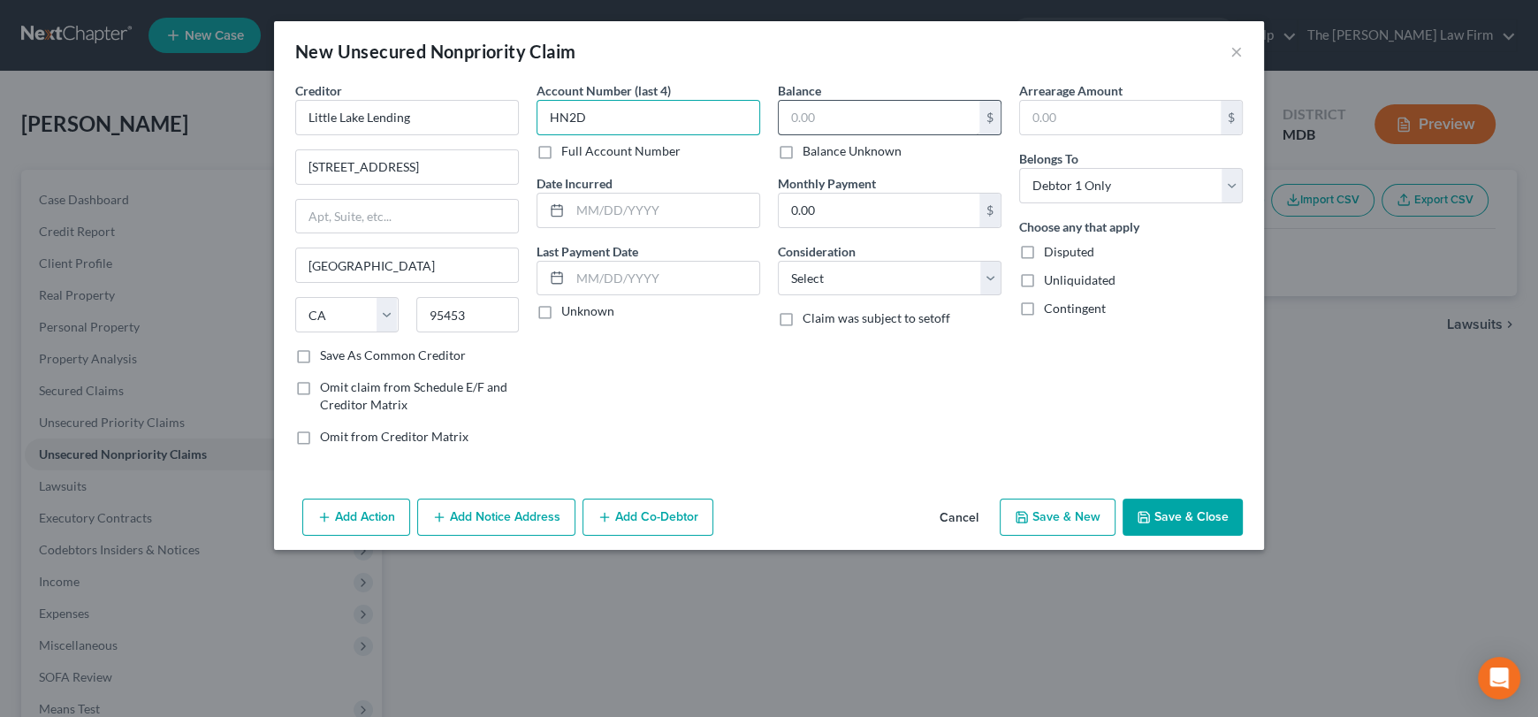
type input "HN2D"
click at [849, 118] on input "text" at bounding box center [879, 118] width 201 height 34
type input "1,220.74"
click at [804, 276] on select "Select Cable / Satellite Services Collection Agency Credit Card Debt Debt Couns…" at bounding box center [890, 278] width 224 height 35
select select "10"
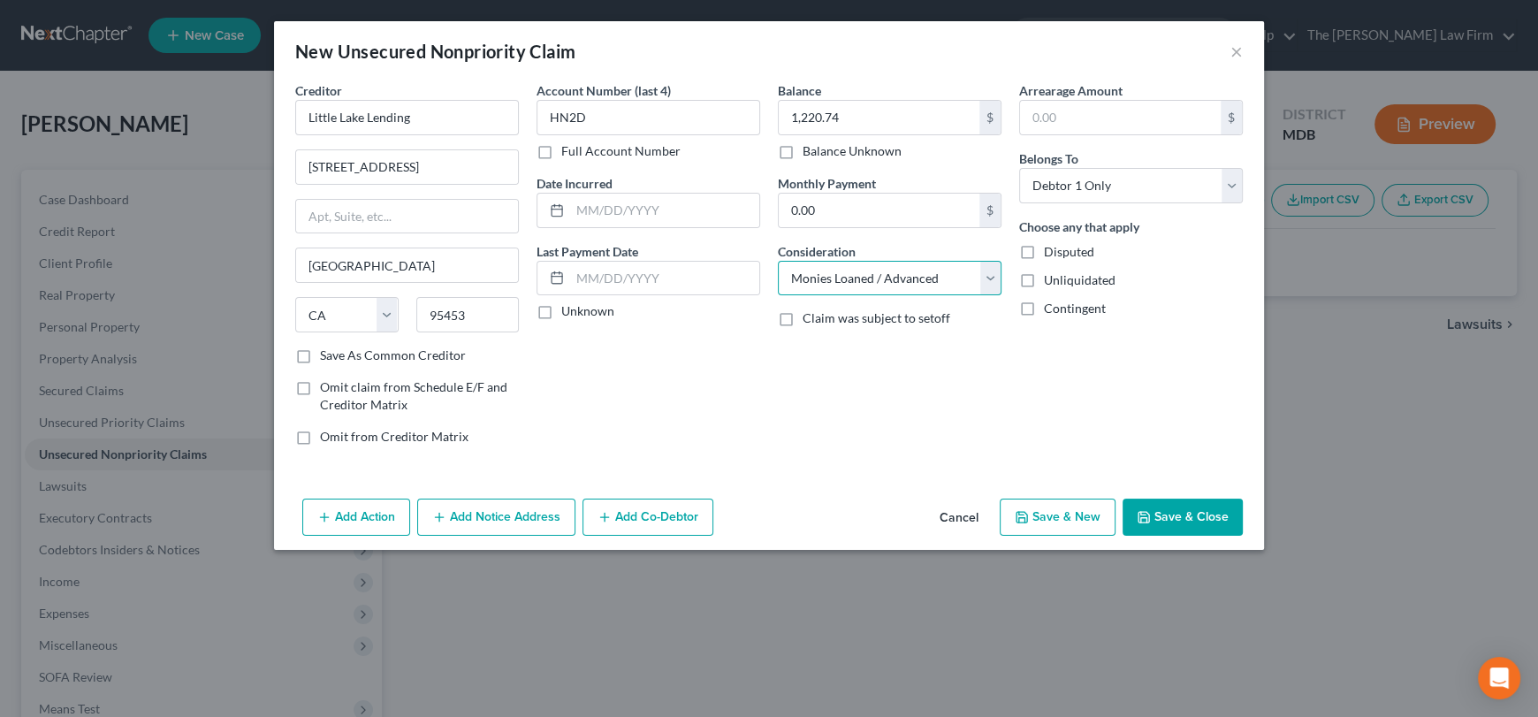
click at [778, 261] on select "Select Cable / Satellite Services Collection Agency Credit Card Debt Debt Couns…" at bounding box center [890, 278] width 224 height 35
click at [1188, 525] on button "Save & Close" at bounding box center [1183, 517] width 120 height 37
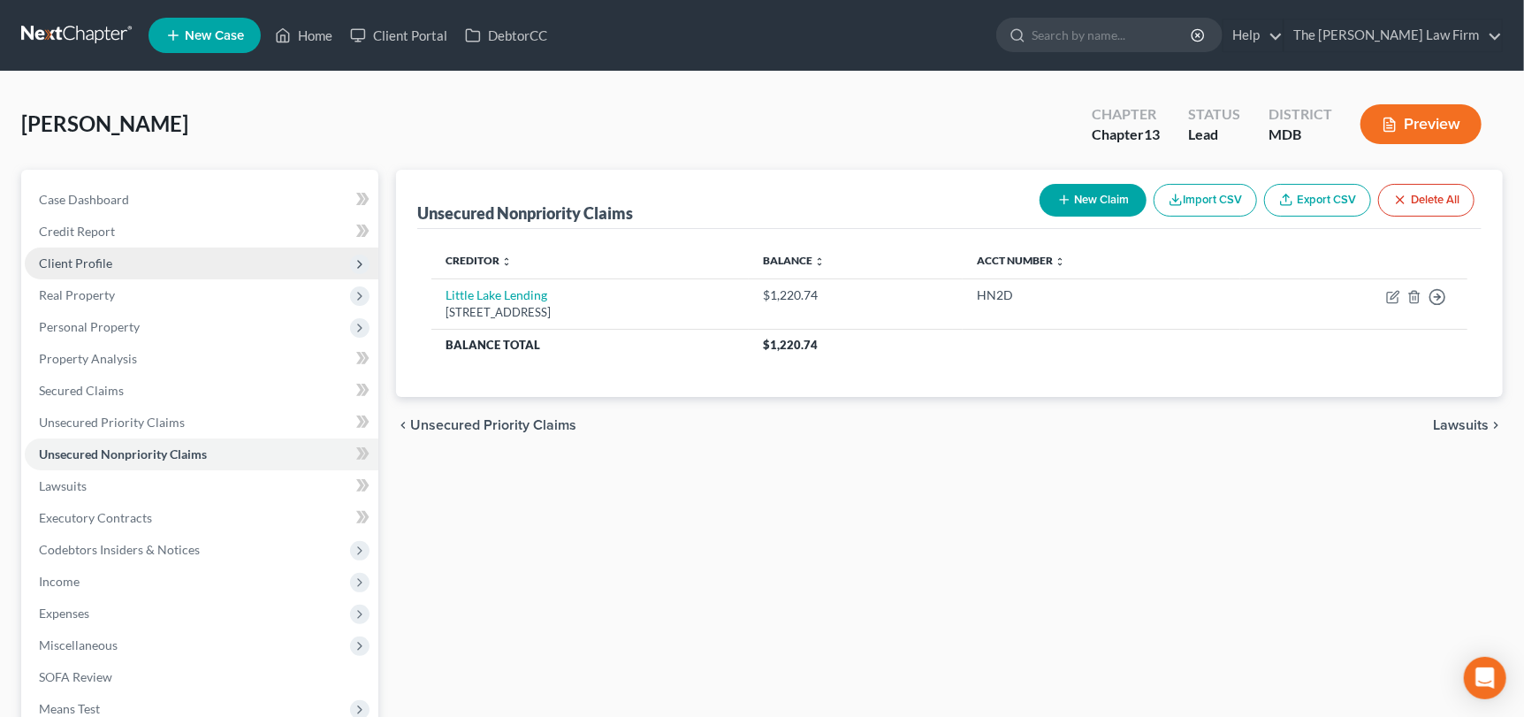
click at [76, 261] on span "Client Profile" at bounding box center [75, 263] width 73 height 15
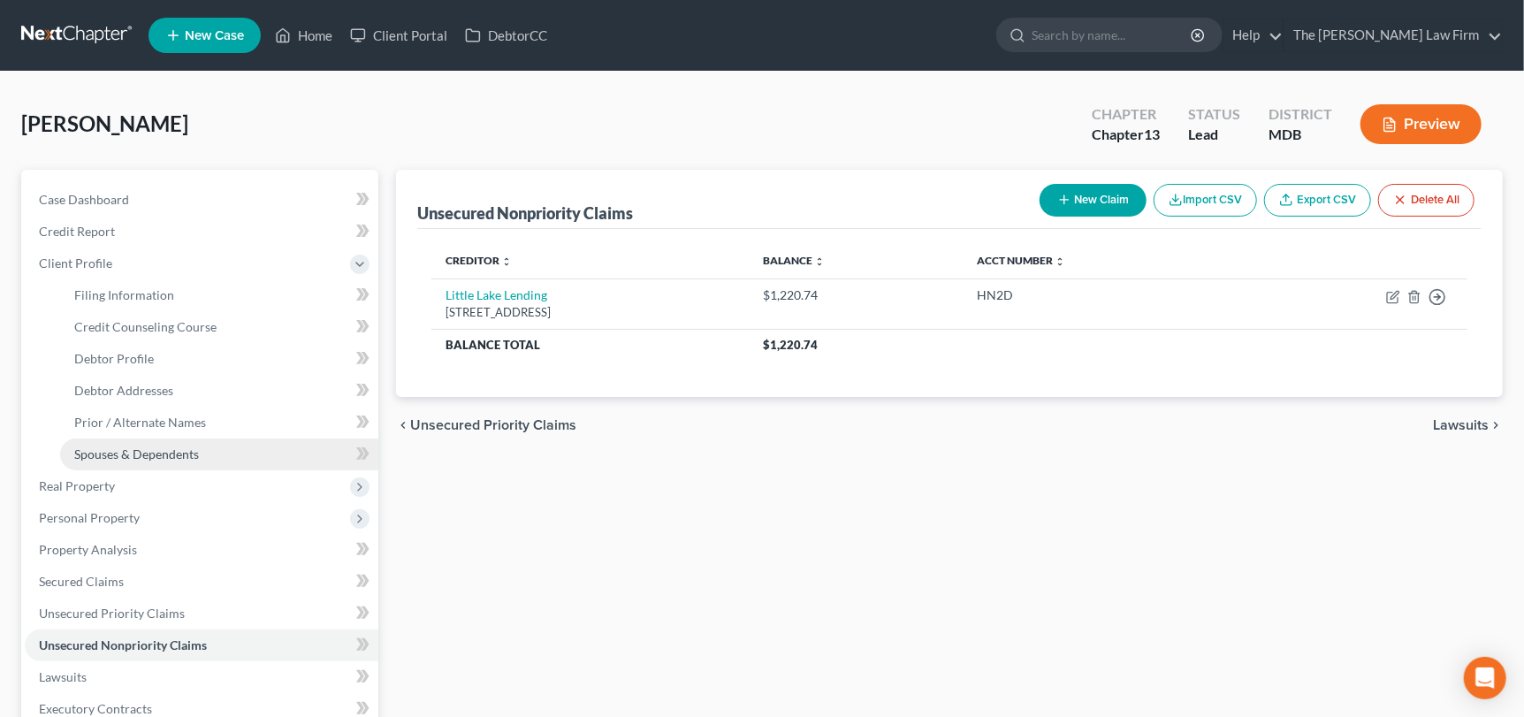
click at [141, 451] on span "Spouses & Dependents" at bounding box center [136, 454] width 125 height 15
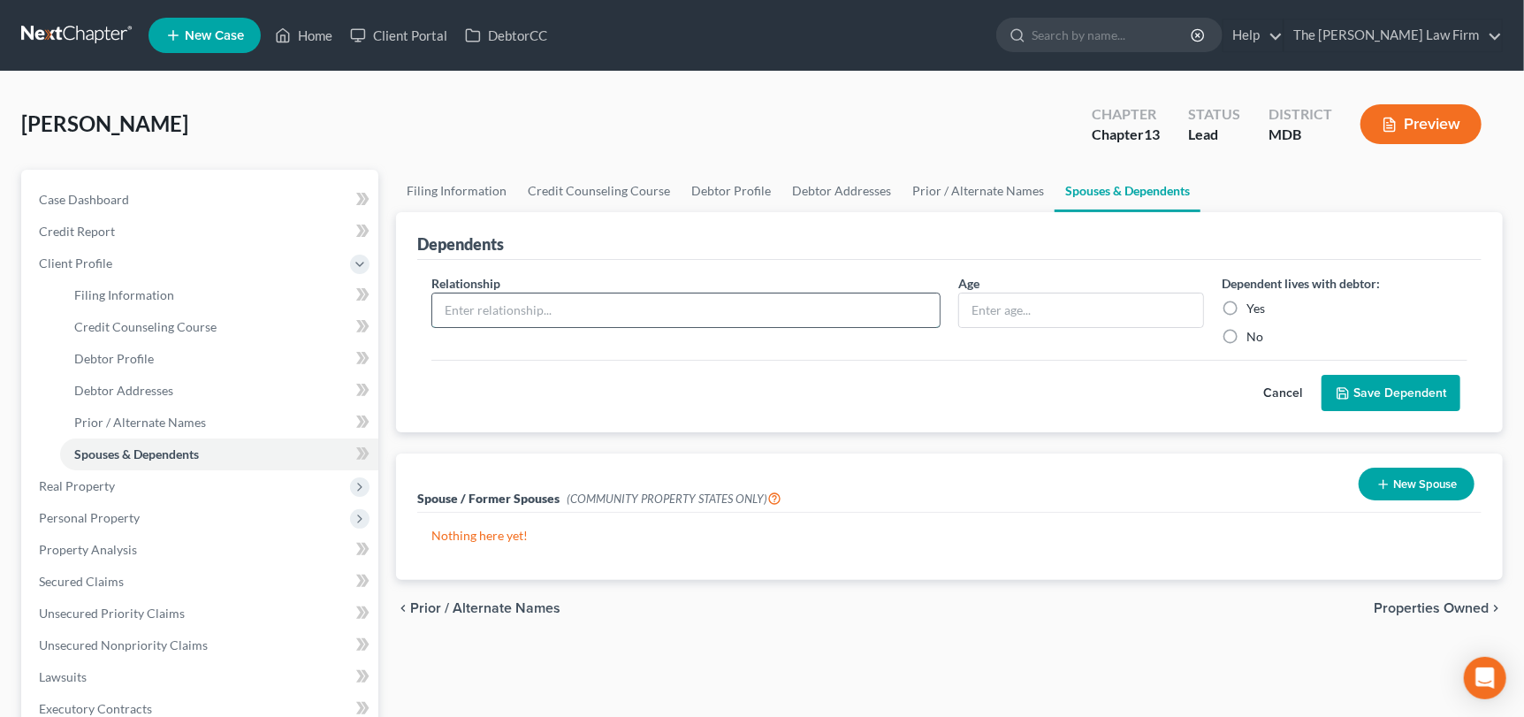
click at [636, 306] on input "text" at bounding box center [686, 311] width 508 height 34
type input "Son"
click at [1043, 313] on input "text" at bounding box center [1081, 311] width 244 height 34
type input "30"
click at [1247, 308] on label "Yes" at bounding box center [1256, 309] width 19 height 18
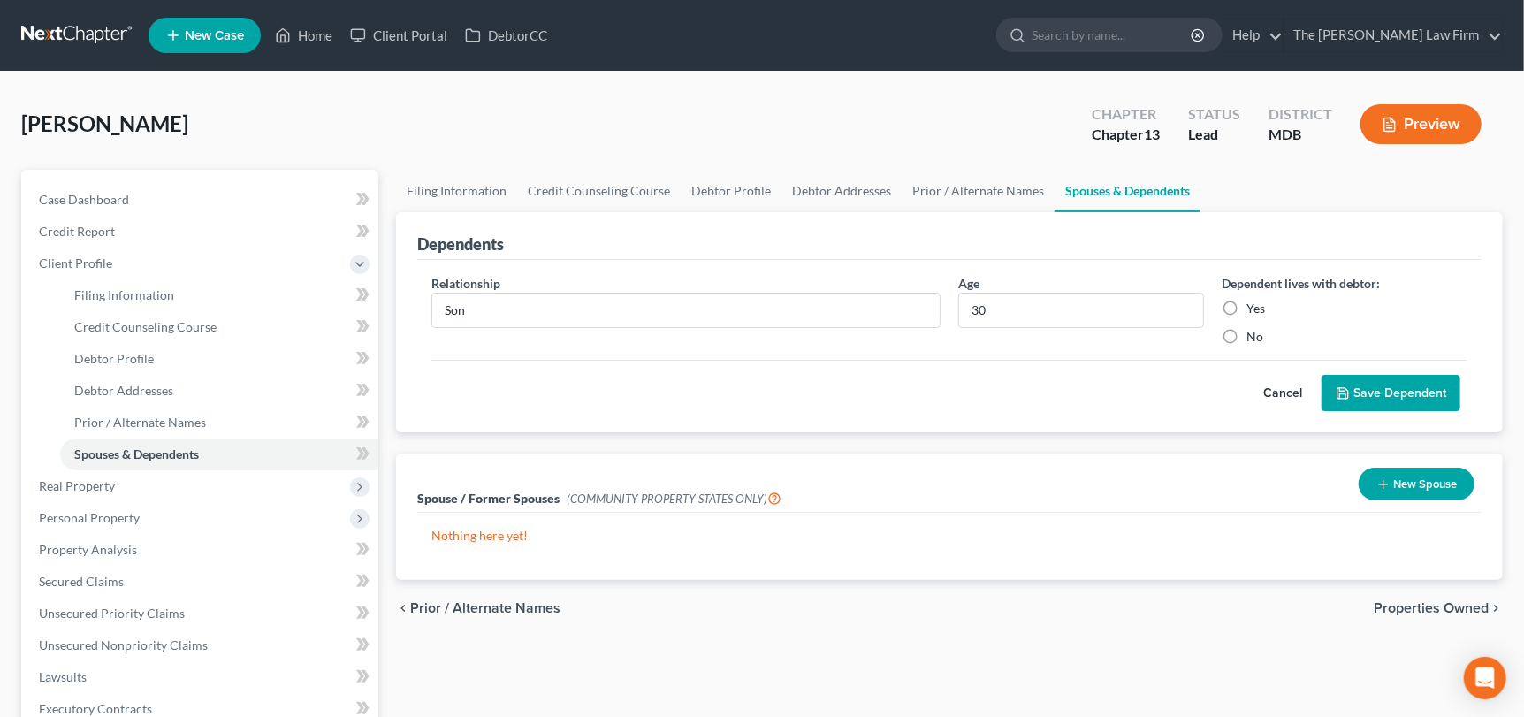
click at [1254, 308] on input "Yes" at bounding box center [1259, 305] width 11 height 11
radio input "true"
click at [1347, 379] on button "Save Dependent" at bounding box center [1391, 393] width 139 height 37
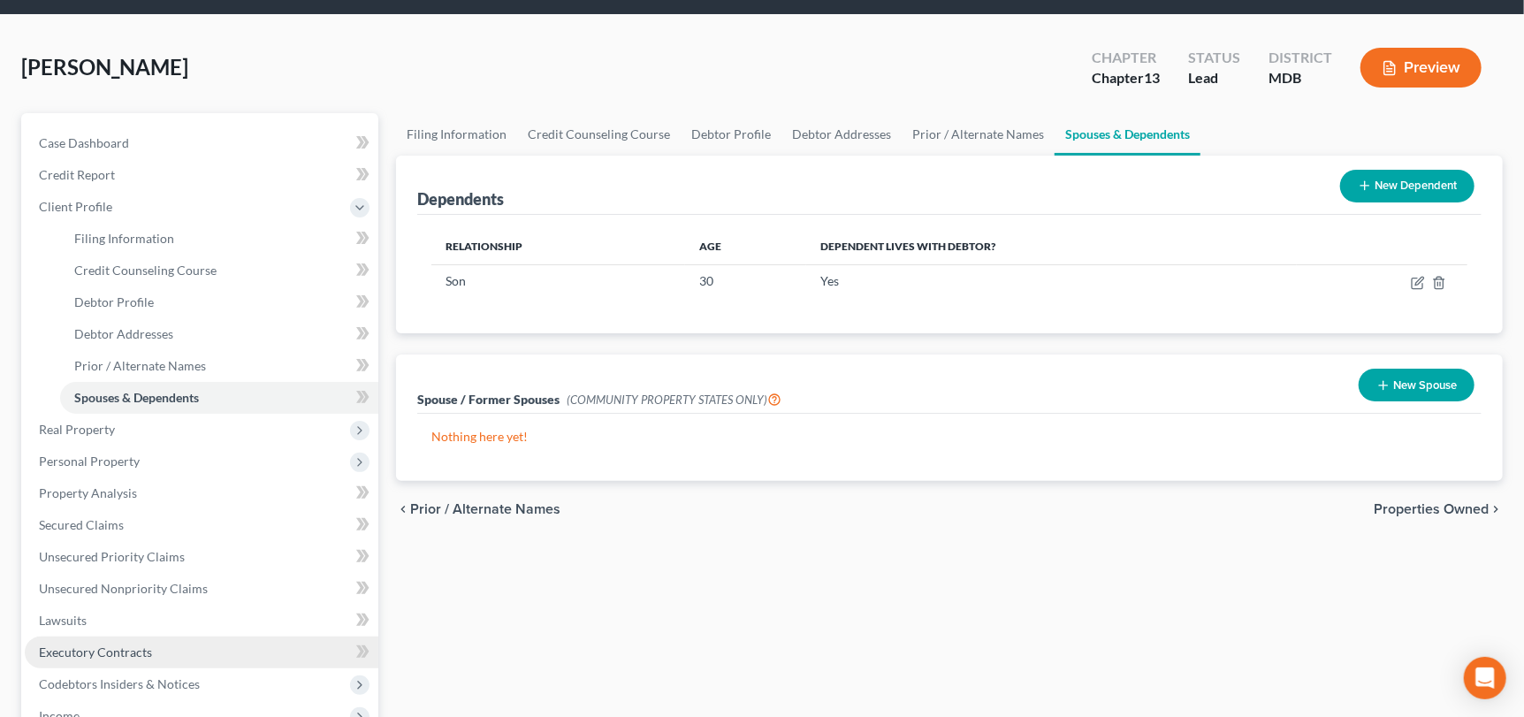
scroll to position [88, 0]
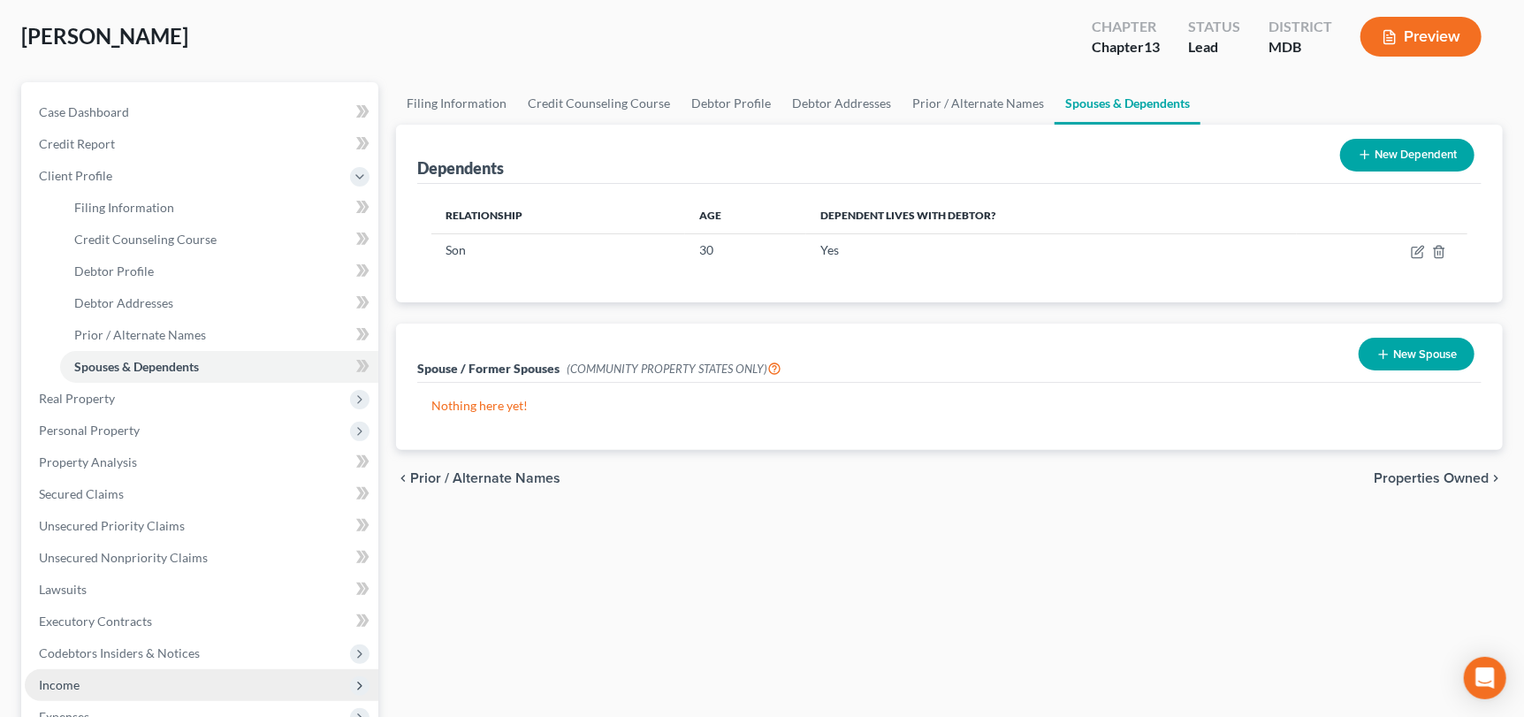
click at [77, 677] on span "Income" at bounding box center [59, 684] width 41 height 15
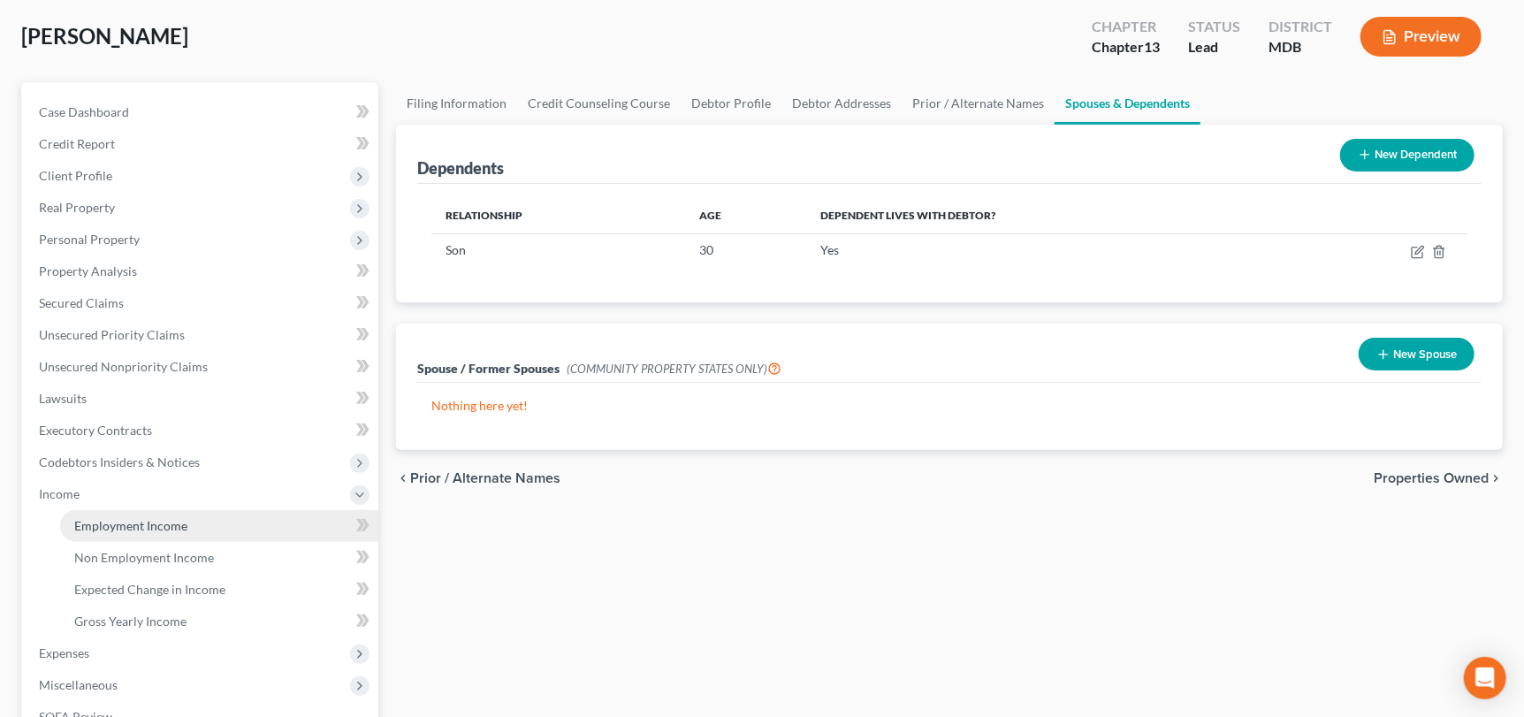
click at [132, 527] on span "Employment Income" at bounding box center [130, 525] width 113 height 15
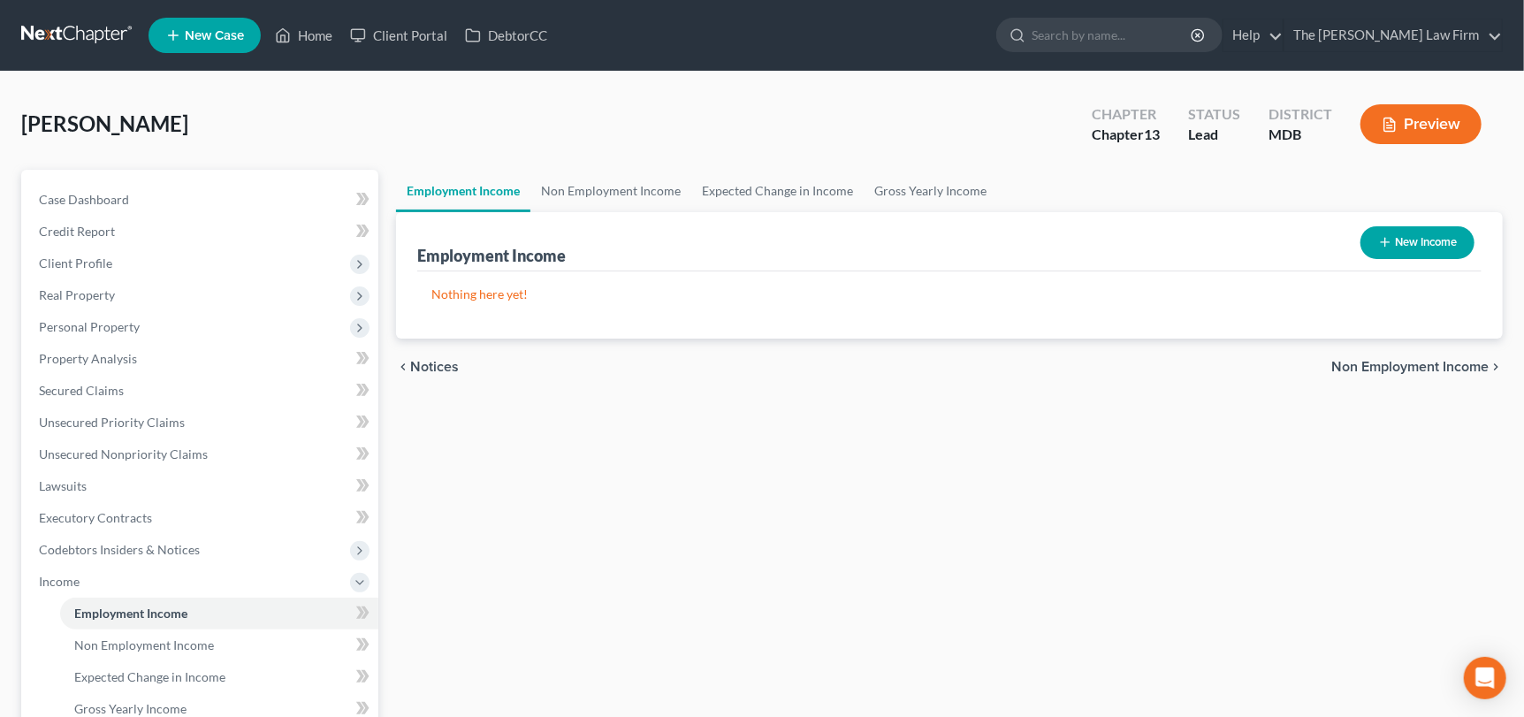
click at [1431, 240] on button "New Income" at bounding box center [1418, 242] width 114 height 33
select select "0"
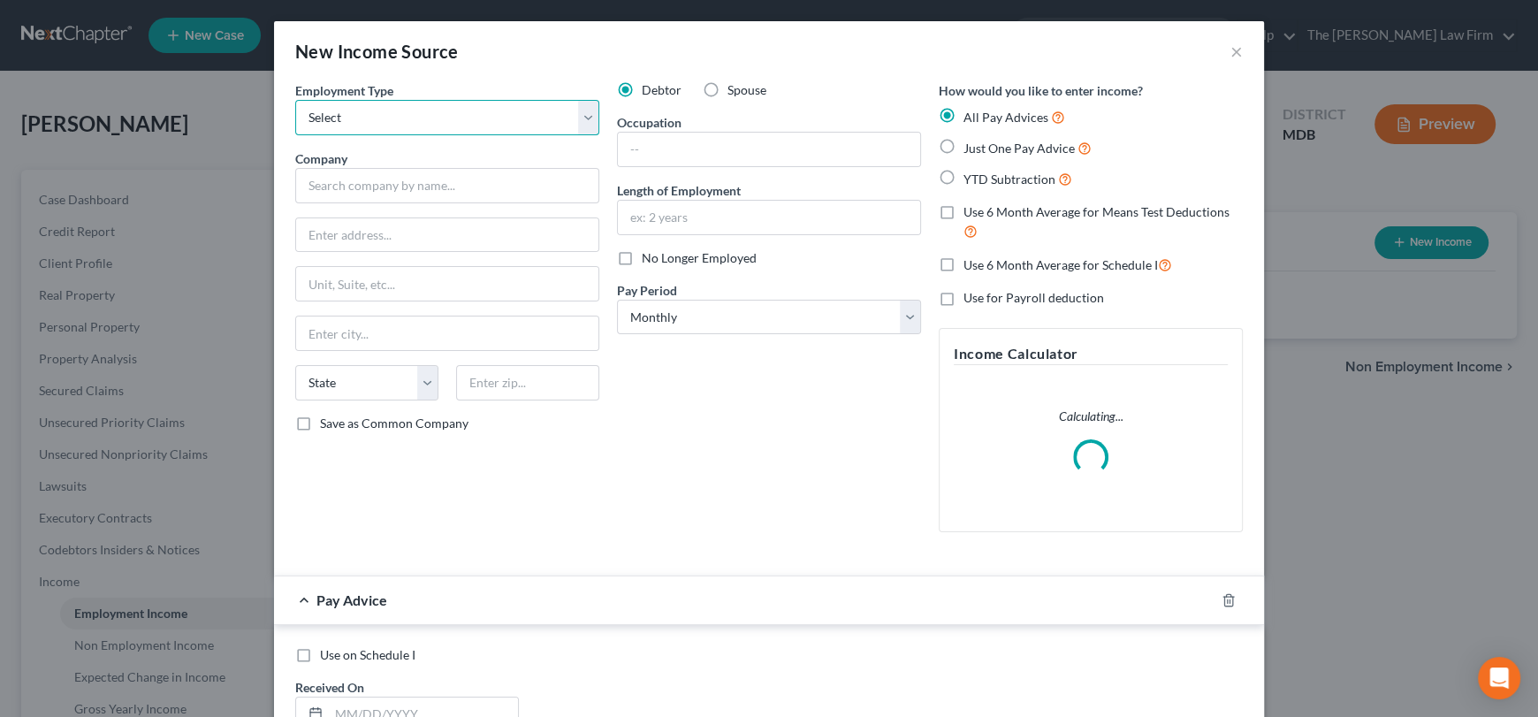
drag, startPoint x: 350, startPoint y: 111, endPoint x: 340, endPoint y: 122, distance: 14.4
click at [353, 111] on select "Select Full or Part Time Employment Self Employment" at bounding box center [447, 117] width 304 height 35
select select "0"
click at [295, 100] on select "Select Full or Part Time Employment Self Employment" at bounding box center [447, 117] width 304 height 35
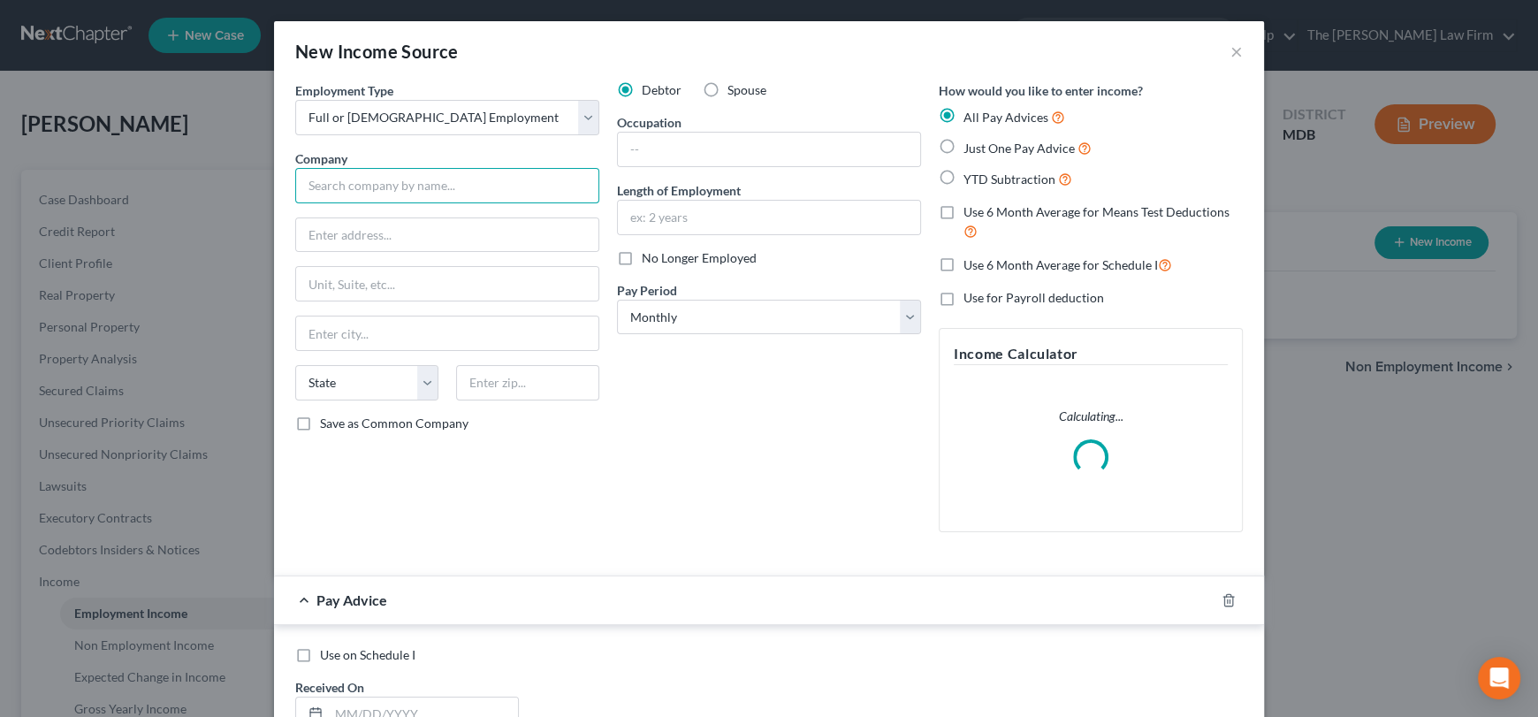
click at [328, 187] on input "text" at bounding box center [447, 185] width 304 height 35
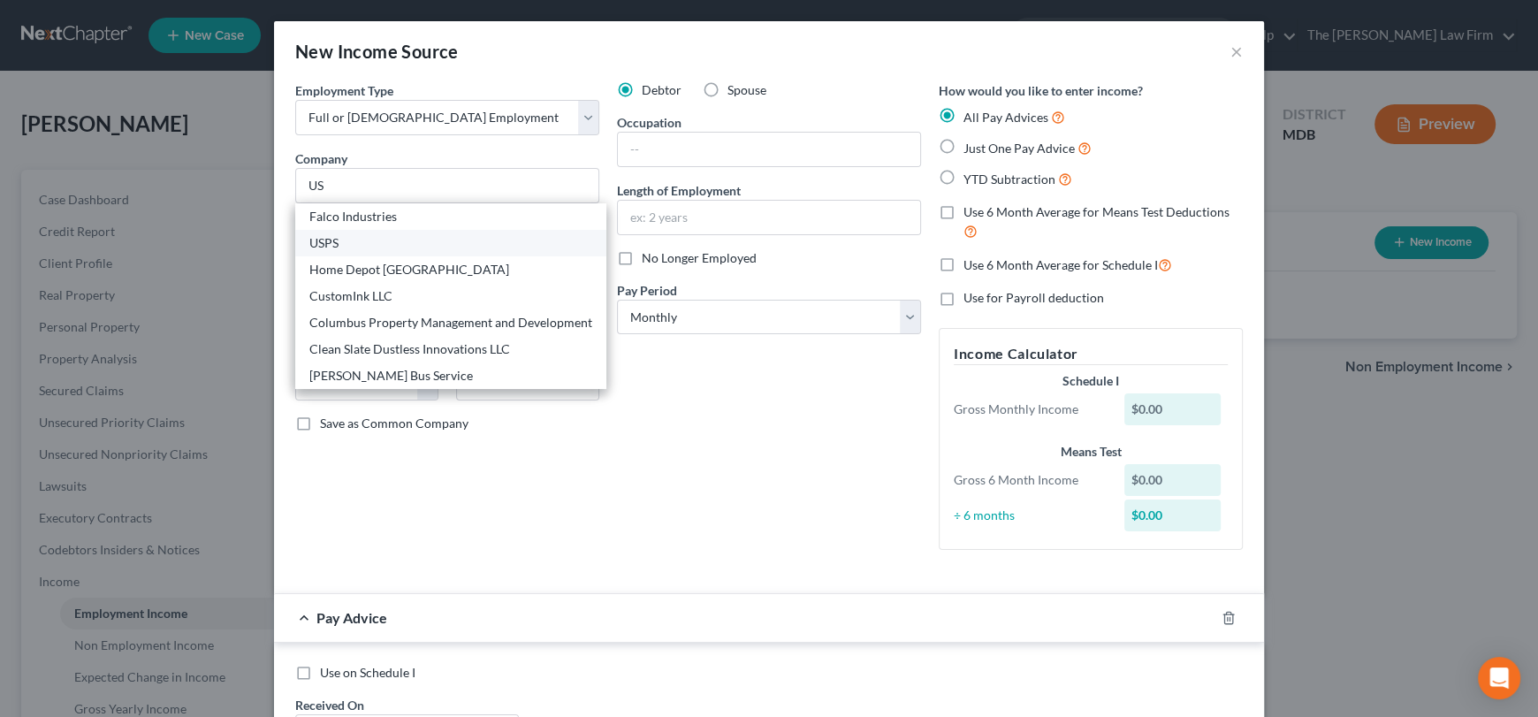
click at [336, 241] on div "USPS" at bounding box center [450, 243] width 283 height 18
type input "USPS"
type input "4020 Old Town Rd"
type input "Huntingtown"
select select "21"
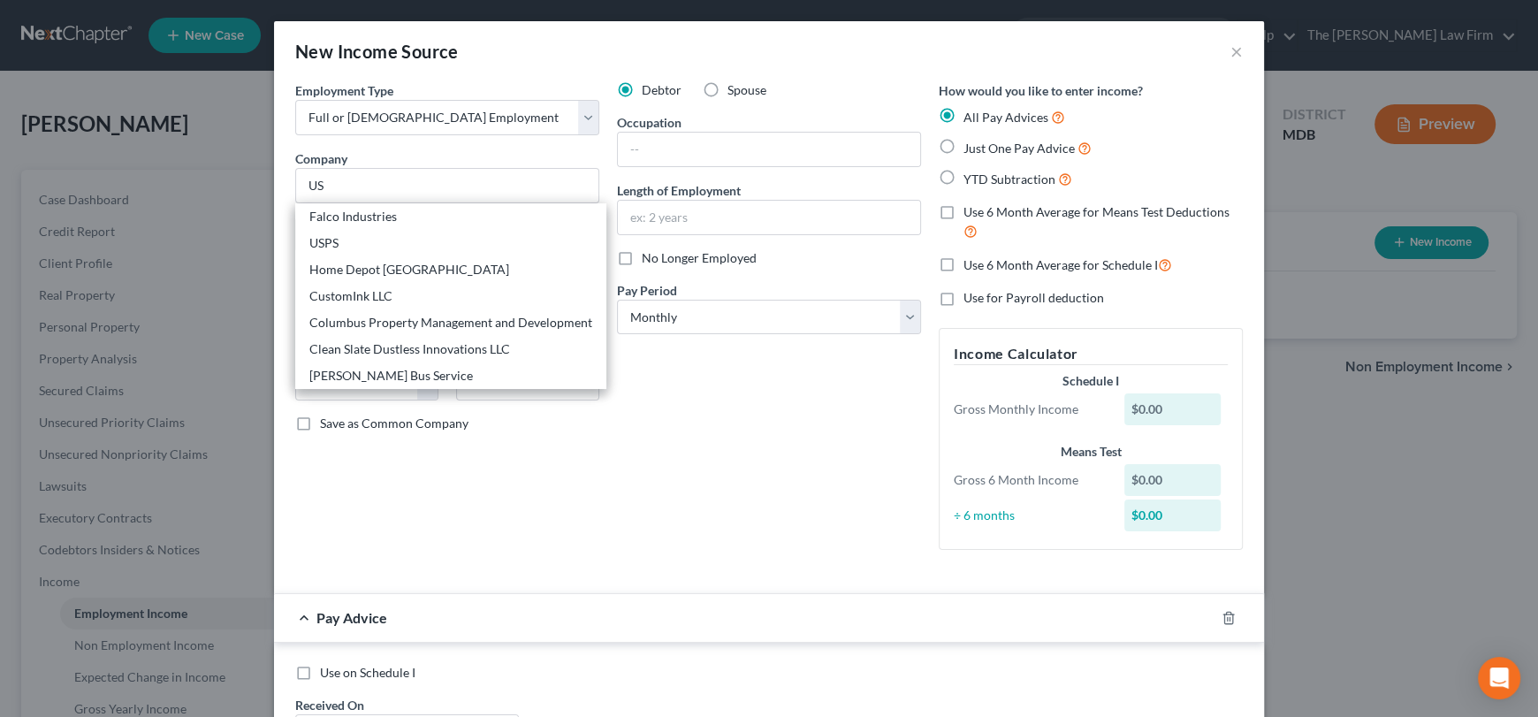
type input "20639"
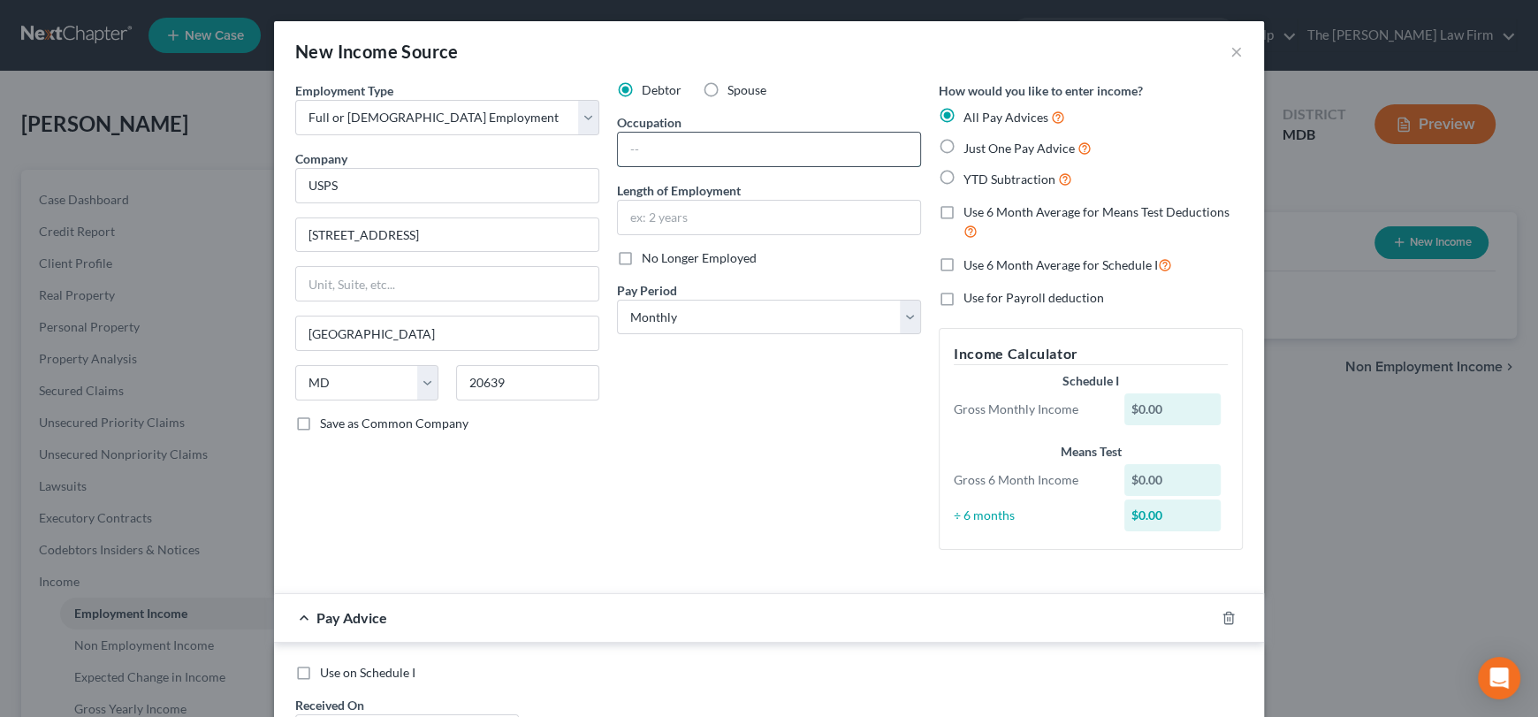
click at [653, 137] on input "text" at bounding box center [769, 150] width 302 height 34
type input "Mail Carner"
click at [647, 214] on input "text" at bounding box center [769, 218] width 302 height 34
type input "3"
type input "13 years"
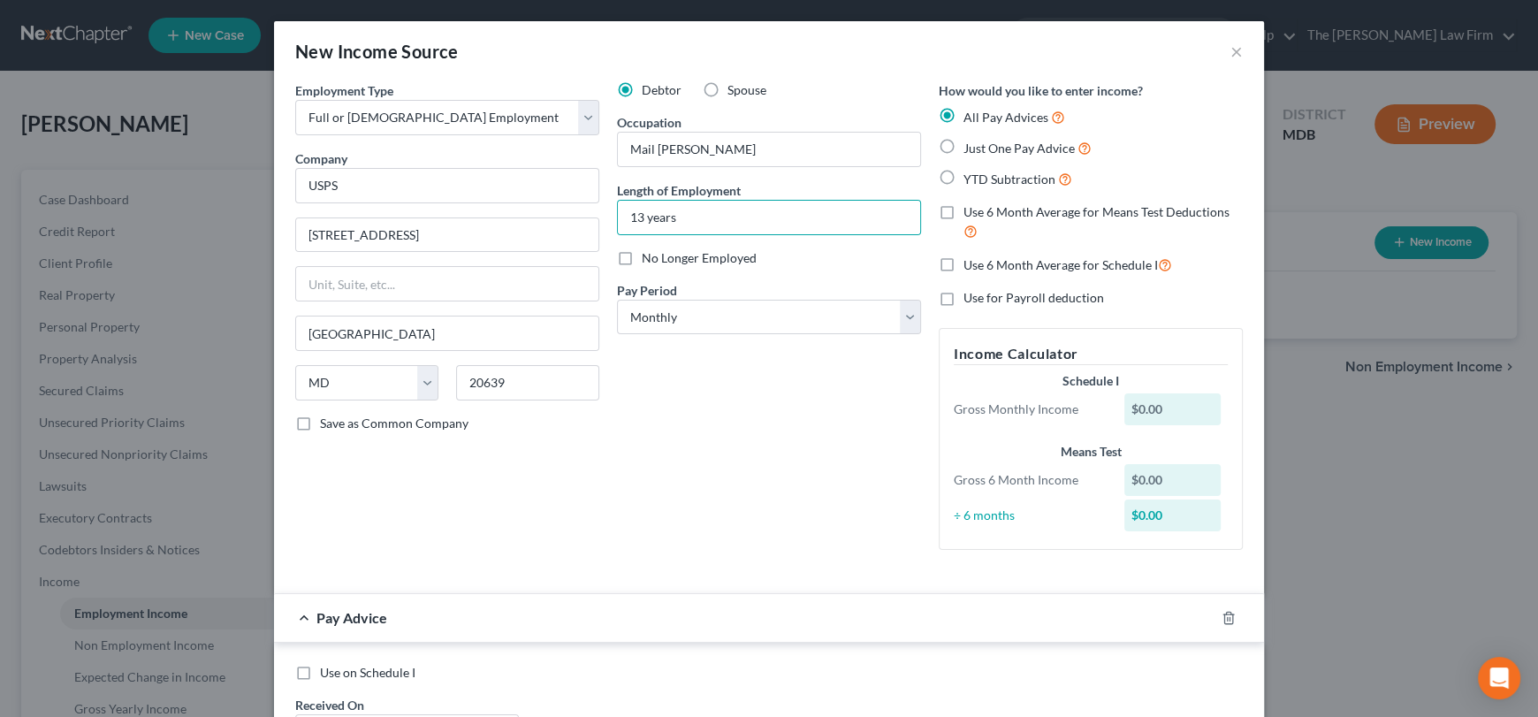
click at [964, 144] on label "Just One Pay Advice" at bounding box center [1028, 148] width 128 height 20
click at [971, 144] on input "Just One Pay Advice" at bounding box center [976, 143] width 11 height 11
radio input "true"
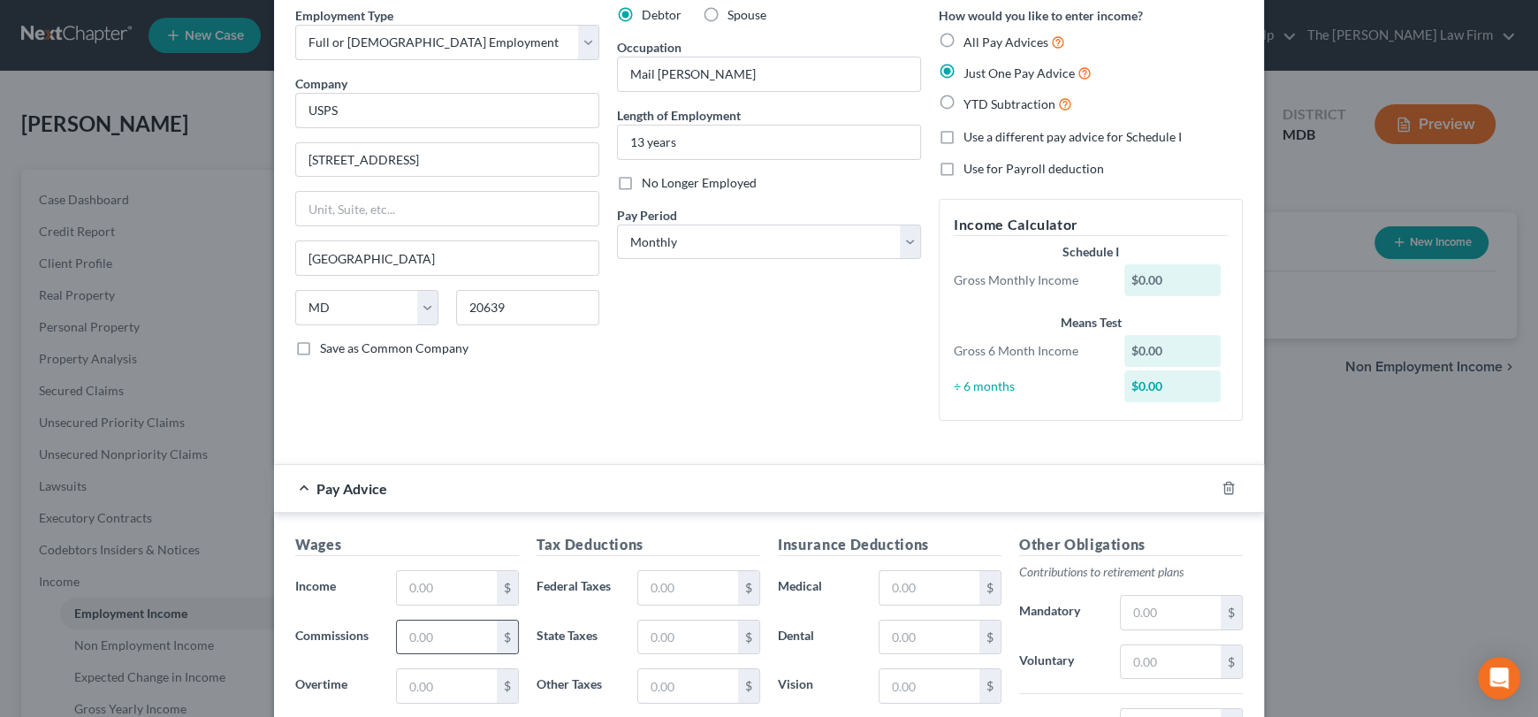
scroll to position [177, 0]
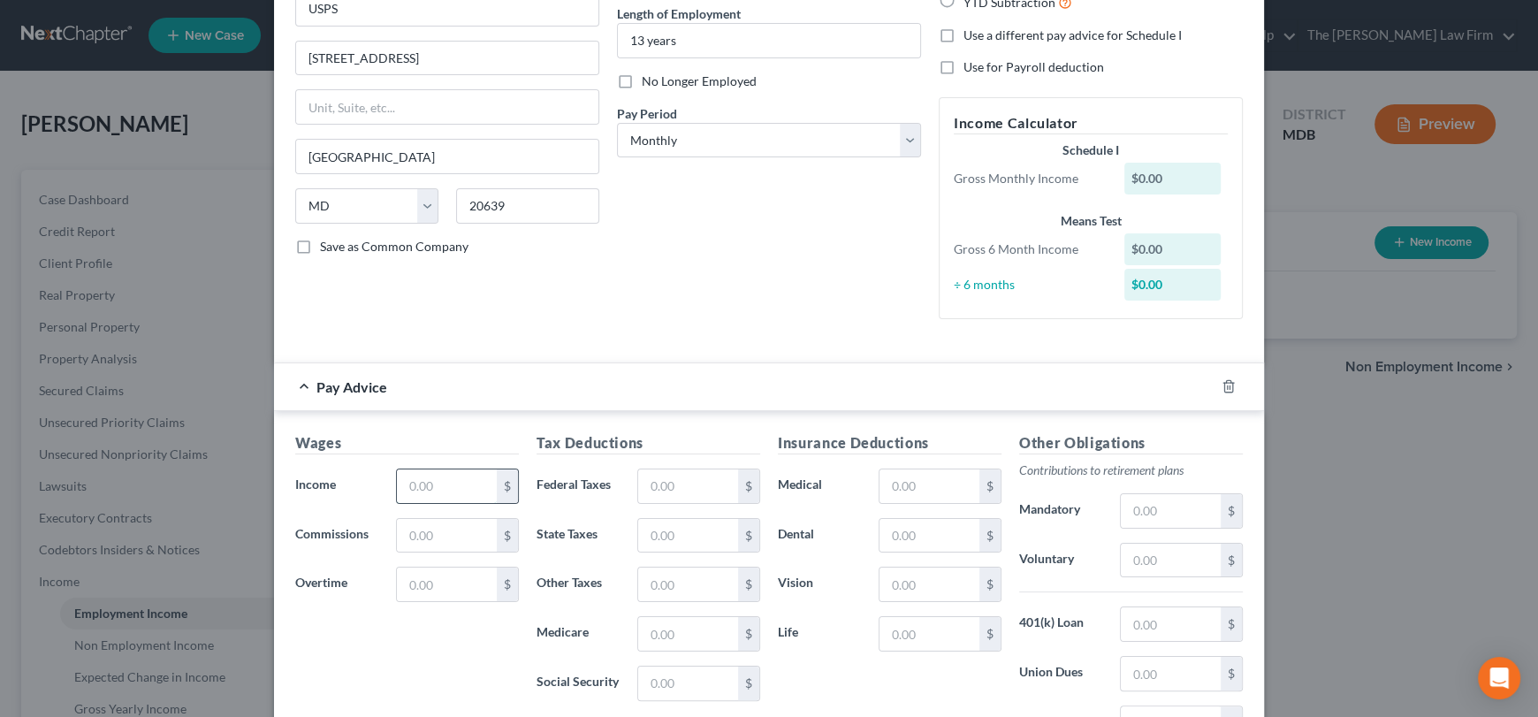
click at [451, 483] on input "text" at bounding box center [447, 486] width 100 height 34
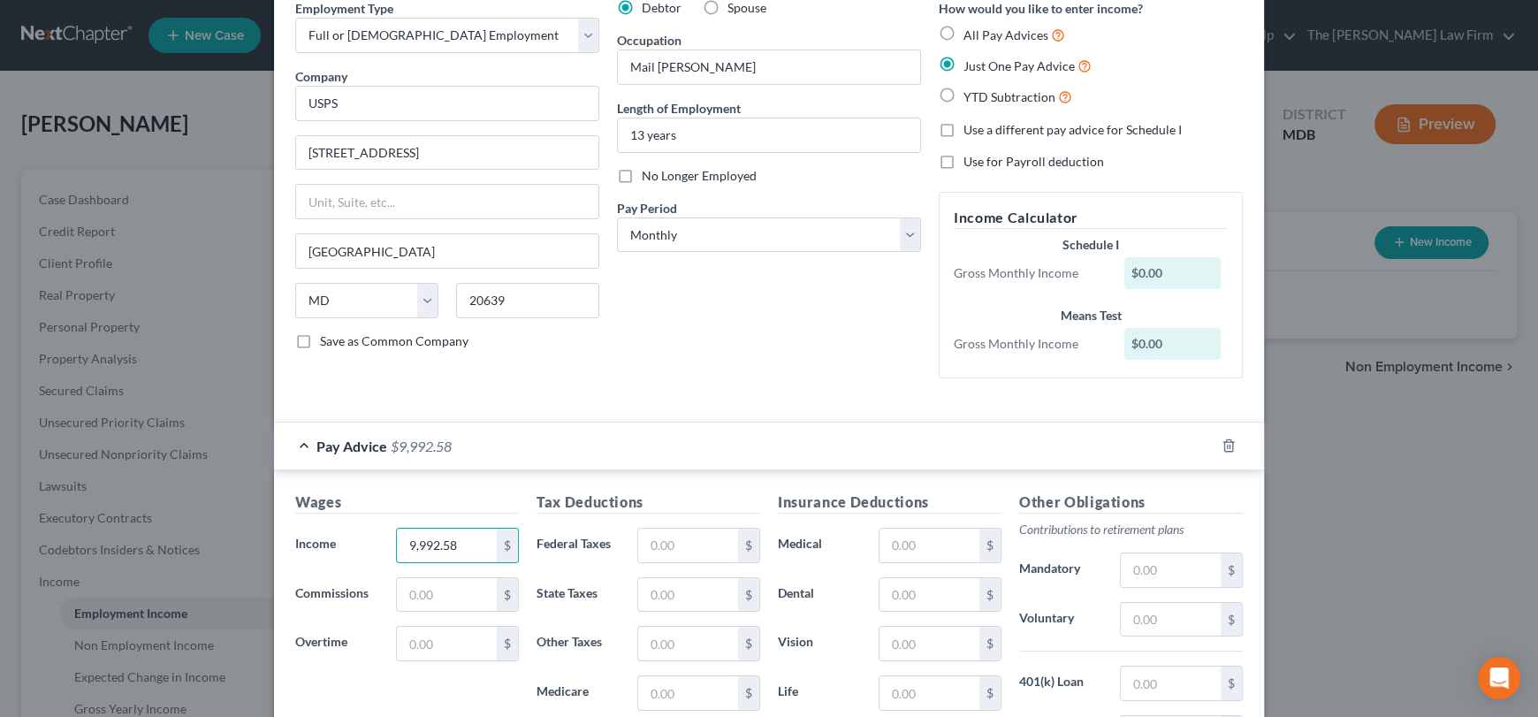
scroll to position [0, 0]
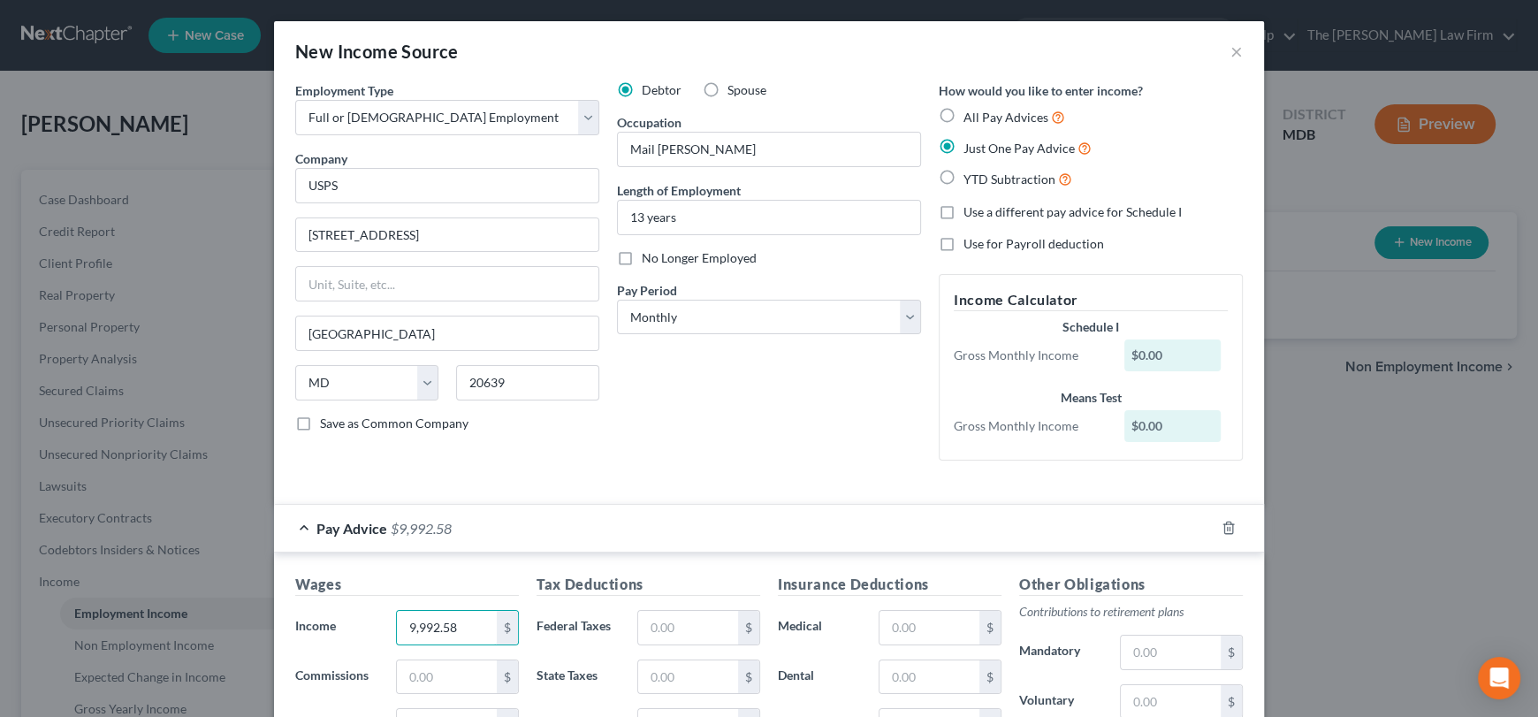
type input "9,992.58"
click at [655, 435] on div "Debtor Spouse Occupation Mail Carner Length of Employment 13 years No Longer Em…" at bounding box center [769, 277] width 322 height 393
drag, startPoint x: 699, startPoint y: 155, endPoint x: 559, endPoint y: 134, distance: 142.2
click at [559, 134] on div "Employment Type * Select Full or Part Time Employment Self Employment Company *…" at bounding box center [769, 285] width 966 height 408
click at [658, 158] on input "Mail Carner" at bounding box center [769, 150] width 302 height 34
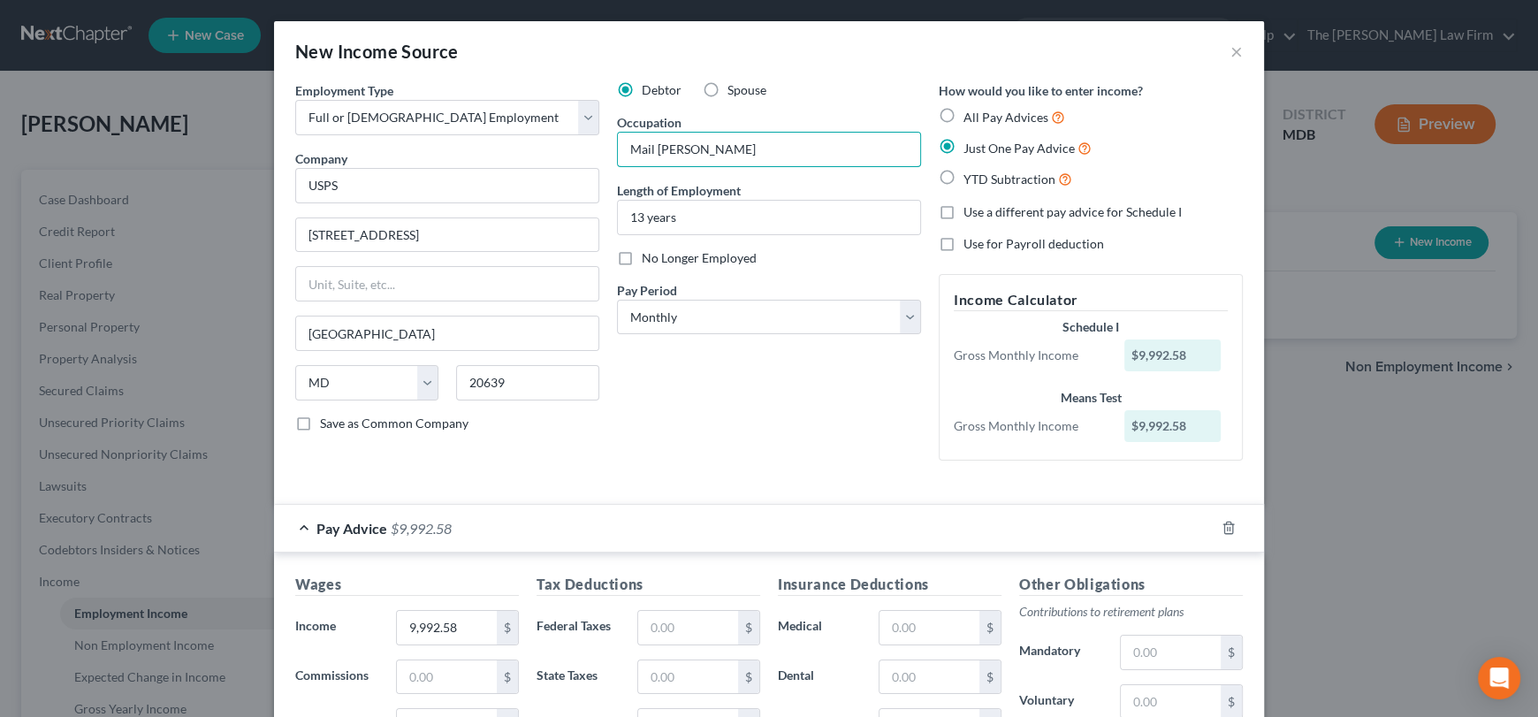
drag, startPoint x: 658, startPoint y: 148, endPoint x: 856, endPoint y: 168, distance: 199.1
click at [858, 170] on div "Debtor Spouse Occupation Mail Carner Length of Employment 13 years No Longer Em…" at bounding box center [769, 277] width 322 height 393
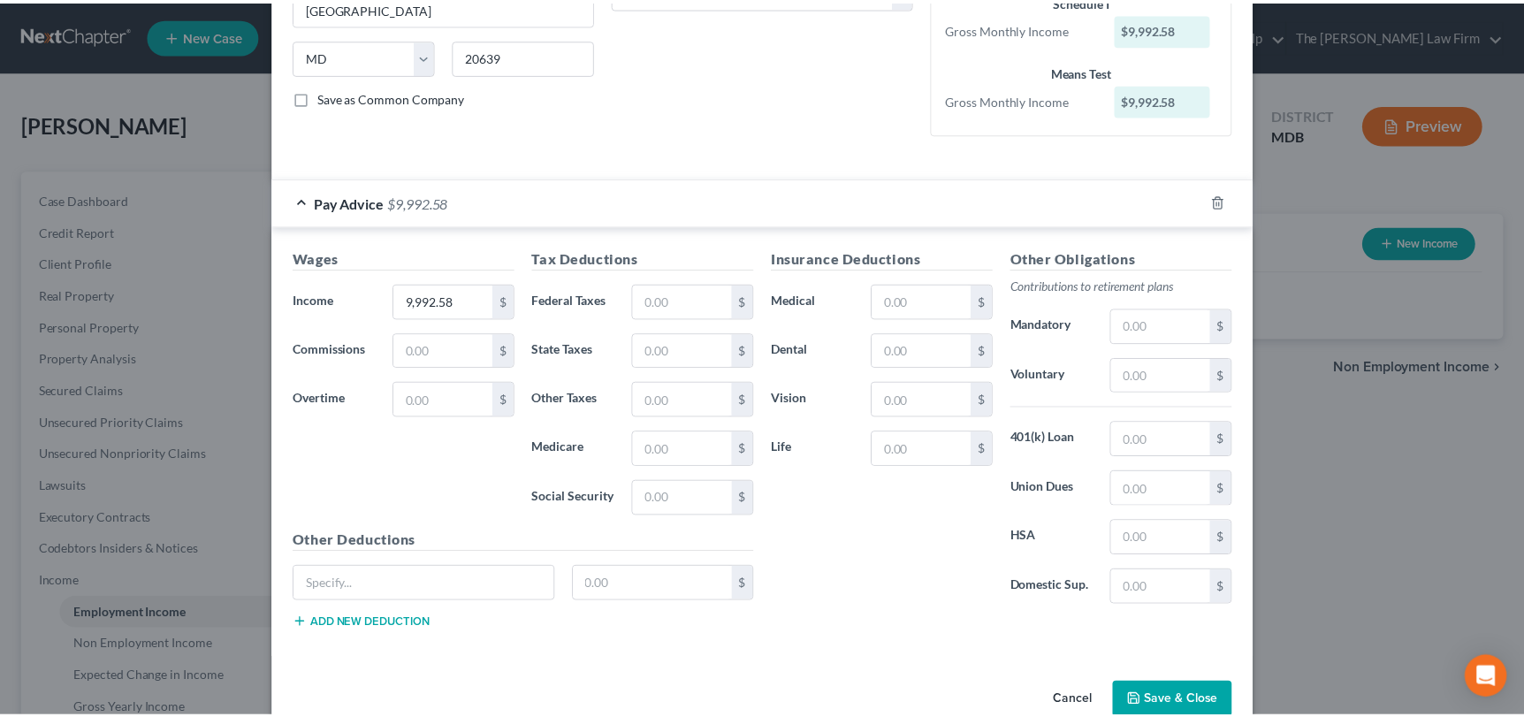
scroll to position [363, 0]
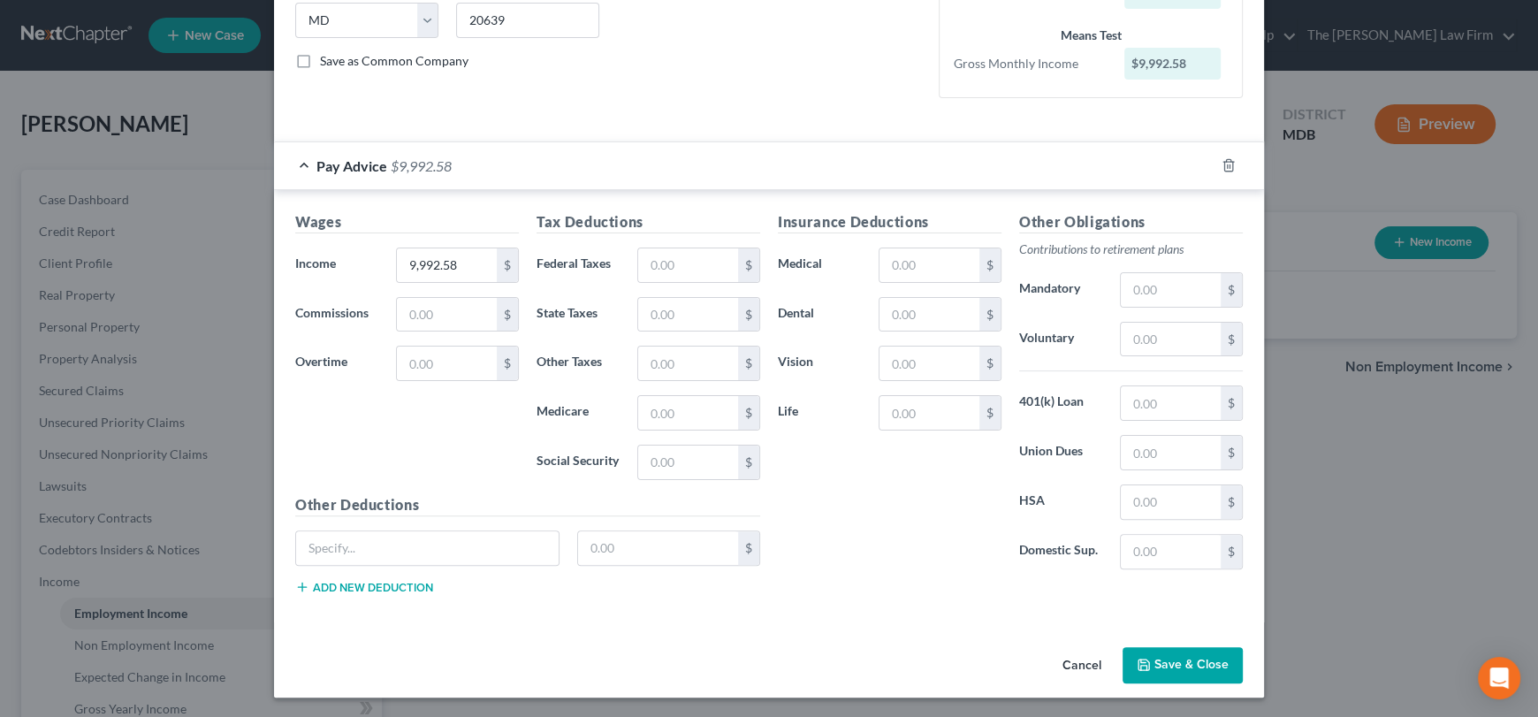
type input "Mail Carrier"
click at [1170, 658] on button "Save & Close" at bounding box center [1183, 665] width 120 height 37
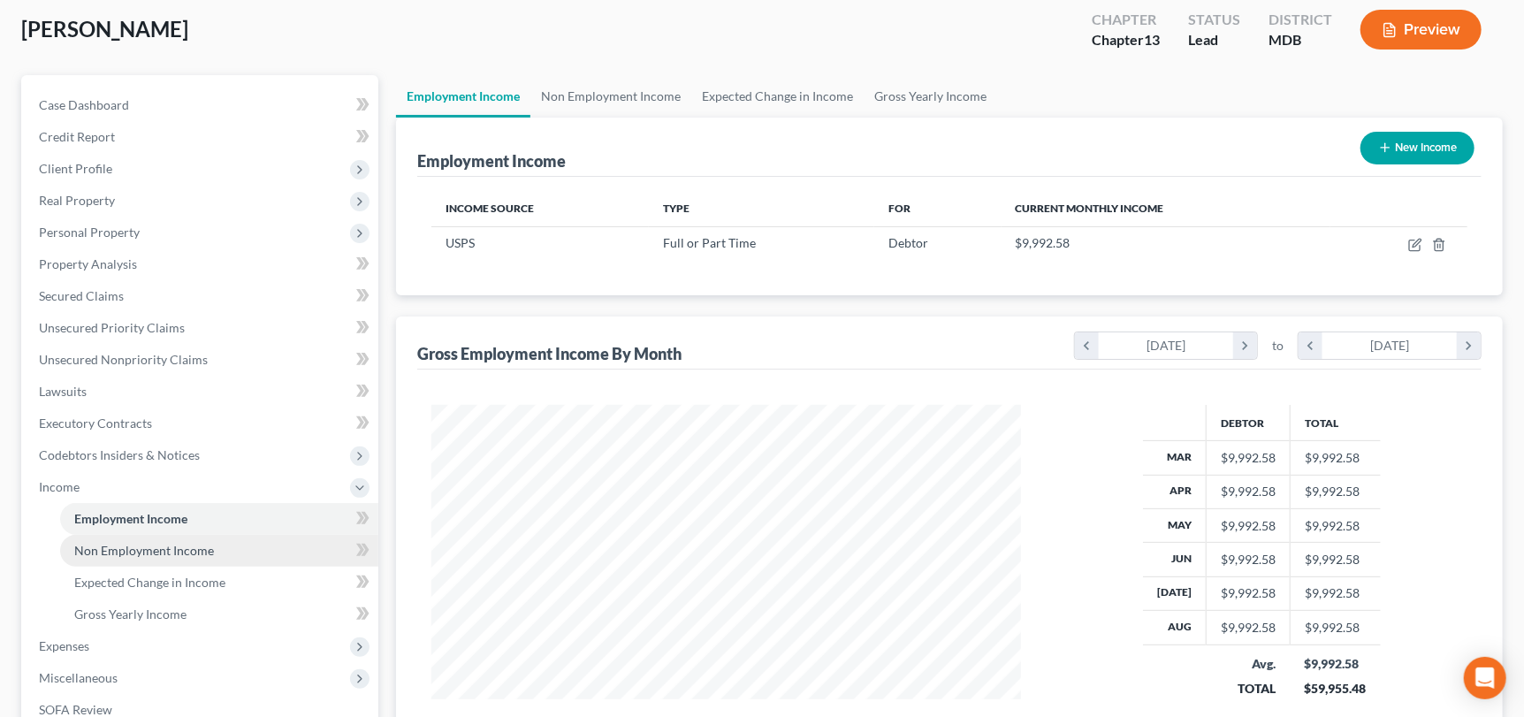
scroll to position [177, 0]
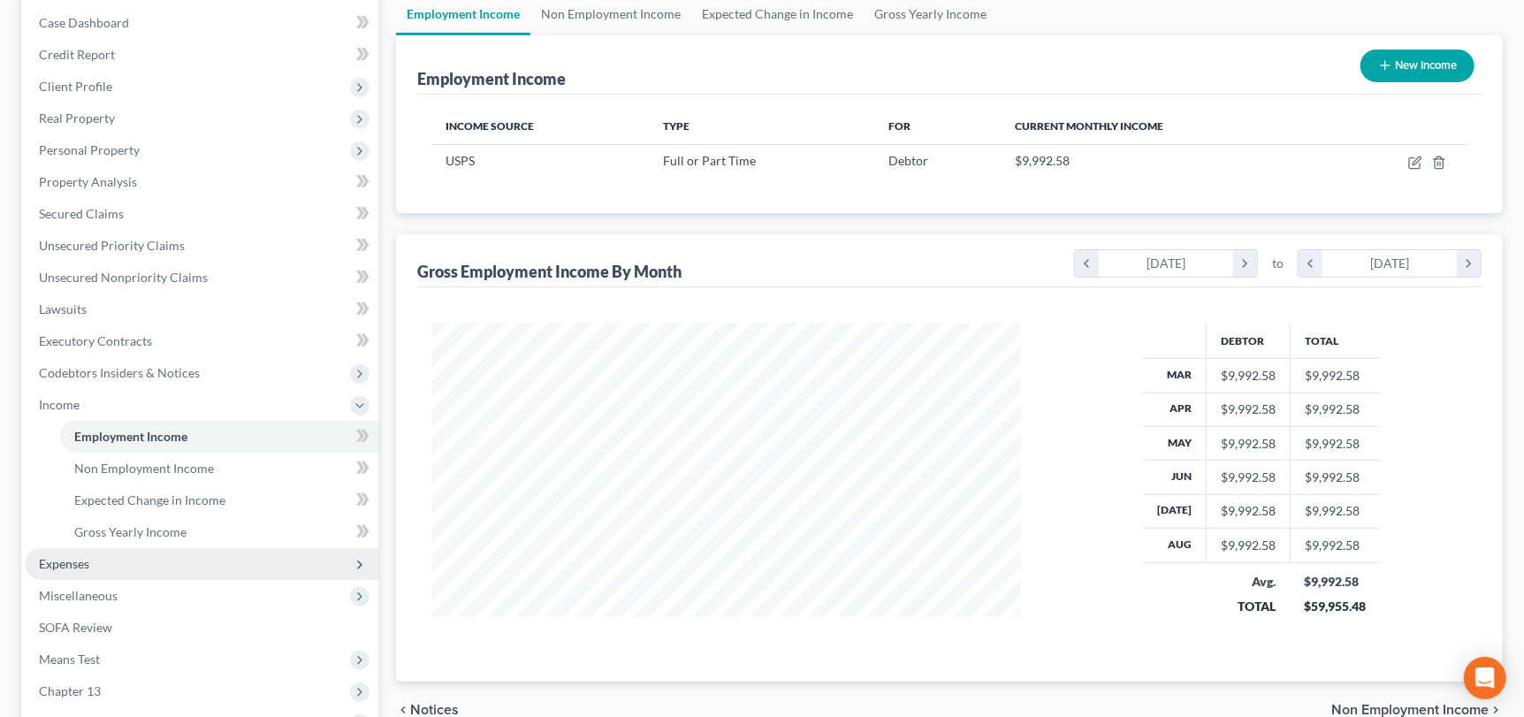
click at [73, 556] on span "Expenses" at bounding box center [64, 563] width 50 height 15
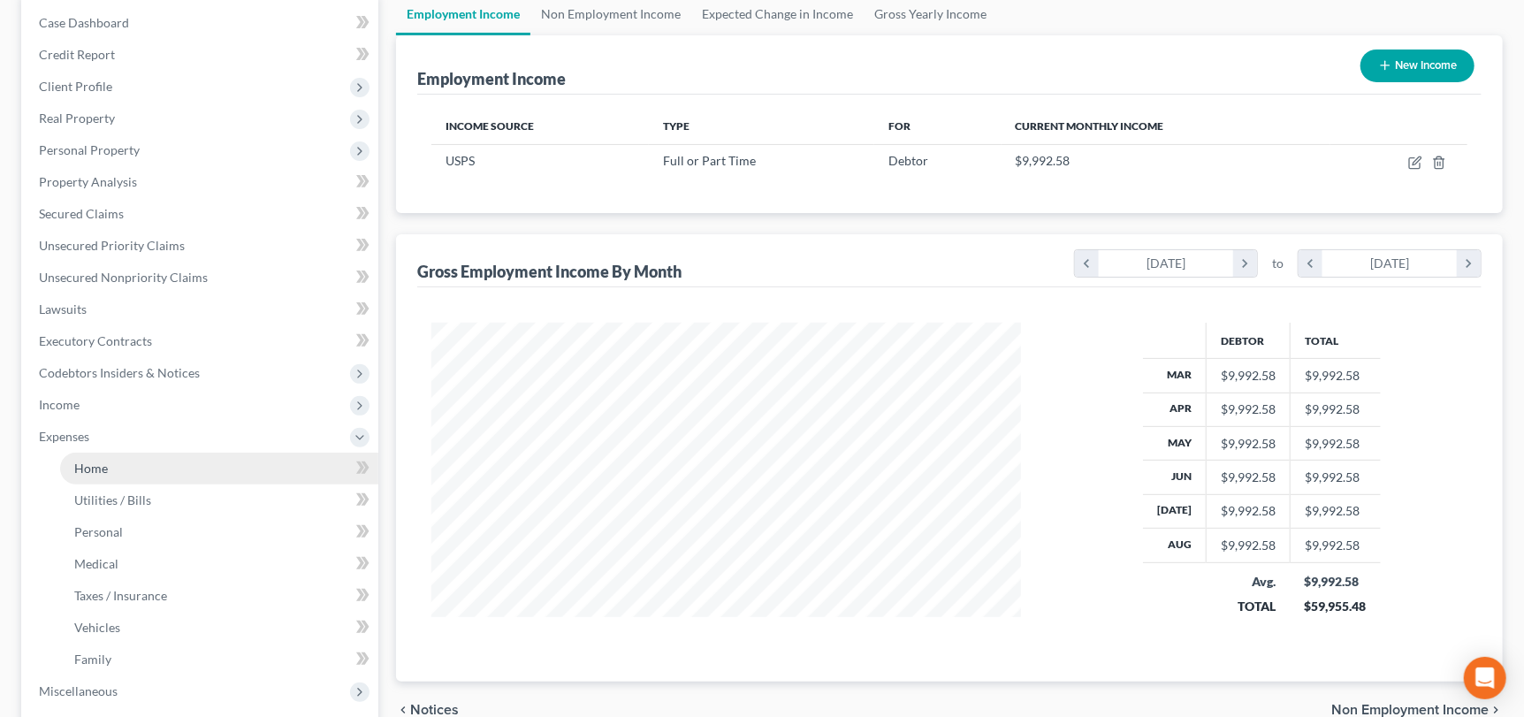
click at [89, 461] on span "Home" at bounding box center [91, 468] width 34 height 15
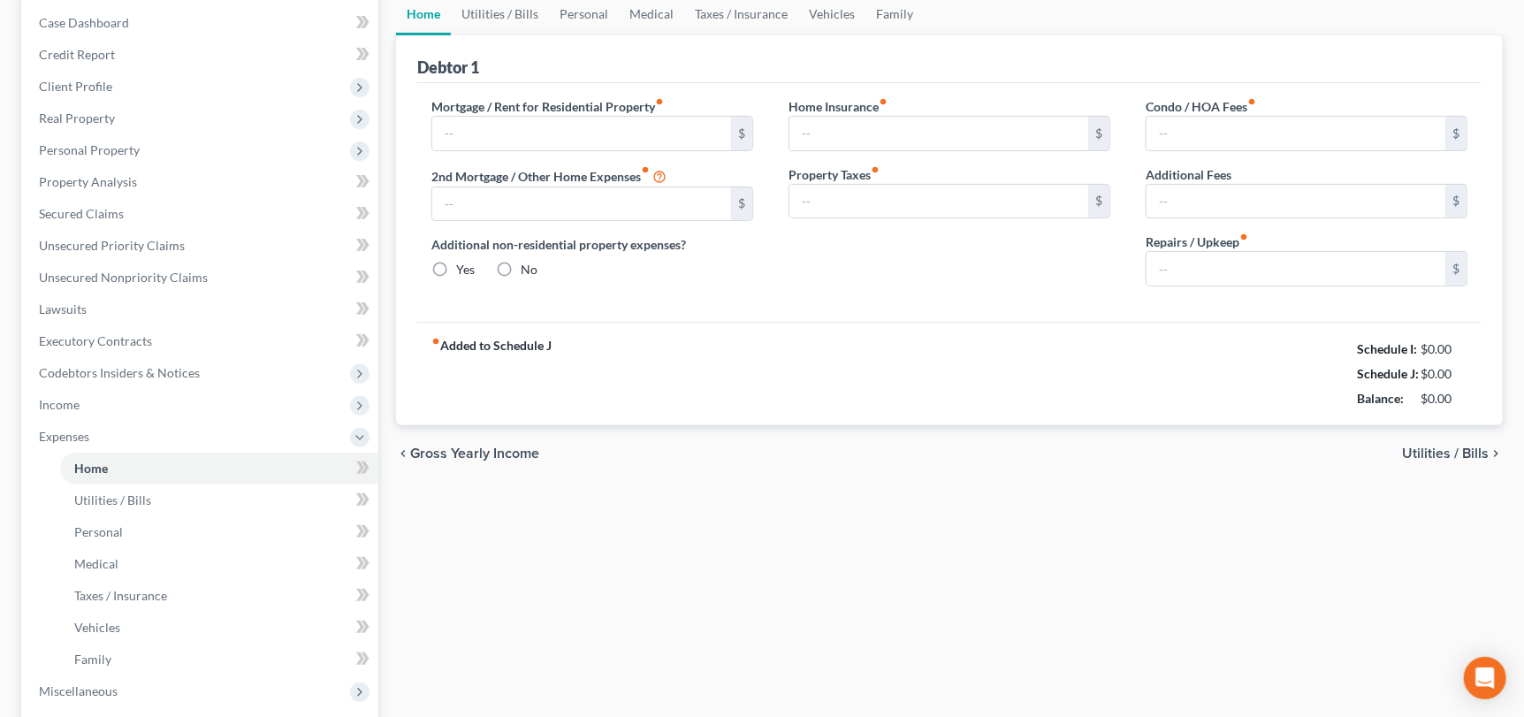
type input "0.00"
radio input "true"
type input "0.00"
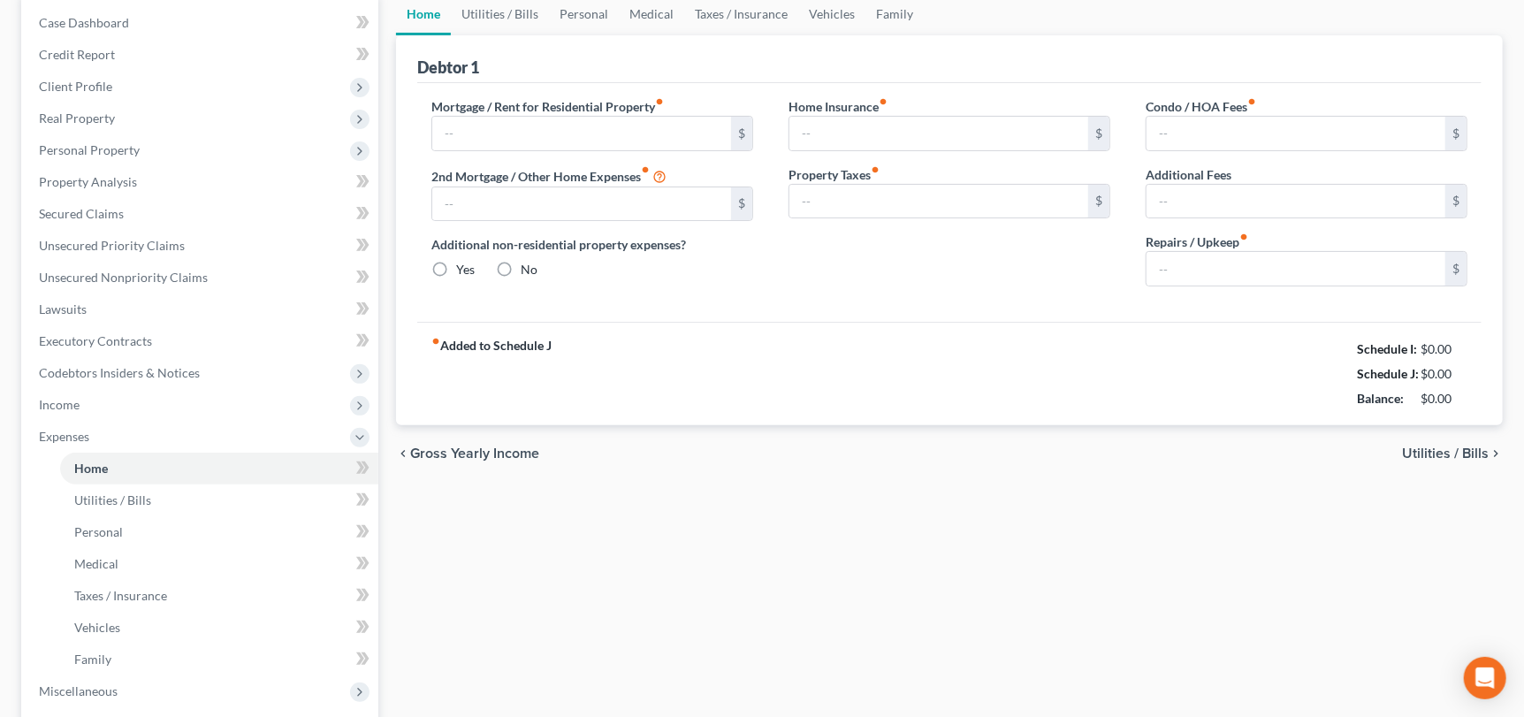
type input "0.00"
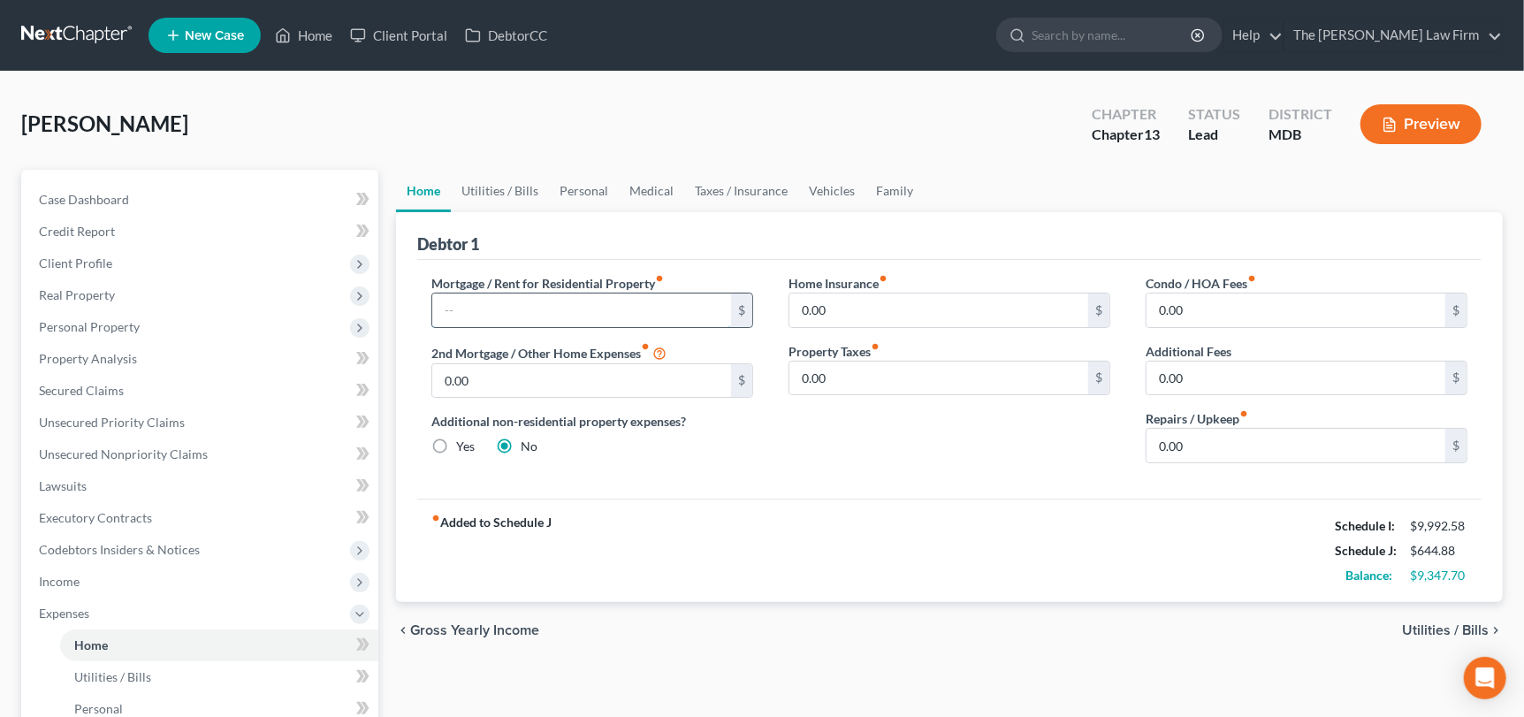
click at [485, 301] on input "text" at bounding box center [581, 311] width 299 height 34
type input "2,625"
click at [508, 195] on link "Utilities / Bills" at bounding box center [500, 191] width 98 height 42
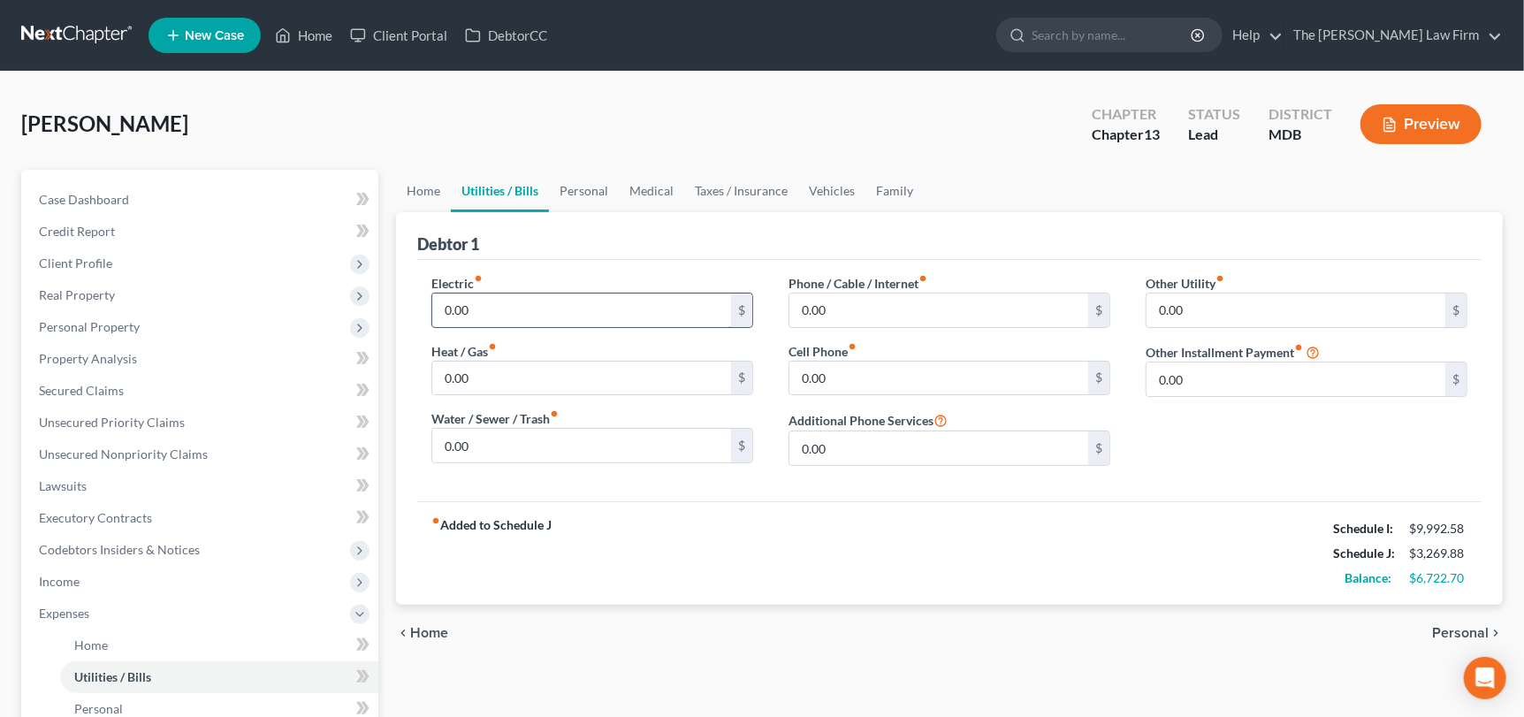
click at [480, 310] on input "0.00" at bounding box center [581, 311] width 299 height 34
type input "631"
type input "350"
click at [1209, 309] on input "0.00" at bounding box center [1296, 311] width 299 height 34
type input "250"
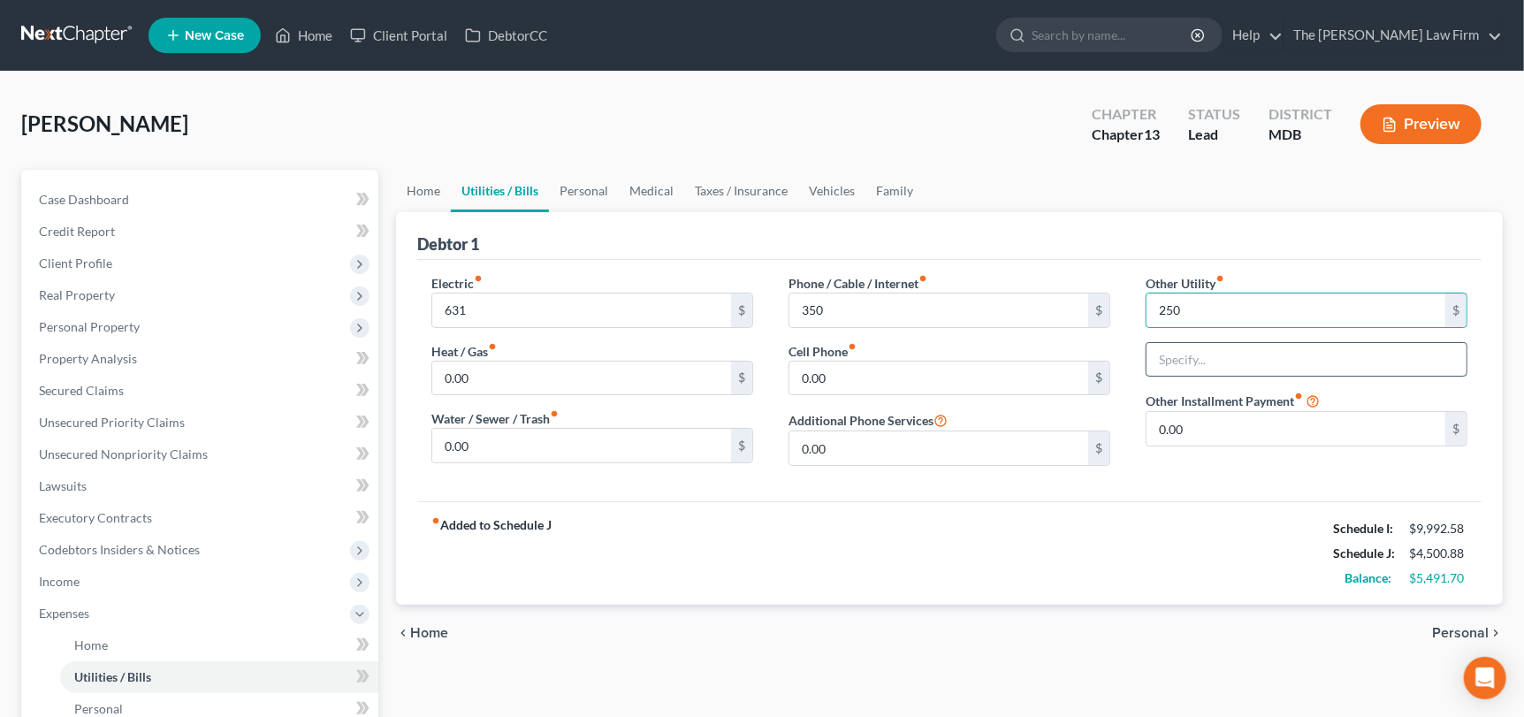
click at [1205, 355] on input "text" at bounding box center [1307, 360] width 320 height 34
type input "Home Maintenance"
click at [1229, 423] on input "0.00" at bounding box center [1296, 429] width 299 height 34
click at [569, 192] on link "Personal" at bounding box center [584, 191] width 70 height 42
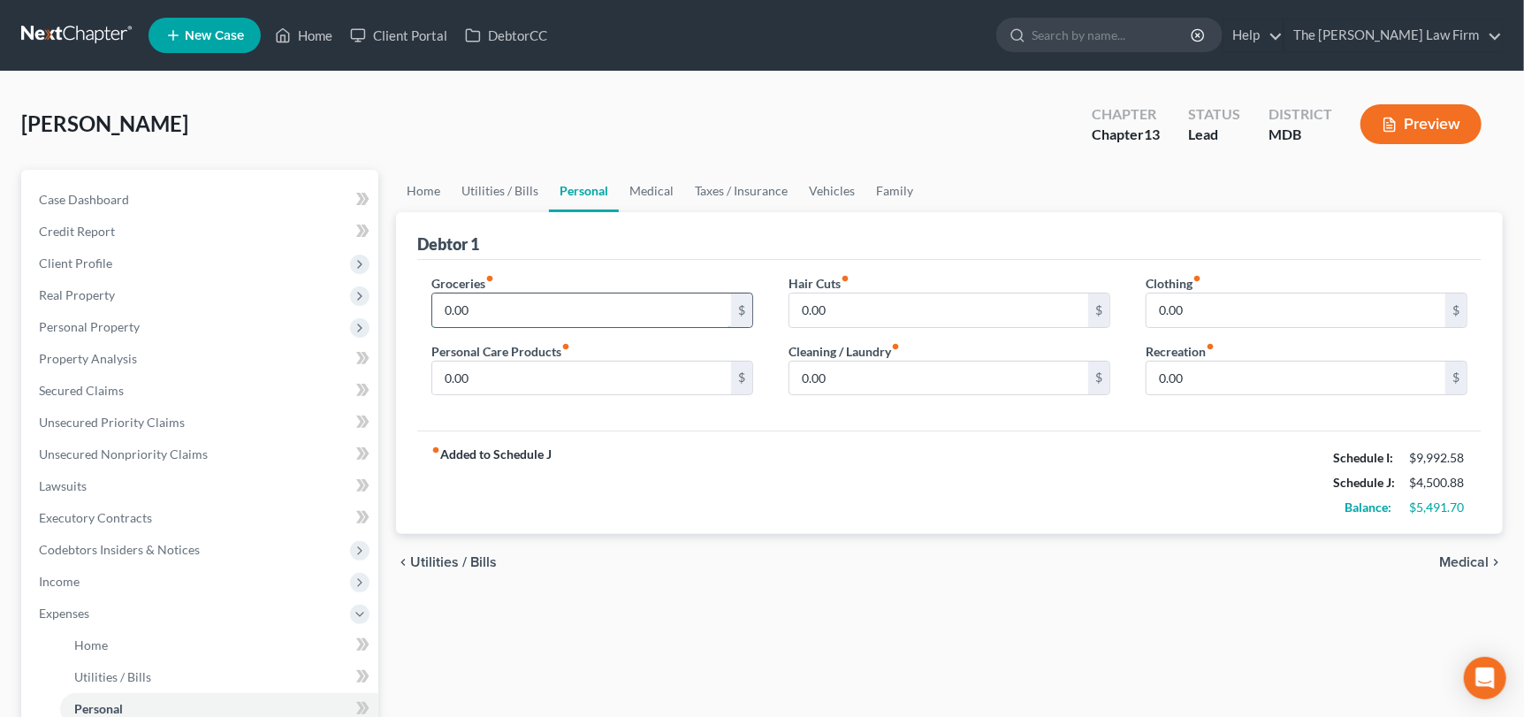
click at [512, 312] on input "0.00" at bounding box center [581, 311] width 299 height 34
type input "800"
click at [1234, 308] on input "0.00" at bounding box center [1296, 311] width 299 height 34
type input "6"
type input "300"
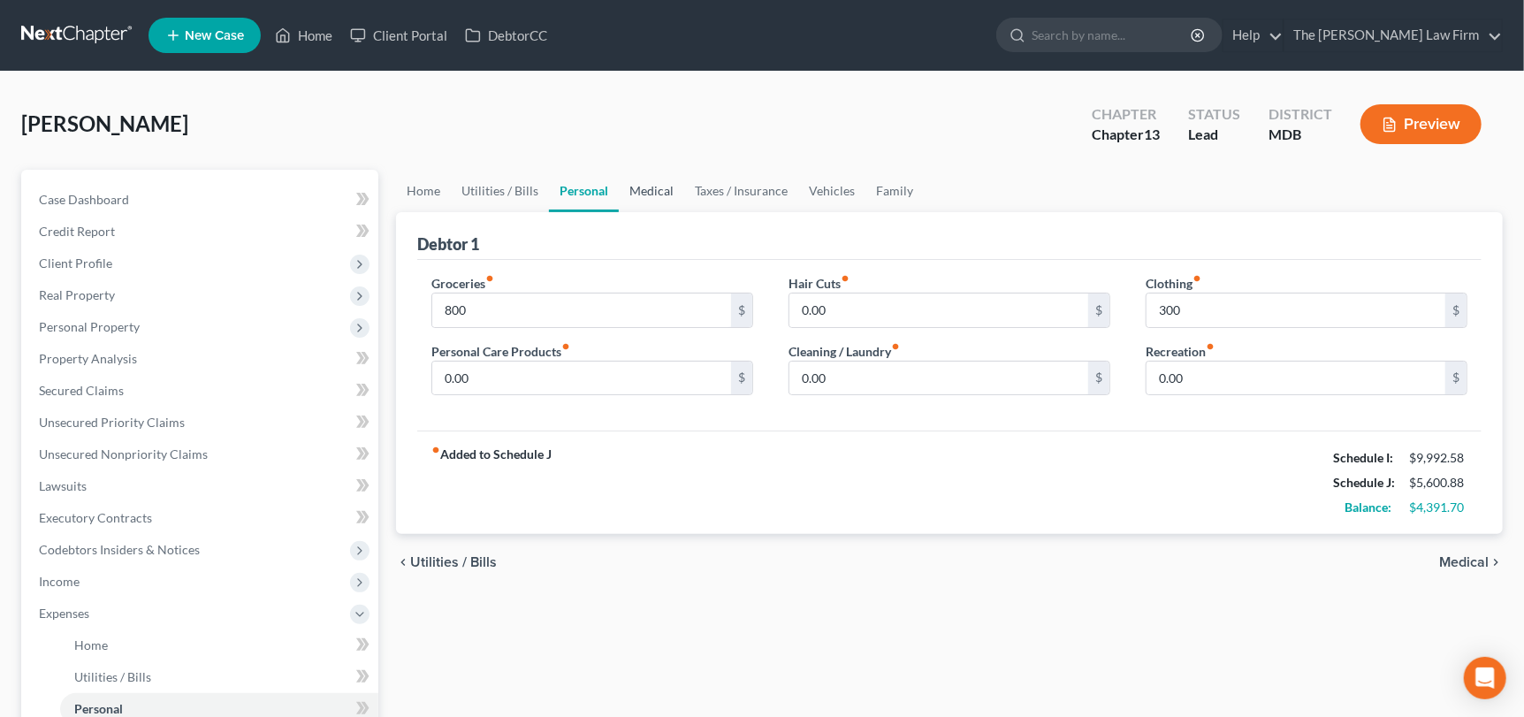
click at [662, 195] on link "Medical" at bounding box center [651, 191] width 65 height 42
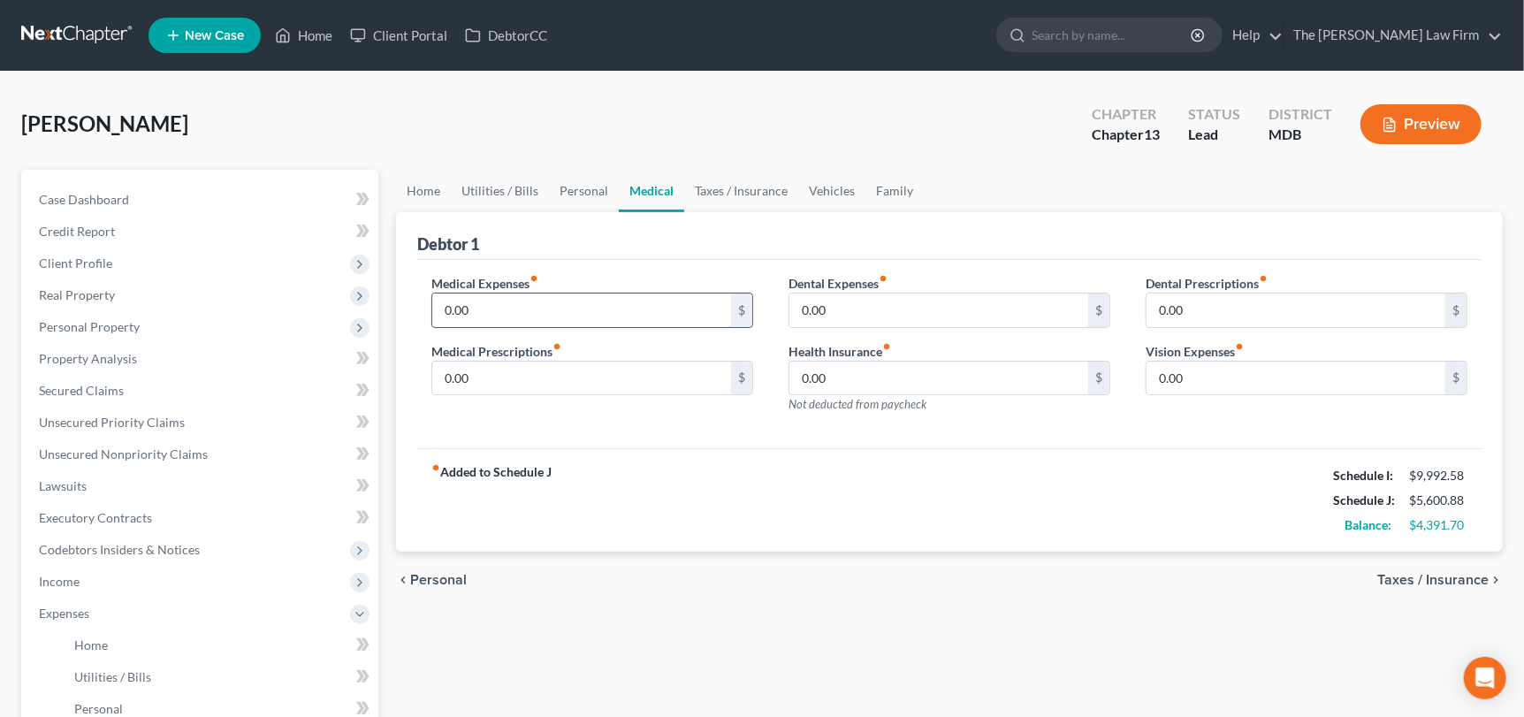
click at [533, 308] on input "0.00" at bounding box center [581, 311] width 299 height 34
type input "350"
click at [823, 187] on link "Vehicles" at bounding box center [831, 191] width 67 height 42
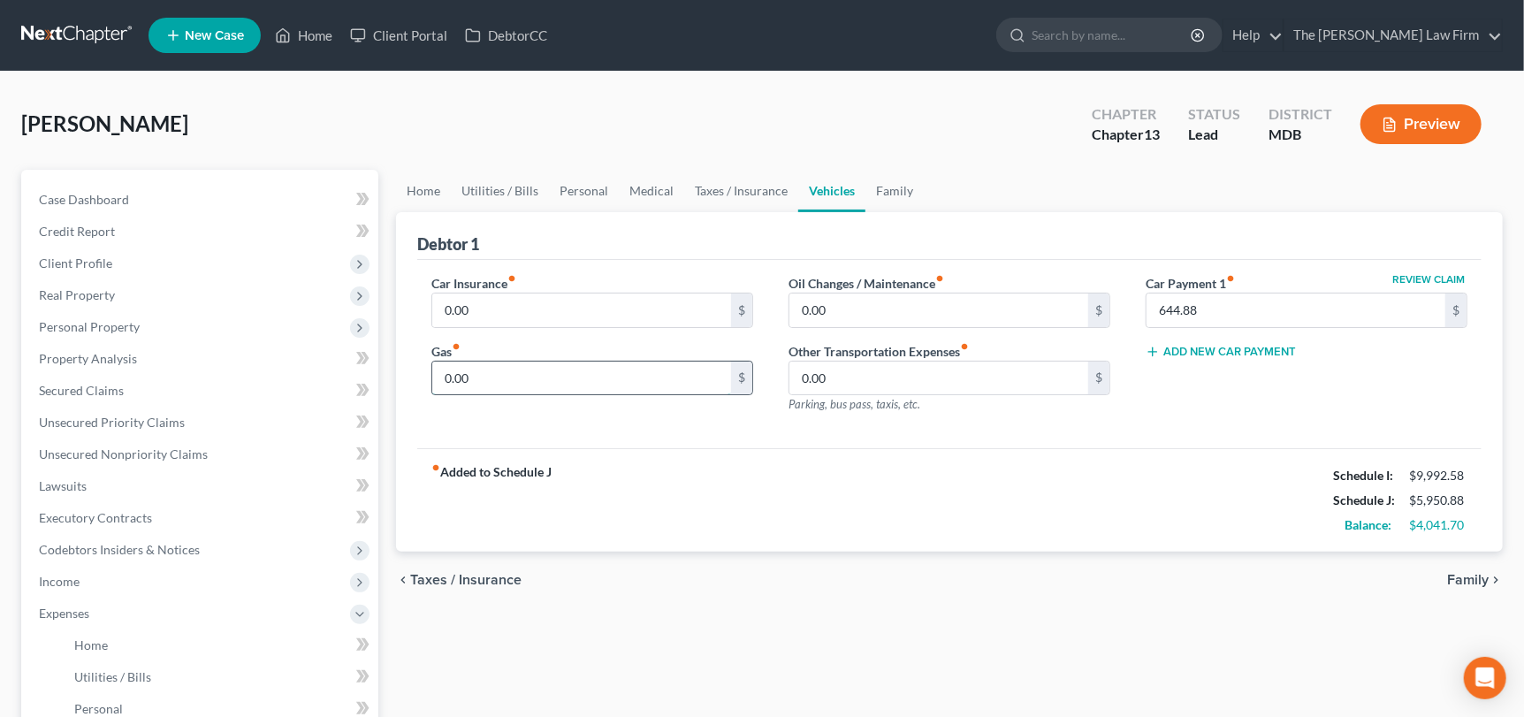
click at [486, 379] on input "0.00" at bounding box center [581, 379] width 299 height 34
type input "400"
click at [442, 314] on input "0.00" at bounding box center [581, 311] width 299 height 34
type input "430"
click at [726, 199] on link "Taxes / Insurance" at bounding box center [741, 191] width 114 height 42
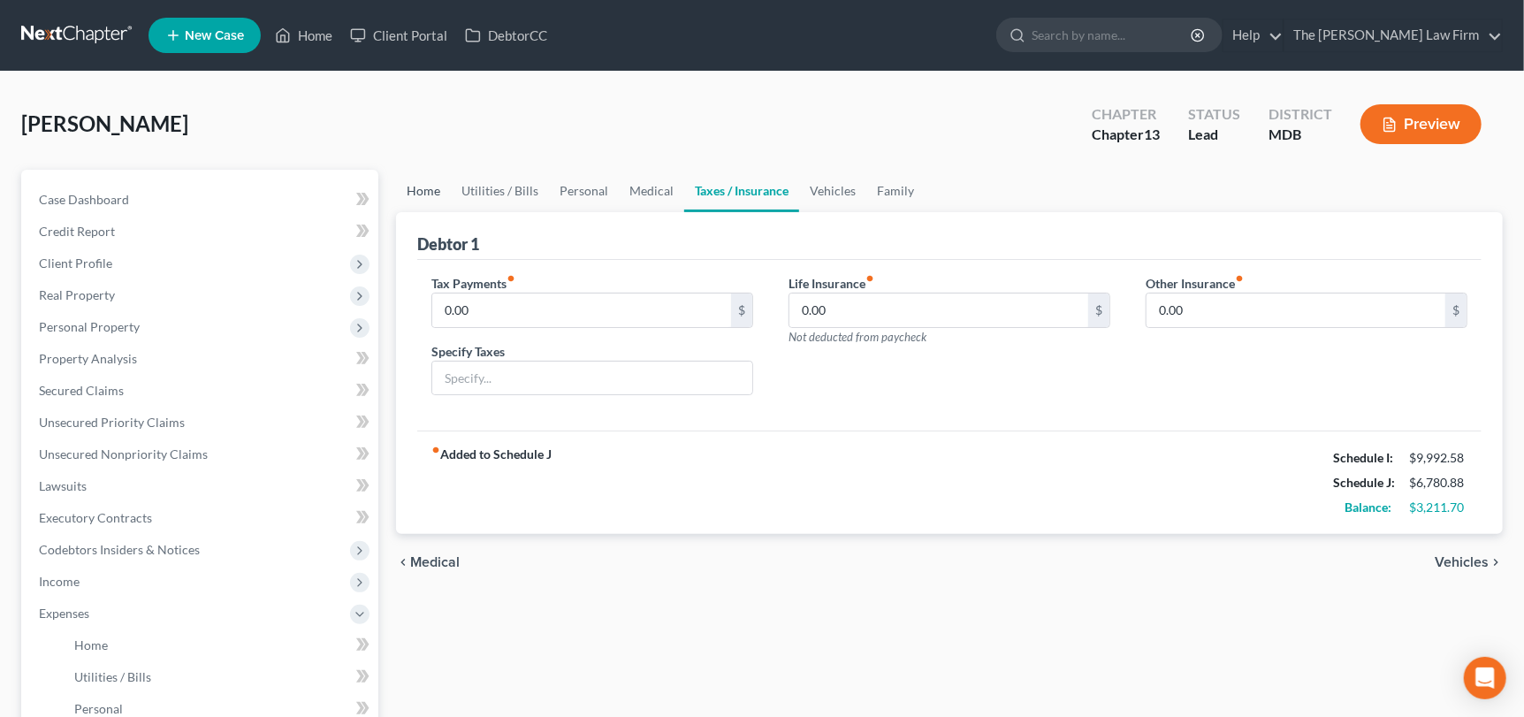
click at [428, 186] on link "Home" at bounding box center [423, 191] width 55 height 42
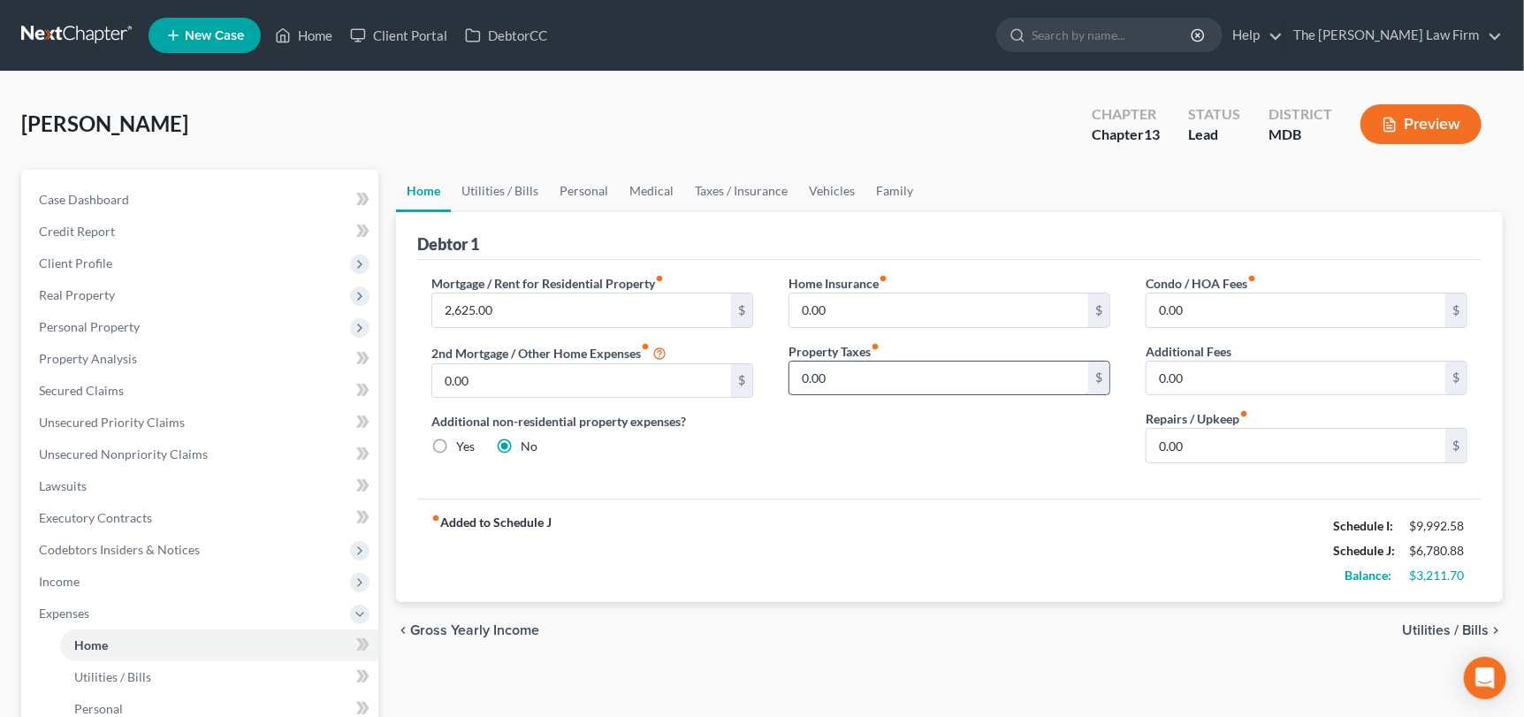
click at [843, 381] on input "0.00" at bounding box center [939, 379] width 299 height 34
drag, startPoint x: 844, startPoint y: 378, endPoint x: 758, endPoint y: 378, distance: 86.7
click at [758, 378] on div "Mortgage / Rent for Residential Property fiber_manual_record 2,625.00 $ 2nd Mor…" at bounding box center [950, 375] width 1072 height 203
type input "458.33"
click at [814, 434] on div "Home Insurance fiber_manual_record 0.00 $ Property Taxes fiber_manual_record 45…" at bounding box center [949, 375] width 357 height 203
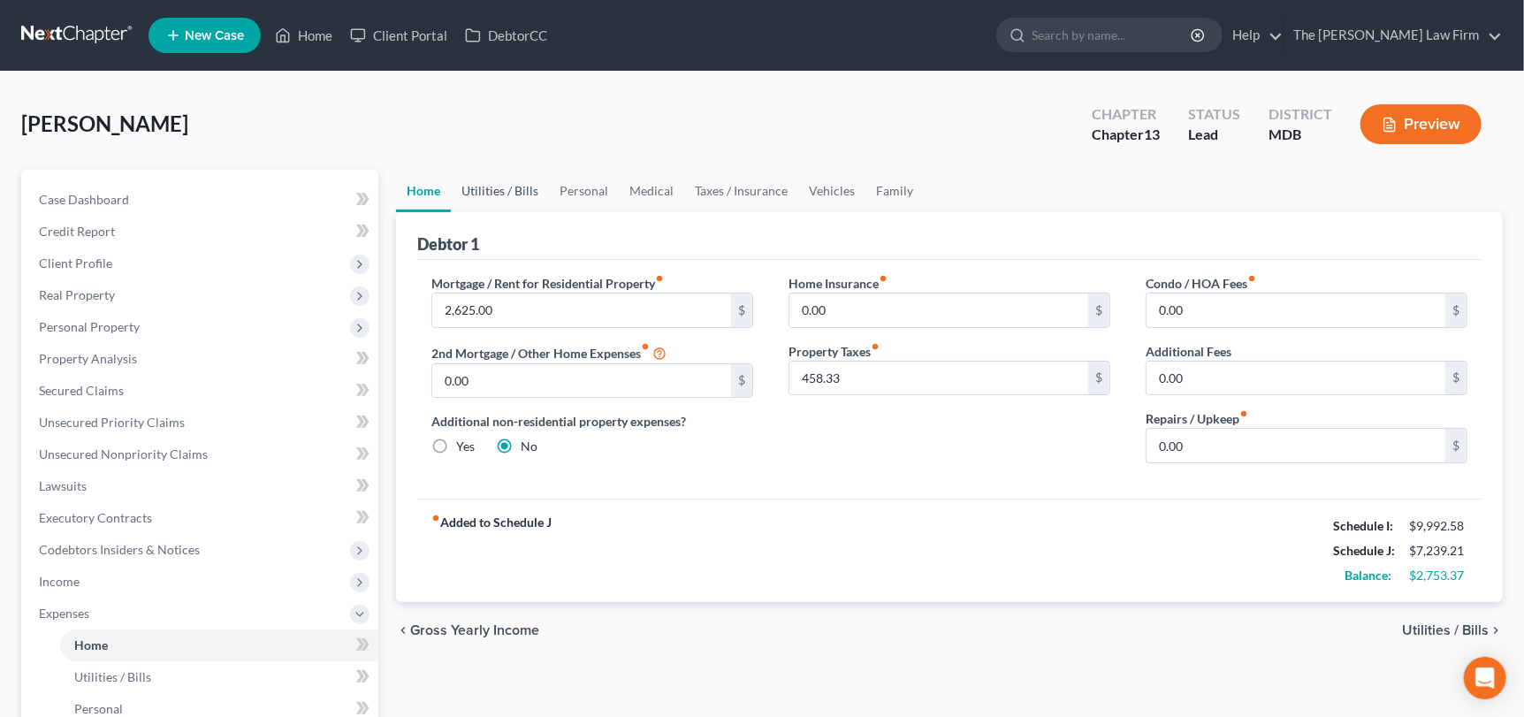
click at [484, 202] on link "Utilities / Bills" at bounding box center [500, 191] width 98 height 42
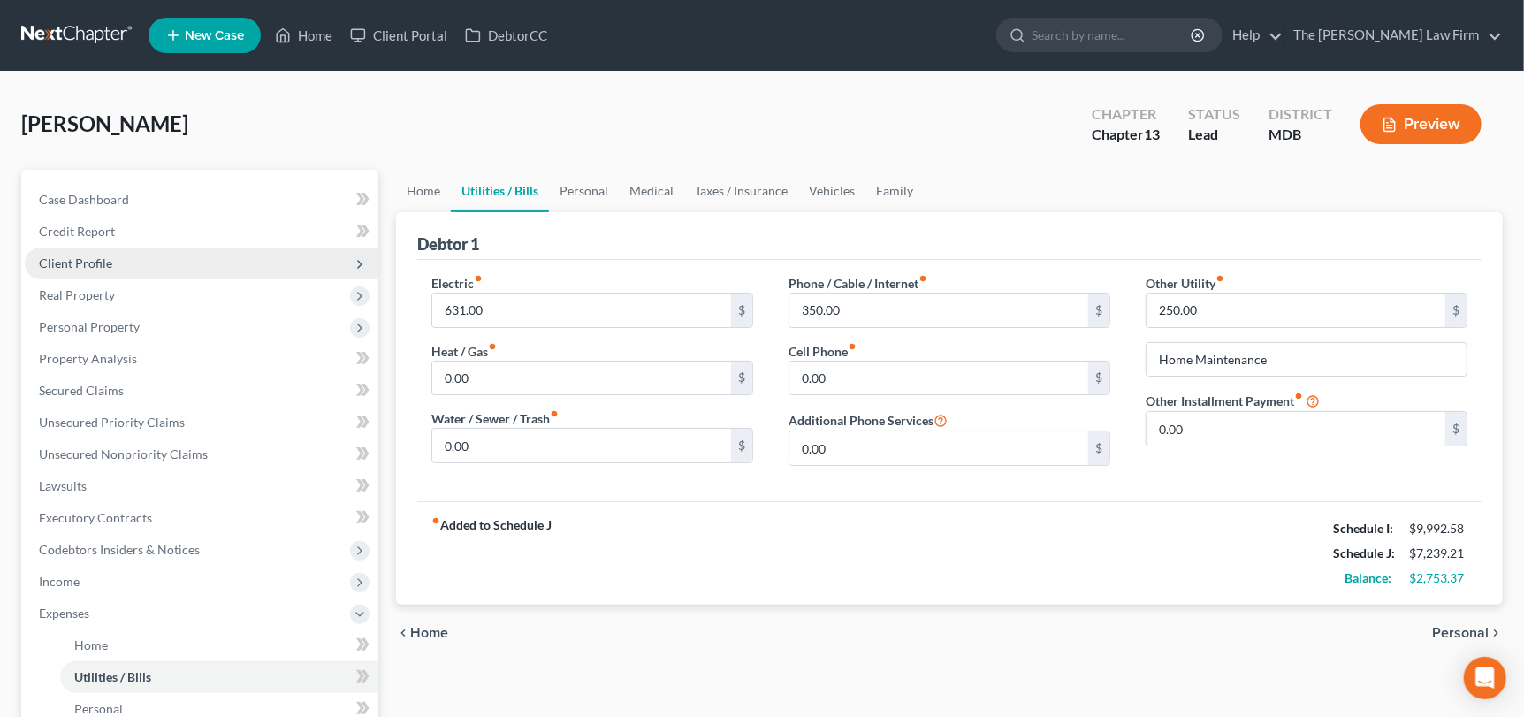
click at [84, 258] on span "Client Profile" at bounding box center [75, 263] width 73 height 15
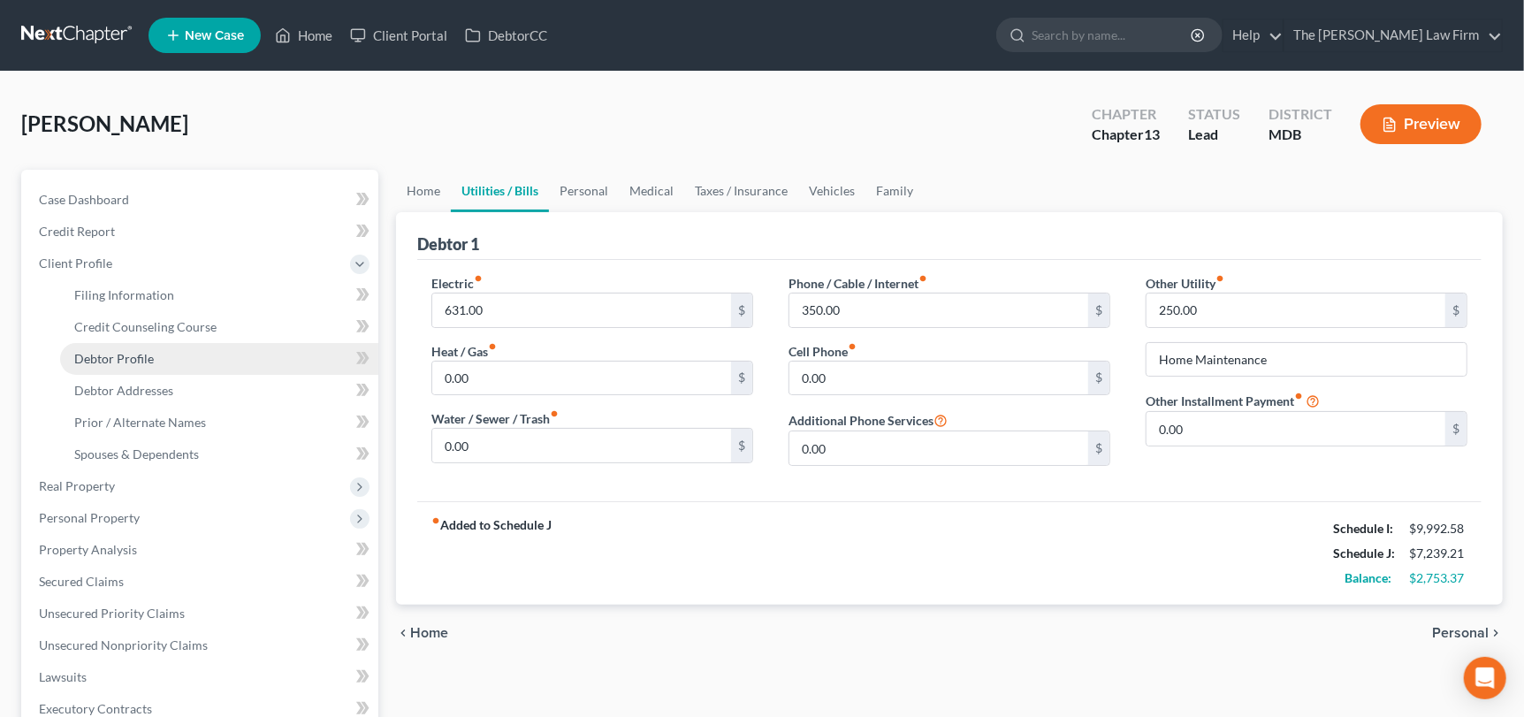
click at [111, 362] on span "Debtor Profile" at bounding box center [114, 358] width 80 height 15
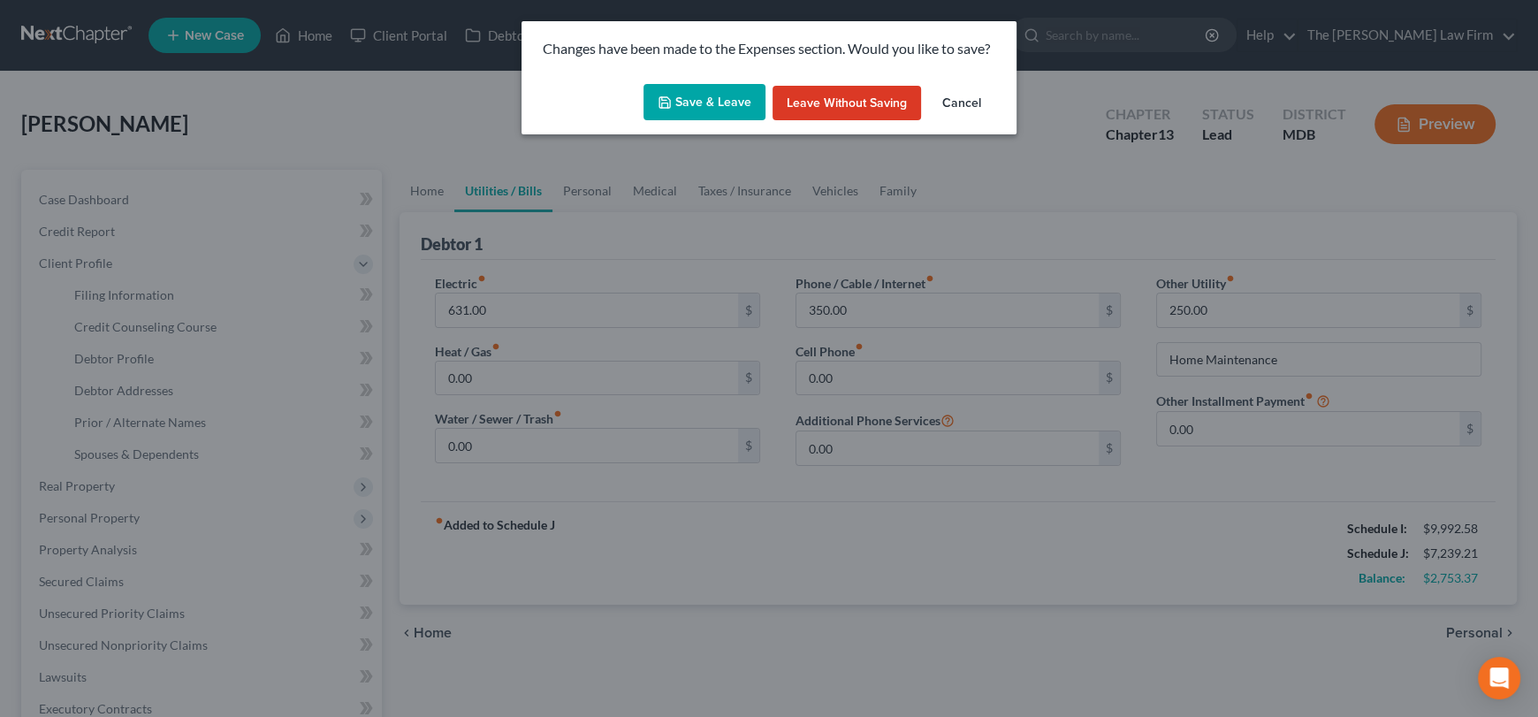
click at [659, 113] on button "Save & Leave" at bounding box center [705, 102] width 122 height 37
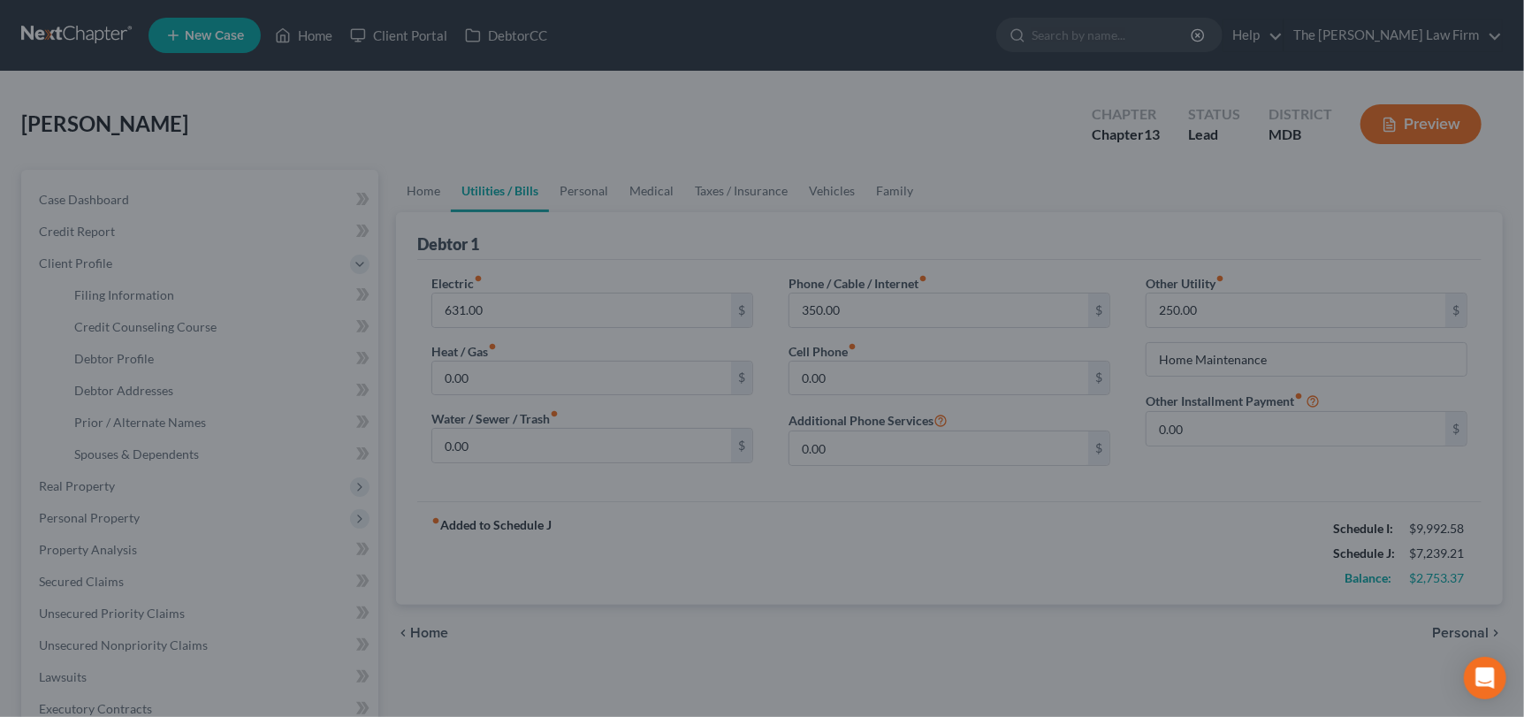
select select "3"
select select "1"
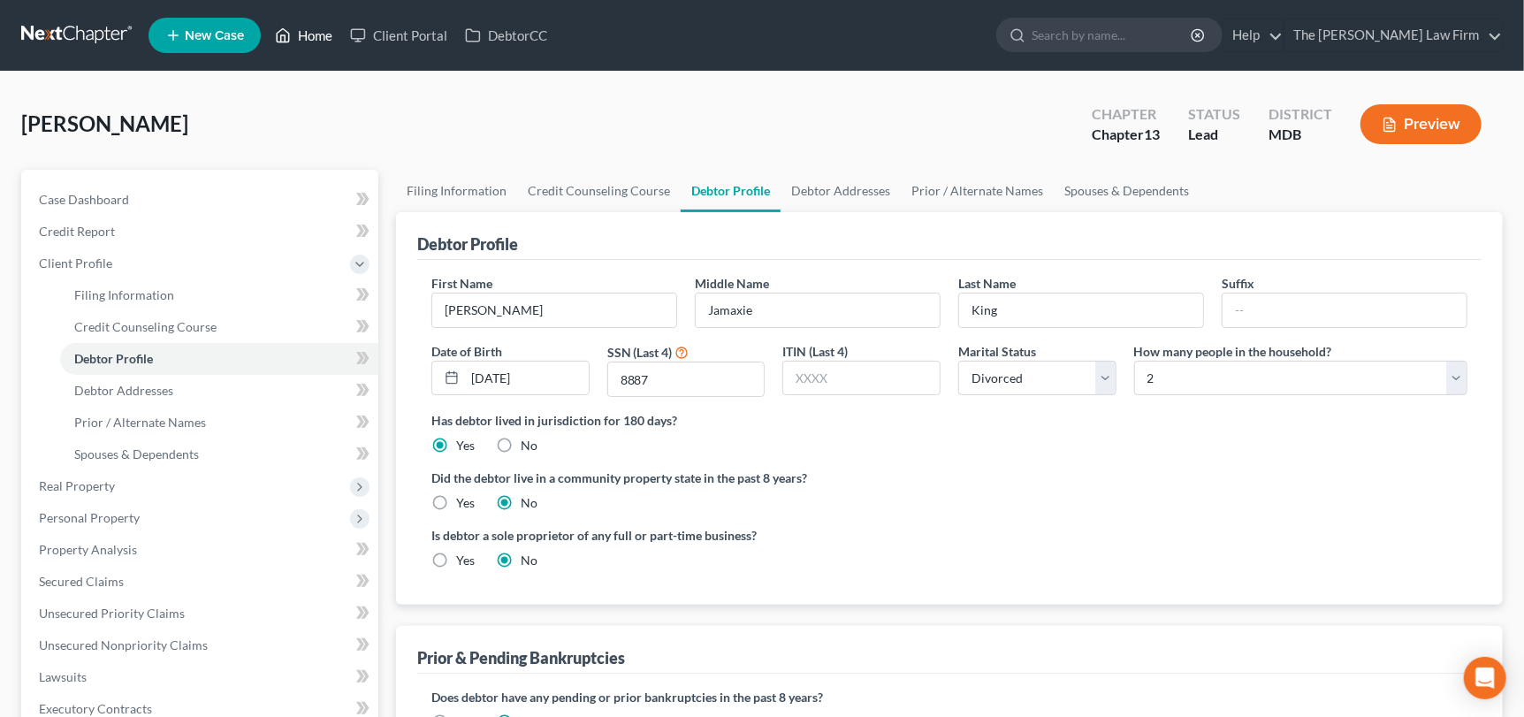
click at [302, 29] on link "Home" at bounding box center [303, 35] width 75 height 32
